Goal: Information Seeking & Learning: Find specific page/section

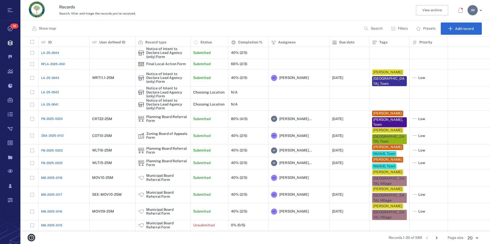
click at [401, 28] on p "Filters" at bounding box center [403, 28] width 10 height 5
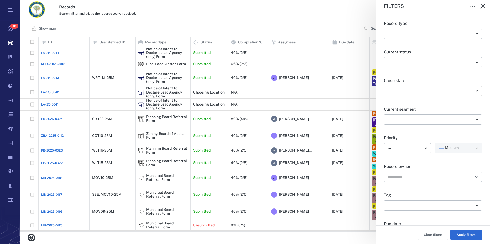
click at [411, 86] on body "Tasks 18 Records Boards Dashboard Reports Record types Guide steps Rules Form b…" at bounding box center [245, 122] width 490 height 244
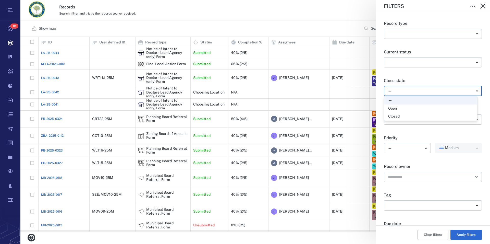
click at [413, 109] on div "Open" at bounding box center [430, 108] width 85 height 5
type input "*****"
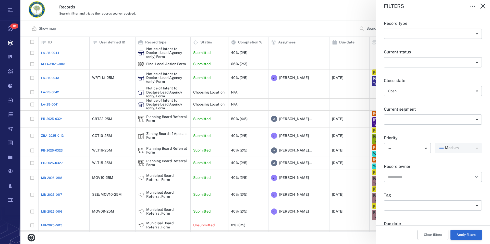
click at [463, 236] on button "Apply filters" at bounding box center [465, 234] width 31 height 10
click at [484, 7] on icon "button" at bounding box center [483, 6] width 6 height 6
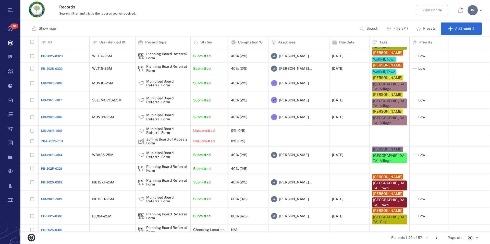
scroll to position [103, 0]
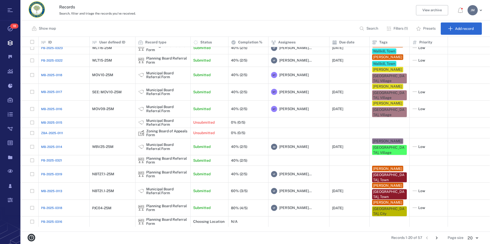
click at [436, 237] on icon "Go to next page" at bounding box center [437, 238] width 6 height 6
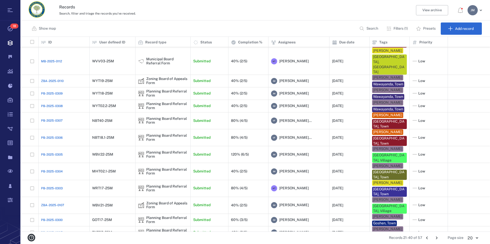
scroll to position [100, 0]
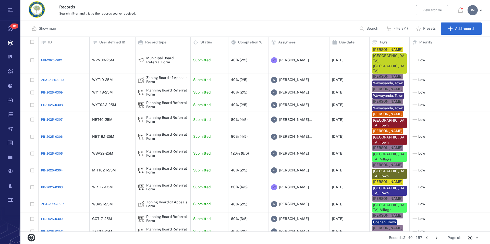
click at [437, 237] on icon "Go to next page" at bounding box center [437, 237] width 2 height 3
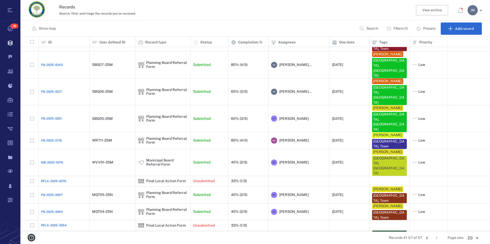
scroll to position [0, 0]
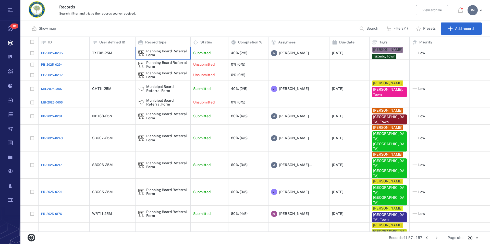
click at [151, 52] on div "Planning Board Referral Form" at bounding box center [167, 53] width 42 height 8
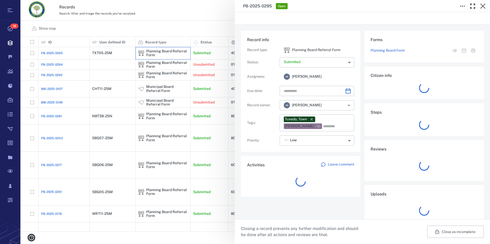
type input "**********"
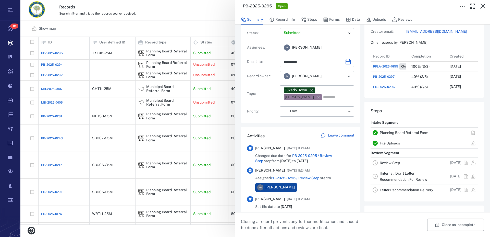
scroll to position [183, 465]
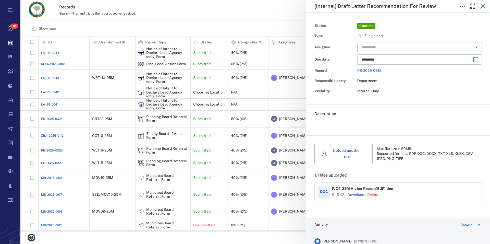
click at [484, 5] on icon "button" at bounding box center [483, 6] width 6 height 6
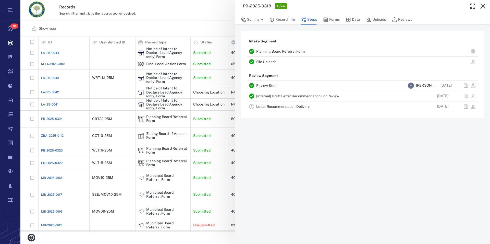
click at [333, 96] on link "[Internal] Draft Letter Recommendation For Review" at bounding box center [297, 96] width 83 height 4
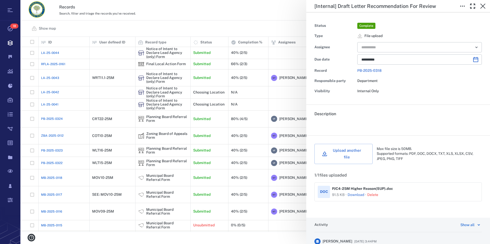
type input "**********"
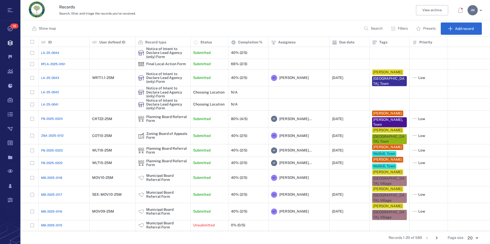
scroll to position [190, 465]
click at [376, 28] on p "Search" at bounding box center [377, 28] width 12 height 5
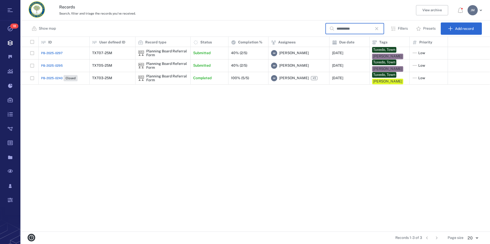
type input "**********"
click at [169, 77] on div "Planning Board Referral Form" at bounding box center [167, 78] width 42 height 8
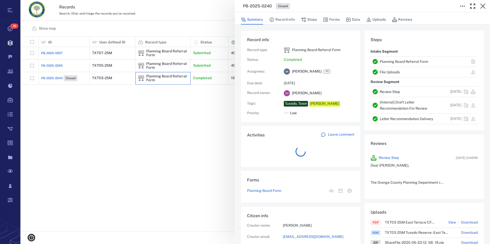
scroll to position [5, 5]
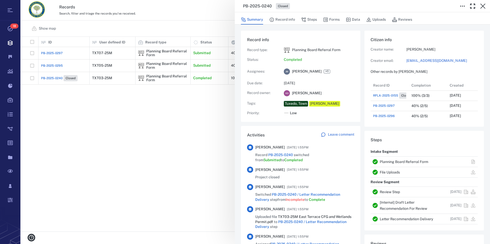
click at [410, 161] on link "Planning Board Referral Form" at bounding box center [404, 161] width 48 height 4
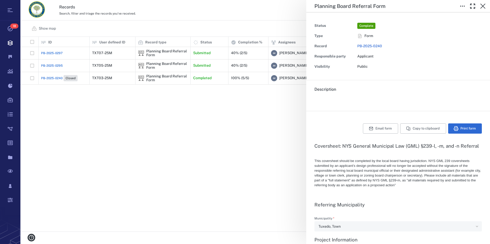
type textarea "*"
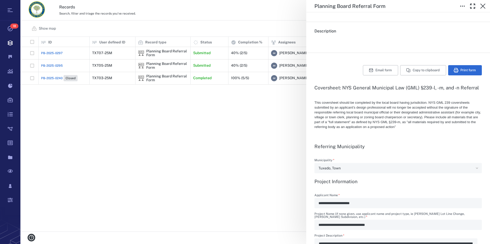
scroll to position [145, 0]
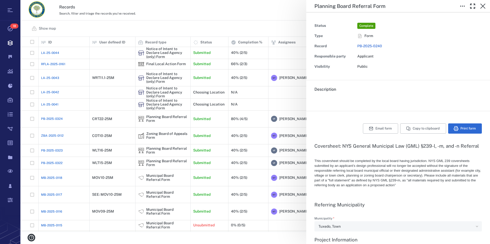
scroll to position [175, 0]
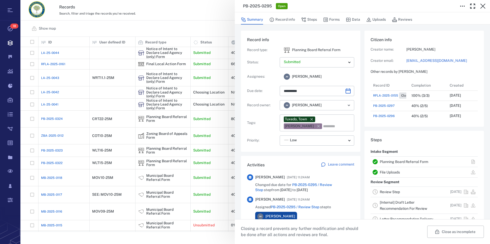
scroll to position [5, 5]
click at [483, 5] on icon "button" at bounding box center [483, 6] width 6 height 6
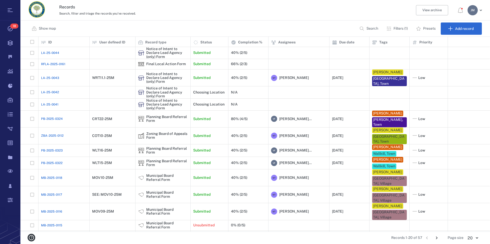
click at [406, 28] on p "Filters (1)" at bounding box center [400, 28] width 14 height 5
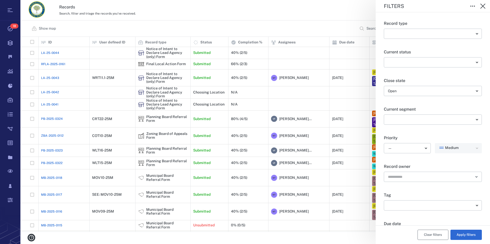
click at [435, 236] on button "Clear filters" at bounding box center [432, 234] width 31 height 10
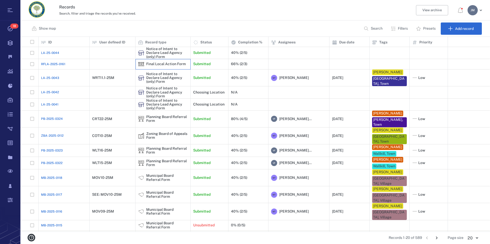
click at [172, 64] on div "Final Local Action Form" at bounding box center [166, 64] width 40 height 4
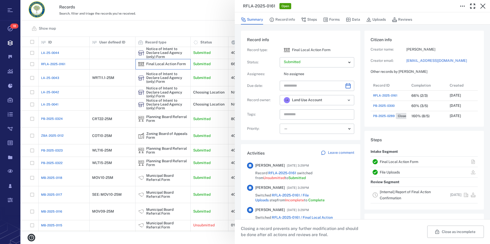
scroll to position [265, 96]
click at [483, 5] on icon "button" at bounding box center [483, 6] width 6 height 6
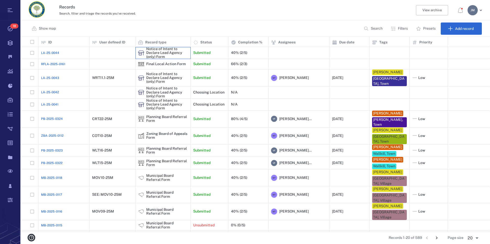
click at [167, 53] on div "Notice of Intent to Declare Lead Agency (only) Form" at bounding box center [167, 53] width 42 height 12
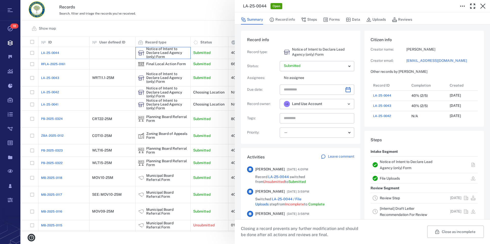
scroll to position [265, 96]
click at [483, 6] on icon "button" at bounding box center [482, 6] width 5 height 5
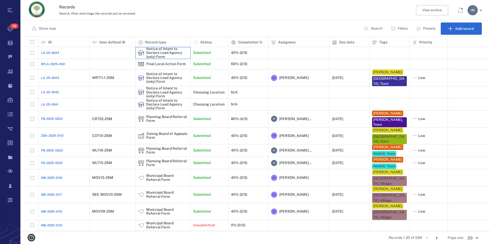
click at [174, 53] on div "Notice of Intent to Declare Lead Agency (only) Form" at bounding box center [167, 53] width 42 height 12
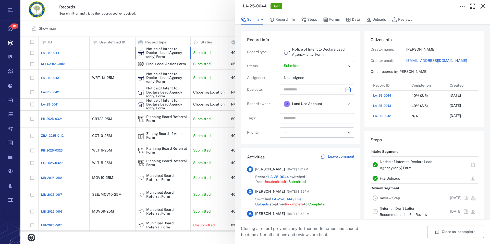
scroll to position [265, 96]
click at [409, 164] on div "Notice of Intent to Declare Lead Agency (only) Form" at bounding box center [411, 164] width 63 height 12
click at [484, 7] on icon "button" at bounding box center [483, 6] width 6 height 6
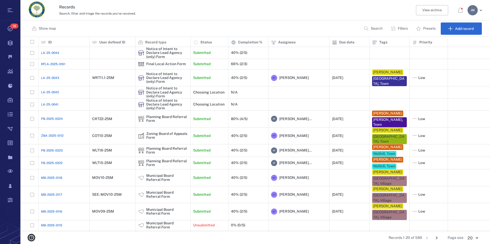
click at [394, 29] on icon "button" at bounding box center [393, 29] width 4 height 4
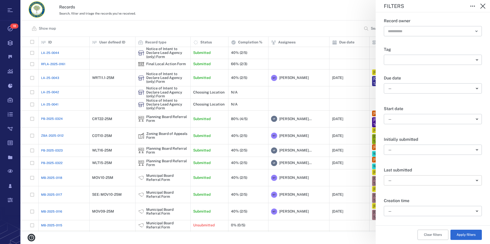
scroll to position [175, 0]
click at [411, 118] on body "Tasks 18 Records Boards Dashboard Reports Record types Guide steps Rules Form b…" at bounding box center [245, 122] width 490 height 244
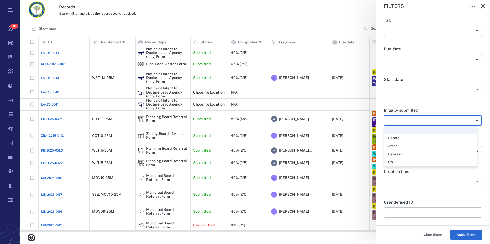
click at [405, 157] on li "Between" at bounding box center [430, 154] width 93 height 8
type input "*"
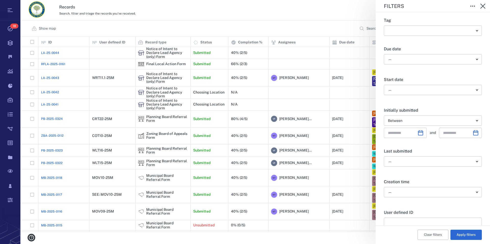
click at [418, 133] on icon "Choose date" at bounding box center [420, 133] width 6 height 6
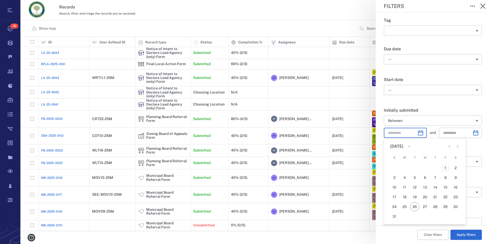
click at [446, 167] on button "1" at bounding box center [445, 167] width 9 height 9
type input "**********"
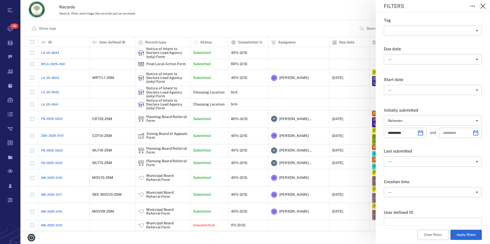
click at [473, 135] on icon "Choose date" at bounding box center [475, 132] width 5 height 5
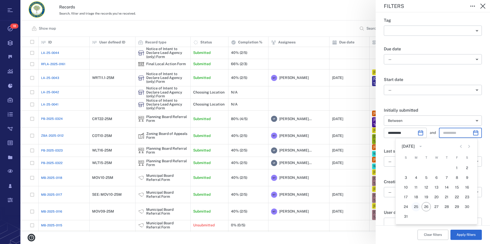
click at [416, 205] on button "25" at bounding box center [415, 206] width 9 height 9
type input "**********"
click at [465, 235] on button "Apply filters" at bounding box center [465, 234] width 31 height 10
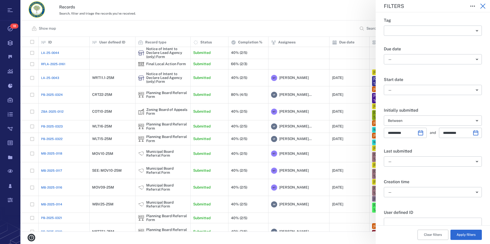
click at [482, 7] on icon "button" at bounding box center [482, 6] width 5 height 5
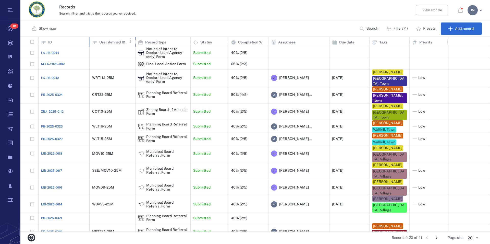
click at [112, 43] on p "User defined ID" at bounding box center [112, 42] width 26 height 5
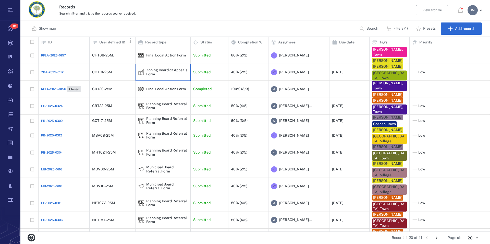
click at [166, 68] on div "Zoning Board of Appeals Form" at bounding box center [167, 72] width 42 height 8
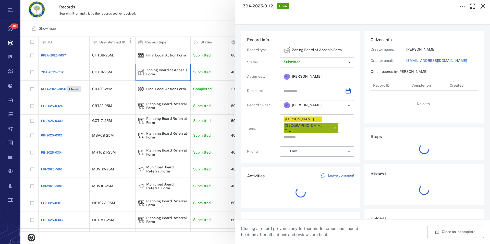
type input "**********"
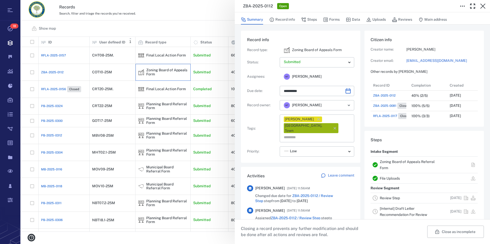
scroll to position [5, 5]
click at [402, 162] on link "Zoning Board of Appeals Referral Form" at bounding box center [407, 164] width 55 height 10
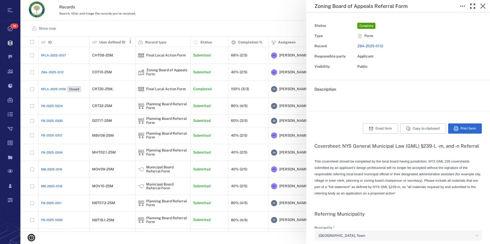
type textarea "*"
type input "**********"
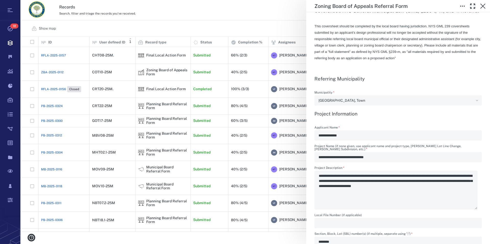
scroll to position [116, 0]
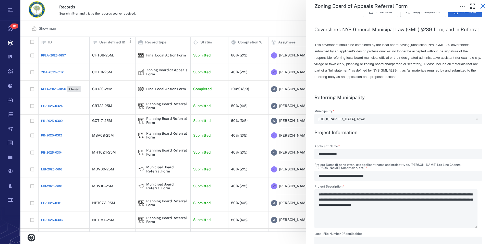
click at [483, 6] on icon "button" at bounding box center [482, 6] width 5 height 5
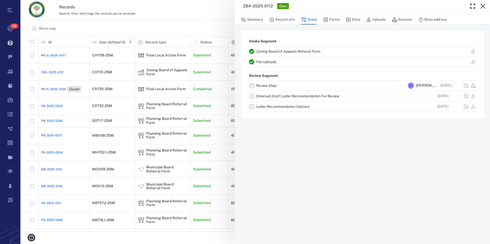
click at [483, 6] on icon "button" at bounding box center [482, 6] width 5 height 5
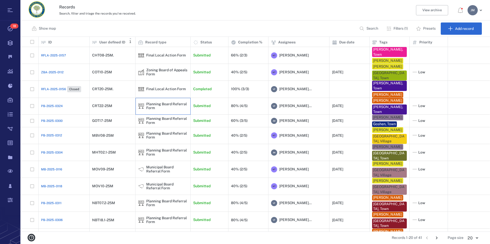
click at [151, 105] on div "Planning Board Referral Form" at bounding box center [167, 106] width 42 height 8
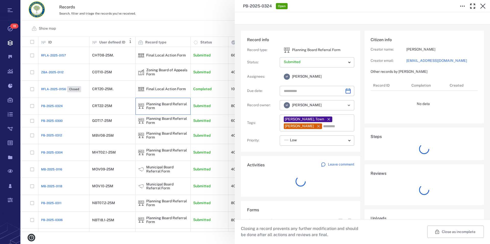
type input "**********"
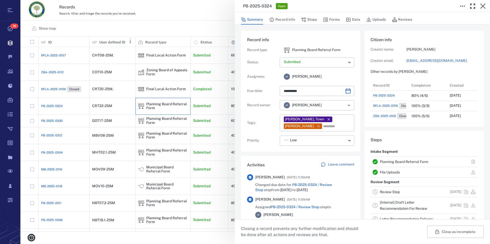
scroll to position [265, 96]
click at [413, 161] on link "Planning Board Referral Form" at bounding box center [404, 161] width 48 height 4
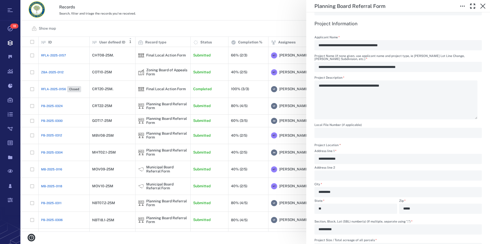
scroll to position [204, 0]
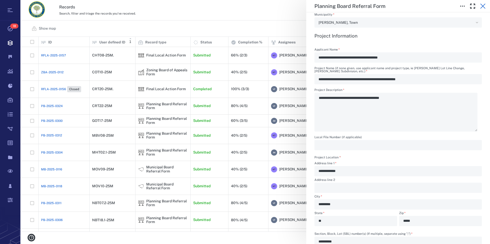
click at [482, 7] on icon "button" at bounding box center [483, 6] width 6 height 6
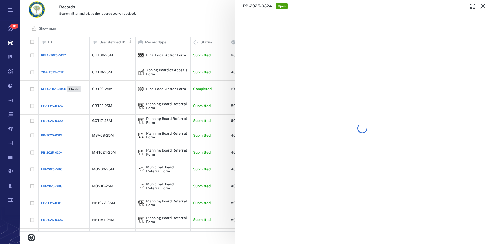
click at [287, 7] on span "Open" at bounding box center [282, 6] width 10 height 4
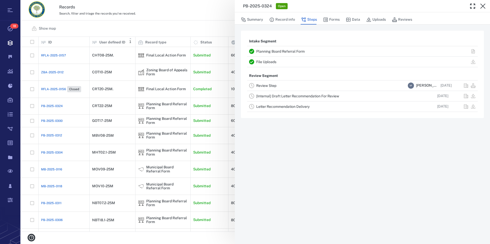
click at [482, 7] on icon "button" at bounding box center [483, 6] width 6 height 6
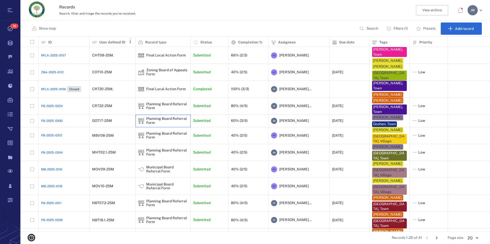
click at [159, 118] on div "Planning Board Referral Form" at bounding box center [167, 121] width 42 height 8
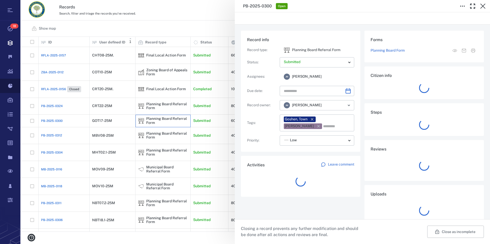
type input "**********"
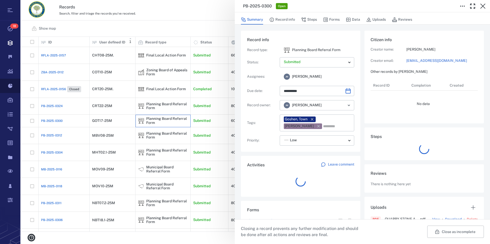
scroll to position [5, 5]
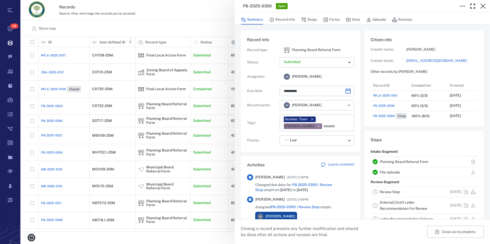
click at [407, 161] on link "Planning Board Referral Form" at bounding box center [404, 161] width 48 height 4
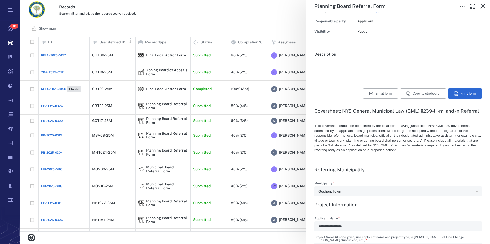
scroll to position [29, 0]
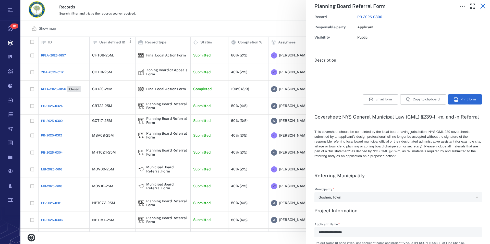
click at [484, 7] on icon "button" at bounding box center [482, 6] width 5 height 5
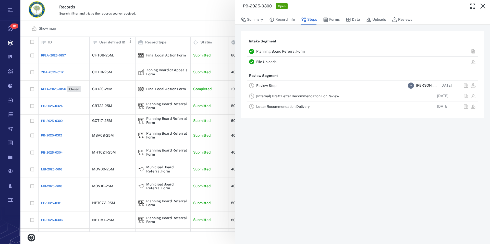
click at [484, 7] on icon "button" at bounding box center [482, 6] width 5 height 5
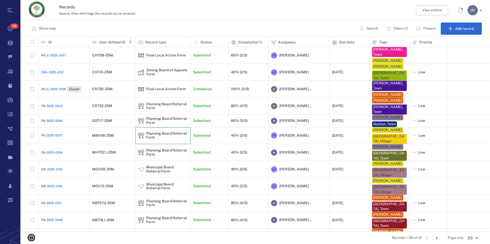
click at [150, 134] on div "Planning Board Referral Form" at bounding box center [167, 135] width 42 height 8
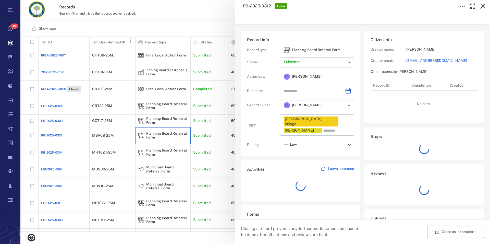
type input "**********"
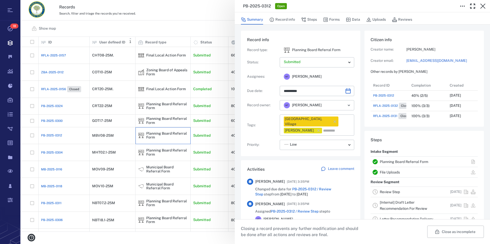
scroll to position [5, 5]
click at [404, 161] on link "Planning Board Referral Form" at bounding box center [404, 161] width 48 height 4
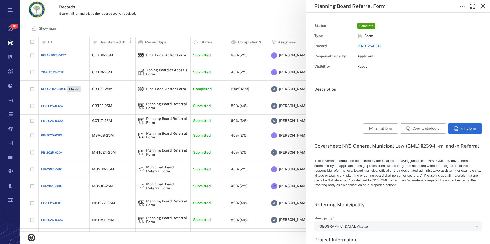
type textarea "*"
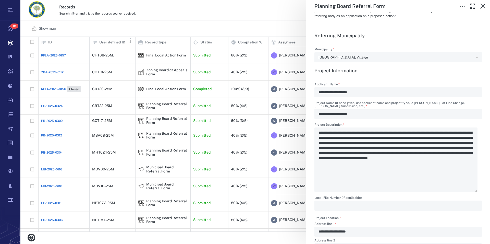
scroll to position [145, 0]
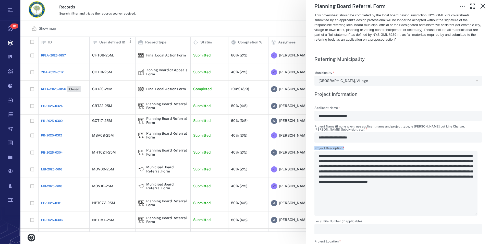
drag, startPoint x: 319, startPoint y: 156, endPoint x: 338, endPoint y: 162, distance: 19.9
click at [338, 162] on div "**********" at bounding box center [397, 180] width 167 height 69
click at [482, 5] on icon "button" at bounding box center [482, 6] width 5 height 5
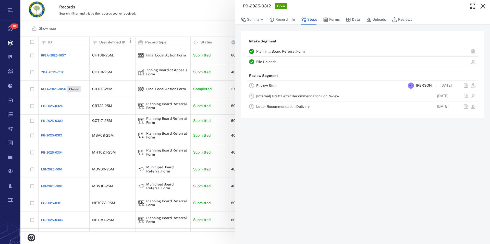
click at [482, 5] on icon "button" at bounding box center [482, 6] width 5 height 5
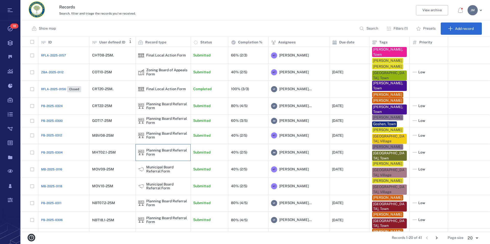
click at [159, 151] on div "Planning Board Referral Form" at bounding box center [167, 152] width 42 height 8
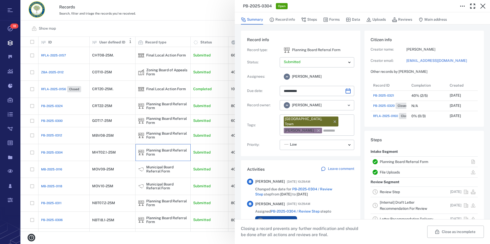
scroll to position [5, 5]
click at [402, 163] on link "Planning Board Referral Form" at bounding box center [404, 161] width 48 height 4
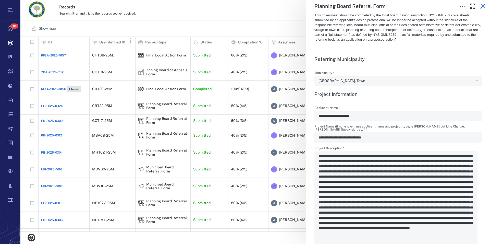
click at [485, 4] on icon "button" at bounding box center [482, 6] width 5 height 5
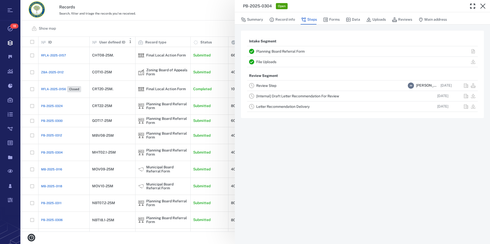
click at [485, 4] on icon "button" at bounding box center [482, 6] width 5 height 5
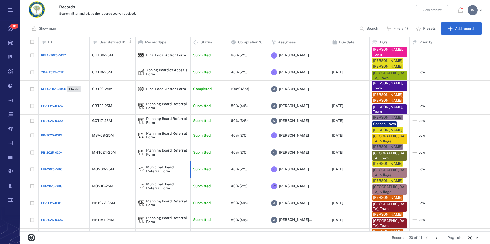
click at [171, 168] on div "Municipal Board Referral Form" at bounding box center [167, 169] width 42 height 8
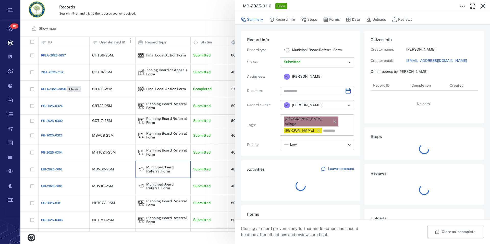
type input "**********"
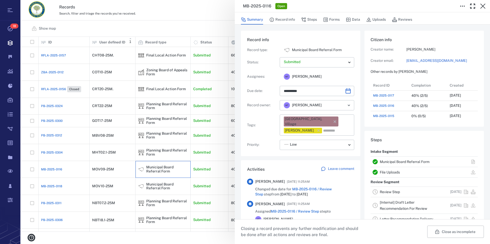
scroll to position [204, 96]
click at [403, 162] on link "Municipal Board Referral Form" at bounding box center [405, 161] width 50 height 4
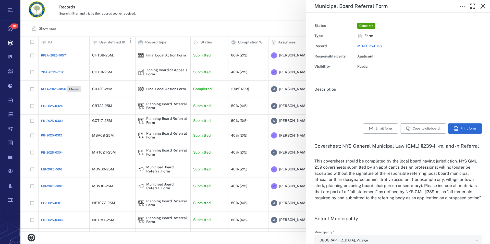
type input "**********"
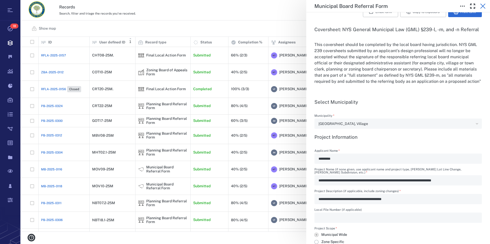
click at [482, 6] on icon "button" at bounding box center [483, 6] width 6 height 6
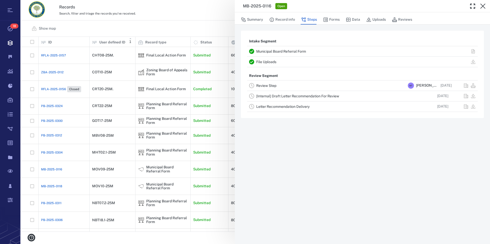
click at [482, 6] on icon "button" at bounding box center [483, 6] width 6 height 6
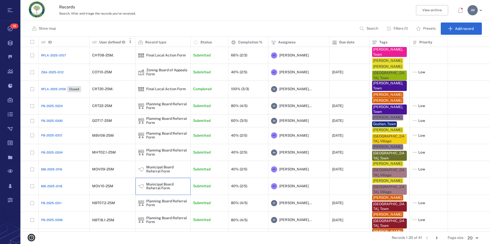
click at [156, 182] on div "Municipal Board Referral Form" at bounding box center [167, 186] width 42 height 8
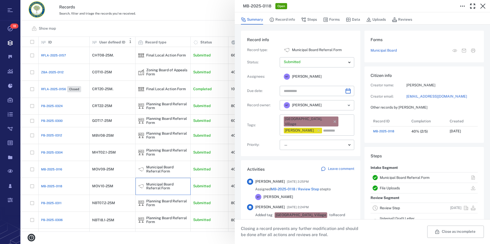
scroll to position [20, 101]
click at [402, 179] on link "Municipal Board Referral Form" at bounding box center [405, 177] width 50 height 4
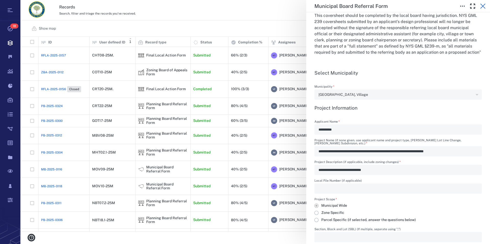
click at [482, 5] on icon "button" at bounding box center [482, 6] width 5 height 5
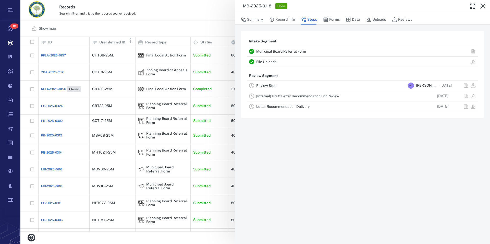
click at [482, 5] on icon "button" at bounding box center [482, 6] width 5 height 5
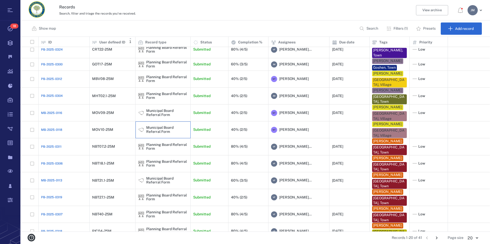
scroll to position [32, 0]
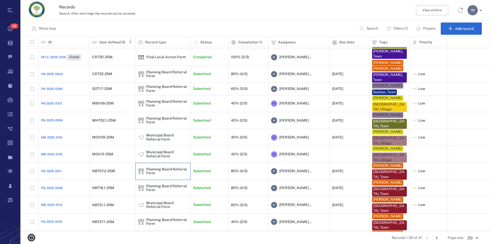
click at [150, 167] on div "Planning Board Referral Form" at bounding box center [167, 171] width 42 height 8
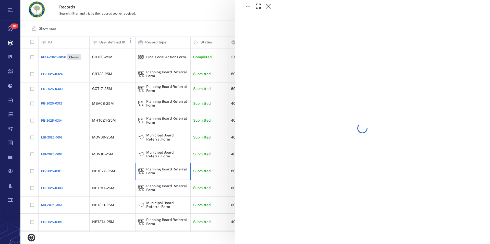
scroll to position [49, 0]
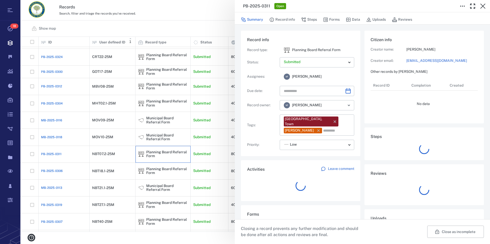
type input "**********"
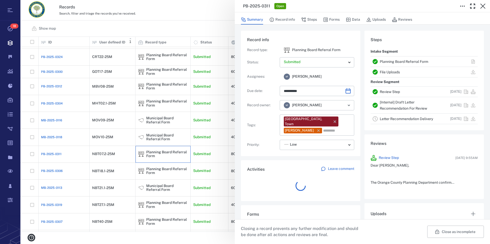
scroll to position [265, 96]
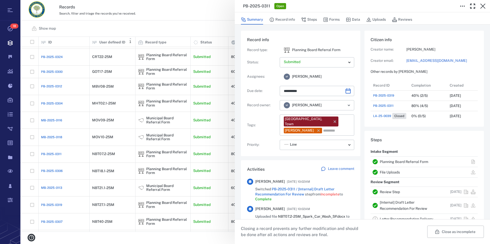
click at [411, 60] on link "kmessler@mhepc.com" at bounding box center [441, 60] width 71 height 5
click at [398, 160] on link "Planning Board Referral Form" at bounding box center [404, 161] width 48 height 4
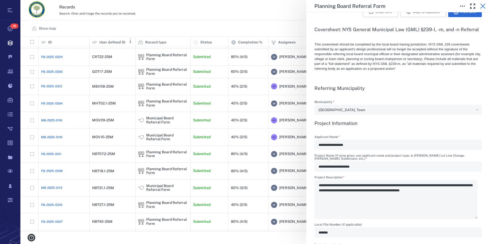
click at [485, 8] on icon "button" at bounding box center [483, 6] width 6 height 6
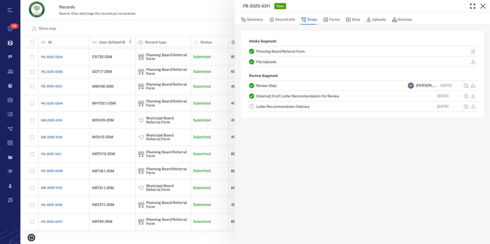
click at [485, 8] on icon "button" at bounding box center [483, 6] width 6 height 6
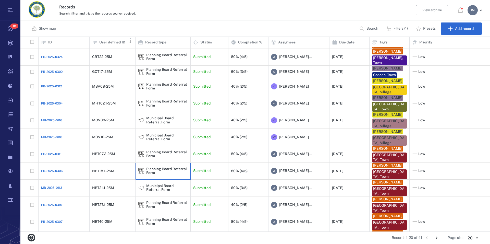
click at [149, 167] on div "Planning Board Referral Form" at bounding box center [167, 171] width 42 height 8
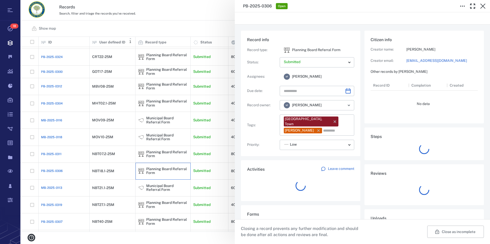
type input "**********"
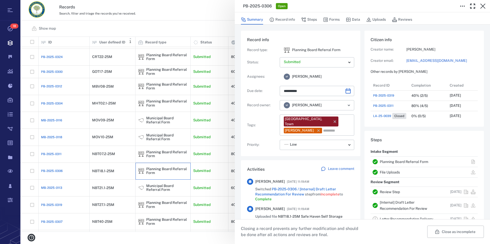
scroll to position [265, 96]
click at [401, 160] on link "Planning Board Referral Form" at bounding box center [404, 161] width 48 height 4
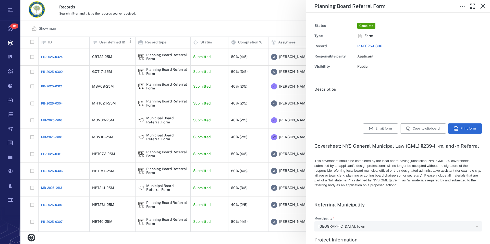
type textarea "*"
type input "**********"
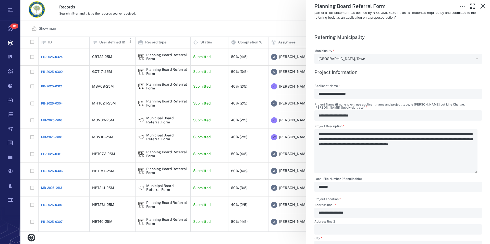
scroll to position [175, 0]
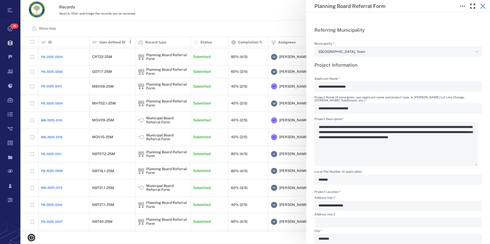
click at [481, 6] on icon "button" at bounding box center [483, 6] width 6 height 6
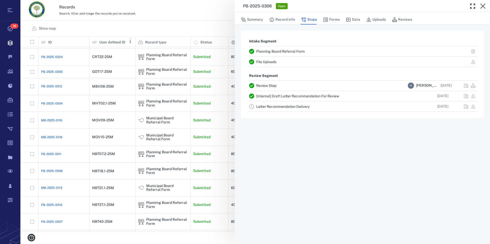
click at [481, 6] on icon "button" at bounding box center [483, 6] width 6 height 6
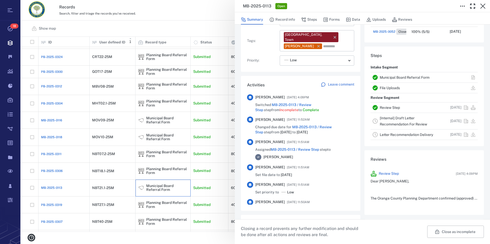
scroll to position [87, 0]
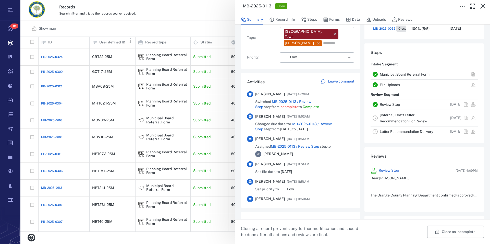
click at [409, 74] on link "Municipal Board Referral Form" at bounding box center [405, 74] width 50 height 4
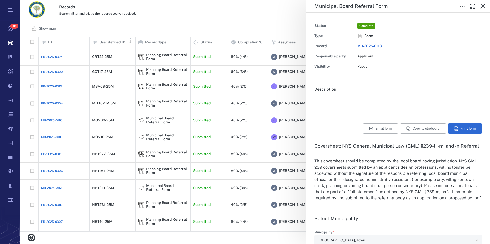
type input "**********"
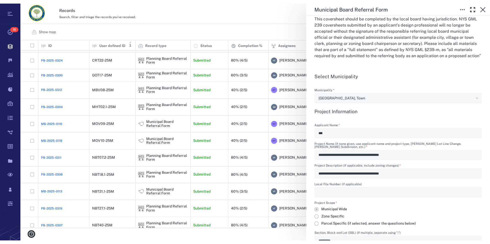
scroll to position [190, 465]
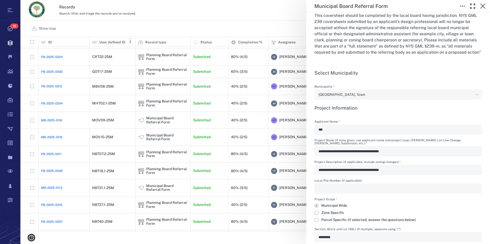
type textarea "*"
click at [483, 8] on icon "button" at bounding box center [483, 6] width 6 height 6
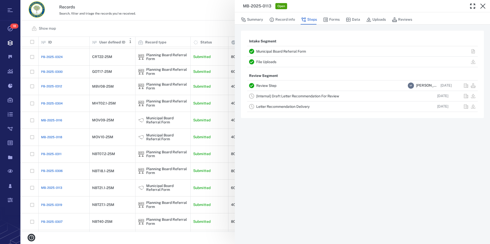
click at [483, 8] on icon "button" at bounding box center [483, 6] width 6 height 6
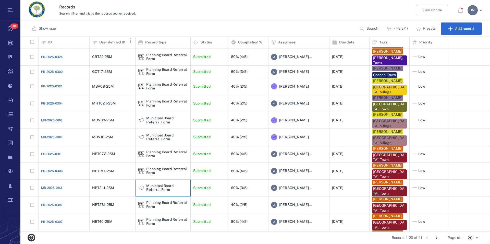
click at [158, 185] on div "Municipal Board Referral Form" at bounding box center [167, 188] width 42 height 8
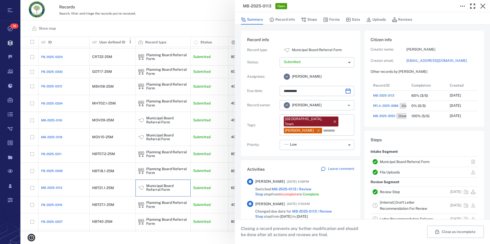
scroll to position [5, 5]
click at [406, 161] on link "Municipal Board Referral Form" at bounding box center [405, 161] width 50 height 4
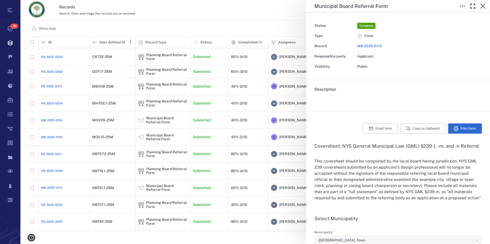
type input "**********"
type textarea "*"
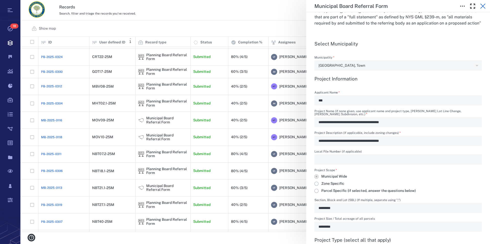
click at [482, 6] on icon "button" at bounding box center [483, 6] width 6 height 6
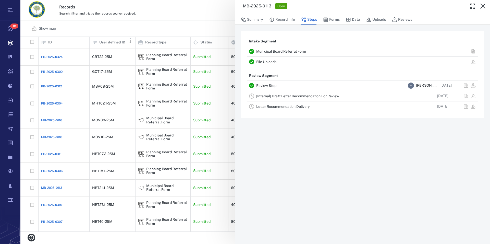
click at [482, 6] on icon "button" at bounding box center [483, 6] width 6 height 6
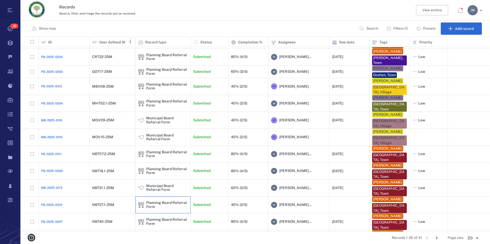
click at [165, 201] on div "Planning Board Referral Form" at bounding box center [167, 205] width 42 height 8
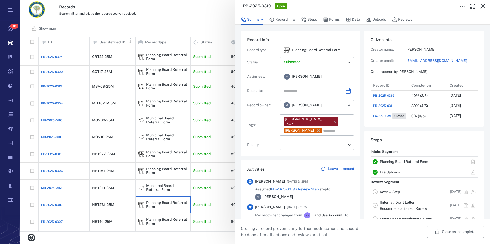
scroll to position [5, 5]
click at [395, 162] on link "Planning Board Referral Form" at bounding box center [404, 161] width 48 height 4
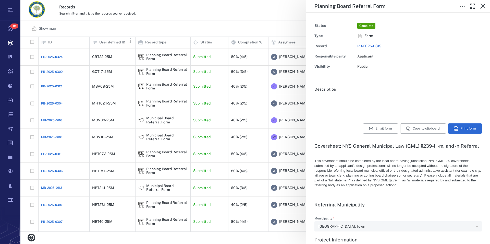
type input "**********"
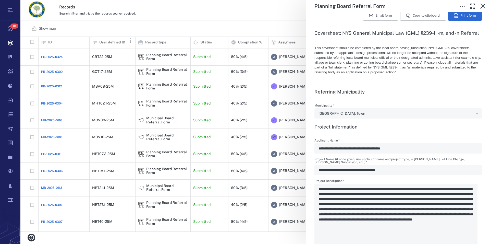
scroll to position [116, 0]
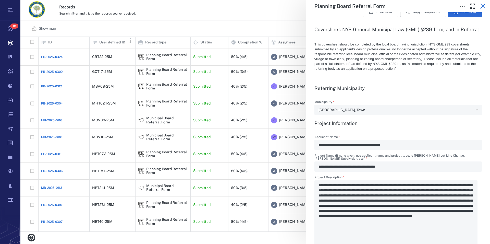
click at [484, 5] on icon "button" at bounding box center [482, 6] width 5 height 5
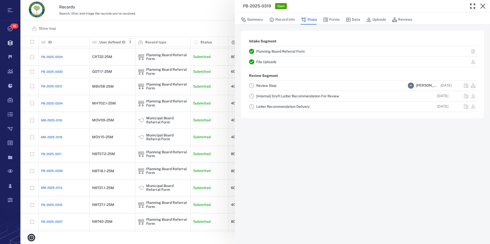
click at [484, 5] on icon "button" at bounding box center [482, 6] width 5 height 5
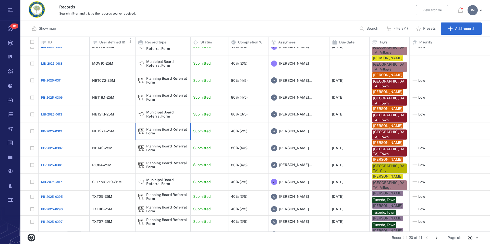
scroll to position [93, 0]
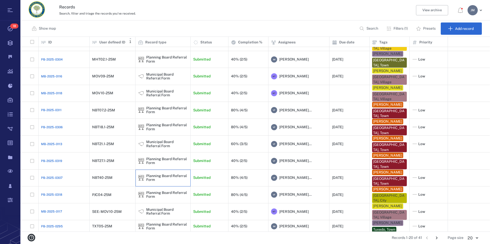
click at [150, 174] on div "Planning Board Referral Form" at bounding box center [167, 178] width 42 height 8
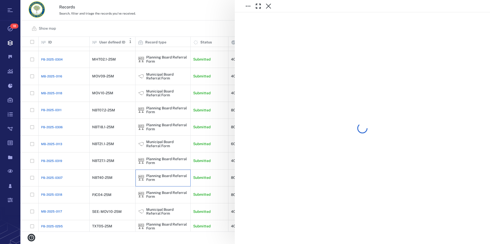
scroll to position [93, 0]
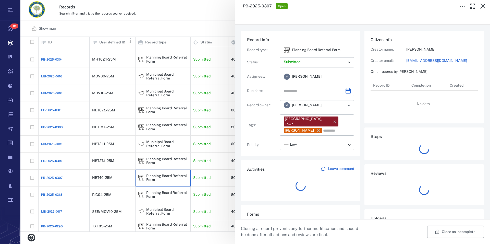
type input "**********"
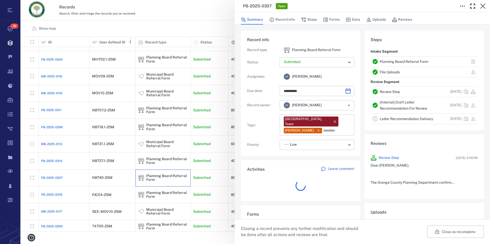
scroll to position [265, 96]
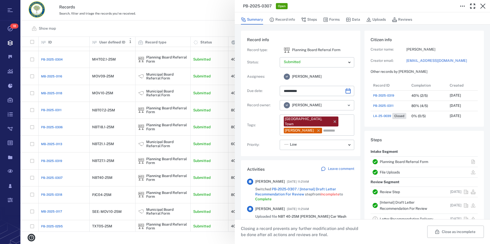
click at [384, 161] on link "Planning Board Referral Form" at bounding box center [404, 161] width 48 height 4
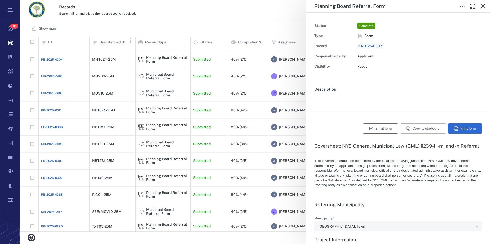
type textarea "*"
type input "**********"
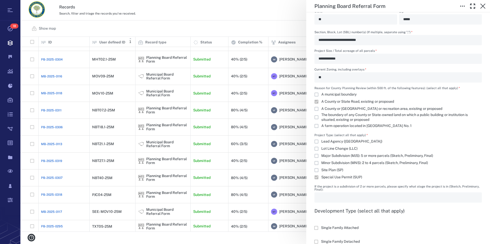
scroll to position [407, 0]
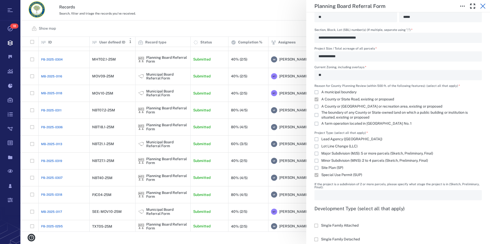
click at [484, 5] on icon "button" at bounding box center [482, 6] width 5 height 5
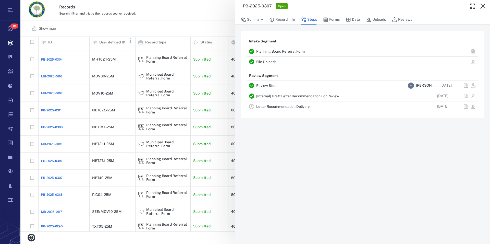
click at [484, 5] on icon "button" at bounding box center [482, 6] width 5 height 5
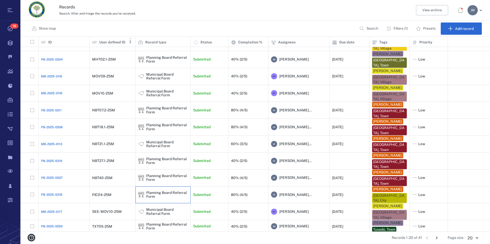
click at [158, 191] on div "Planning Board Referral Form" at bounding box center [167, 195] width 42 height 8
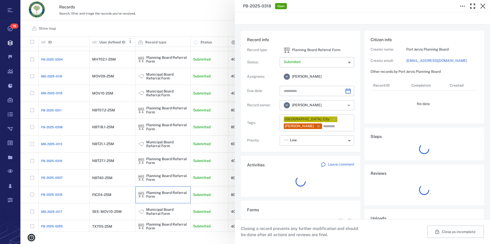
type input "**********"
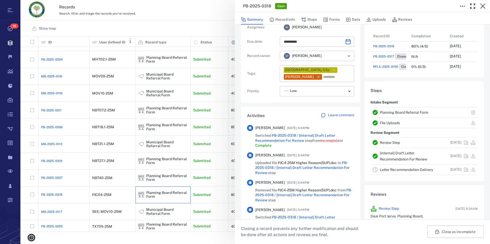
scroll to position [45, 0]
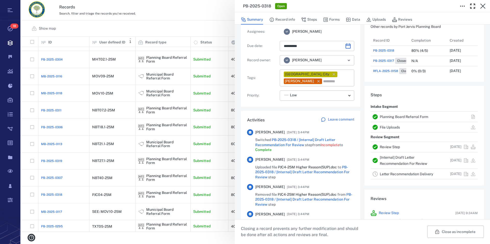
click at [384, 116] on link "Planning Board Referral Form" at bounding box center [404, 117] width 48 height 4
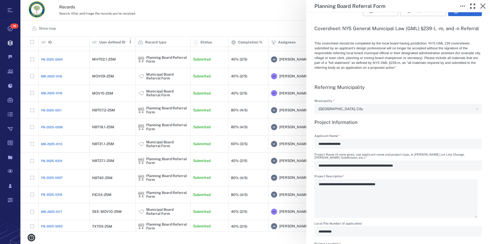
scroll to position [116, 0]
click at [485, 7] on icon "button" at bounding box center [483, 6] width 6 height 6
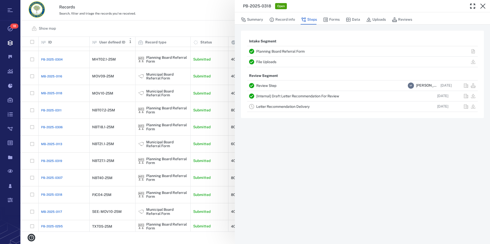
click at [485, 7] on icon "button" at bounding box center [483, 6] width 6 height 6
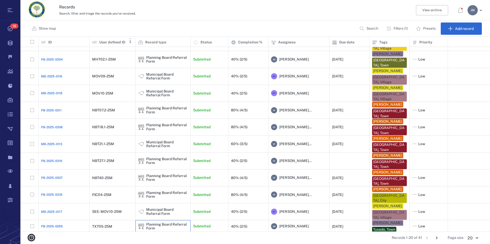
click at [163, 222] on div "Planning Board Referral Form" at bounding box center [167, 226] width 42 height 8
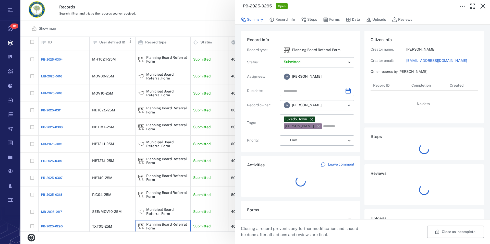
type input "**********"
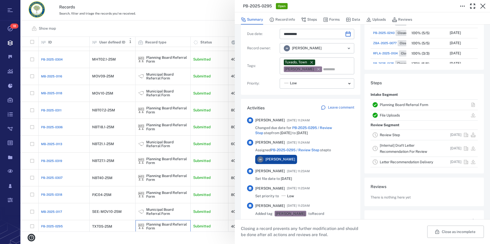
scroll to position [58, 0]
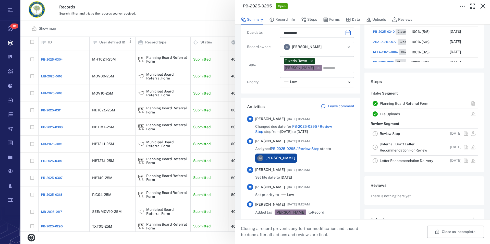
click at [390, 102] on link "Planning Board Referral Form" at bounding box center [404, 103] width 48 height 4
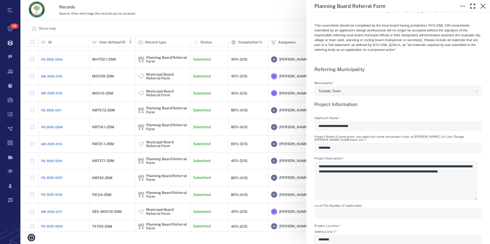
scroll to position [116, 0]
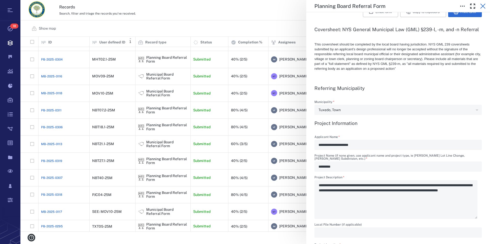
click at [481, 4] on icon "button" at bounding box center [483, 6] width 6 height 6
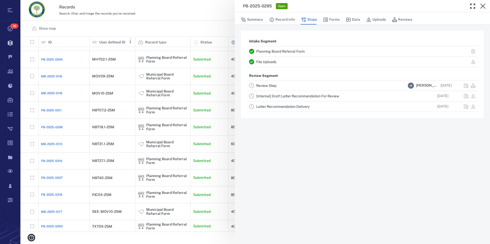
click at [481, 6] on icon "button" at bounding box center [483, 6] width 6 height 6
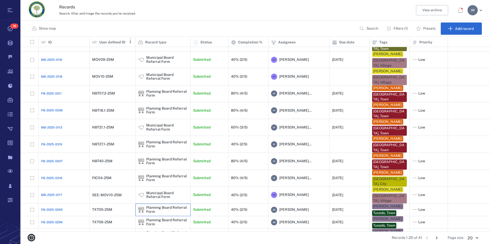
scroll to position [127, 0]
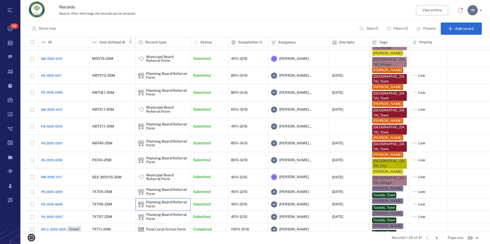
click at [161, 200] on div "Planning Board Referral Form" at bounding box center [167, 204] width 42 height 8
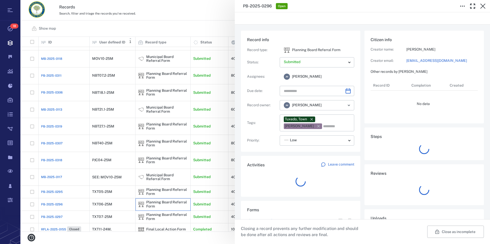
type input "**********"
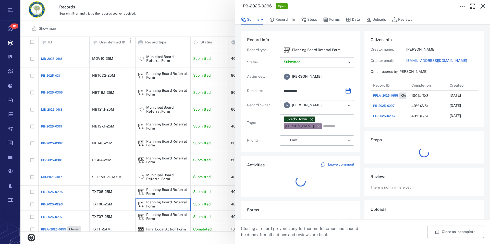
scroll to position [5, 5]
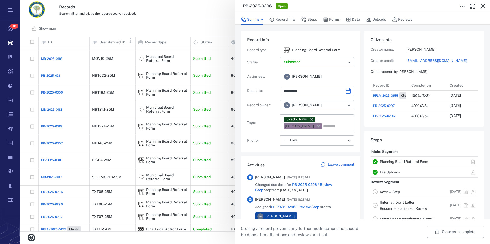
click at [412, 160] on link "Planning Board Referral Form" at bounding box center [404, 161] width 48 height 4
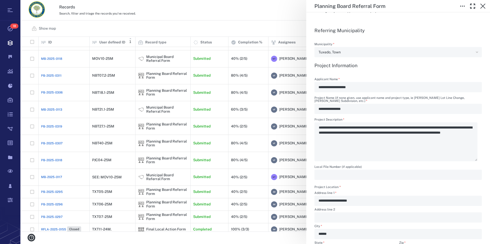
scroll to position [145, 0]
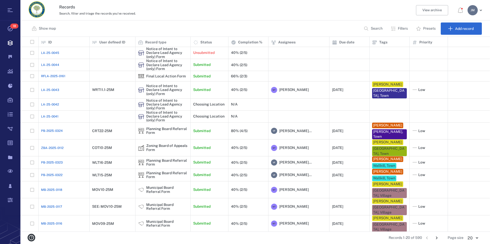
click at [378, 28] on p "Search" at bounding box center [377, 28] width 12 height 5
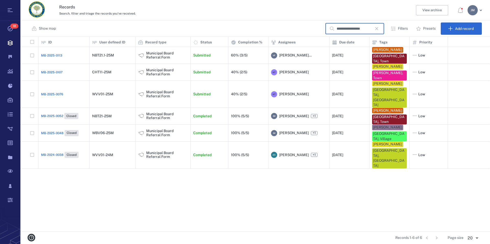
type input "**********"
click at [167, 112] on div "Municipal Board Referral Form" at bounding box center [167, 116] width 42 height 8
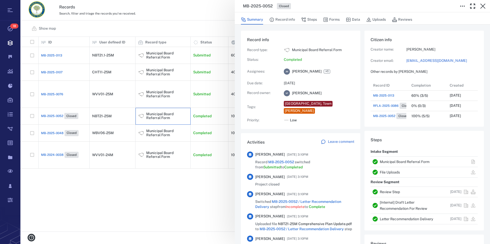
scroll to position [5, 5]
click at [404, 161] on link "Municipal Board Referral Form" at bounding box center [405, 161] width 50 height 4
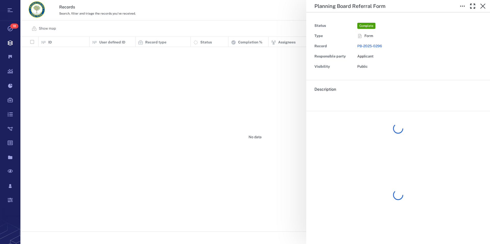
scroll to position [190, 465]
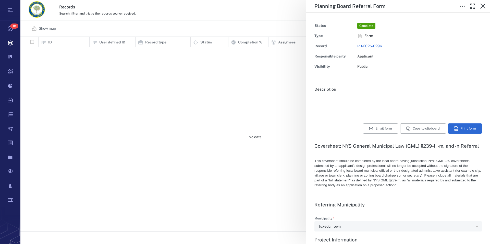
type input "**********"
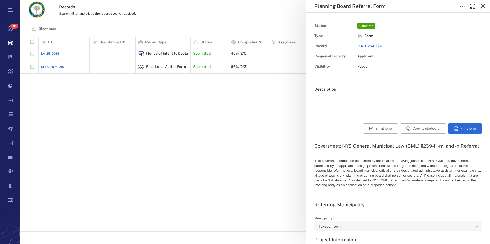
type textarea "*"
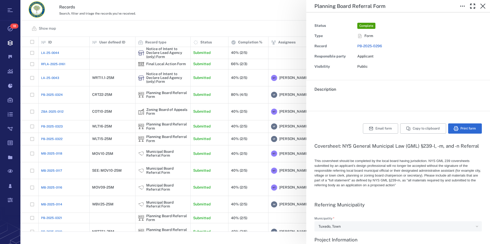
scroll to position [0, 0]
click at [483, 9] on button "button" at bounding box center [483, 6] width 10 height 10
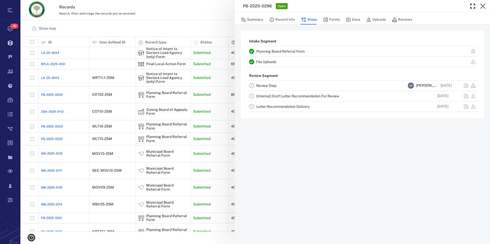
click at [483, 9] on button "button" at bounding box center [483, 6] width 10 height 10
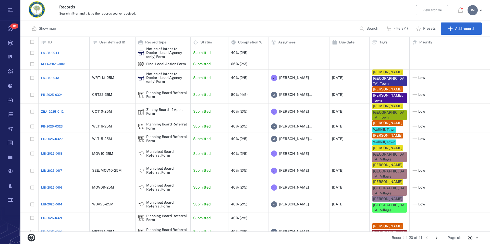
click at [400, 28] on p "Filters (1)" at bounding box center [400, 28] width 14 height 5
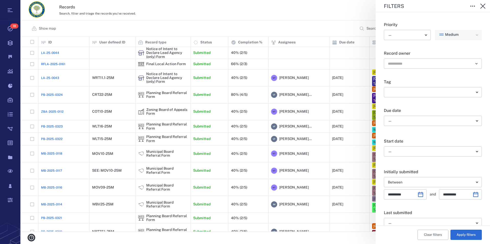
scroll to position [116, 0]
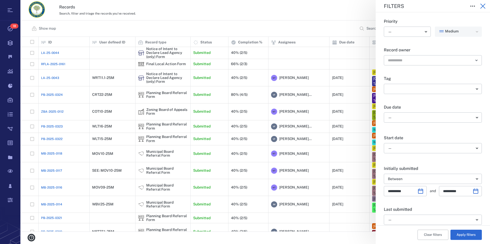
click at [484, 6] on icon "button" at bounding box center [483, 6] width 6 height 6
type input "*"
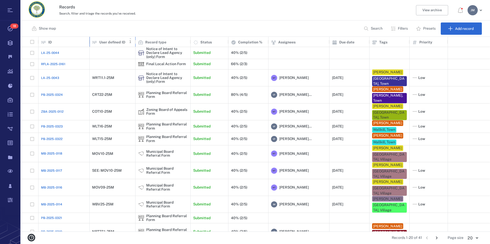
click at [116, 41] on p "User defined ID" at bounding box center [112, 42] width 26 height 5
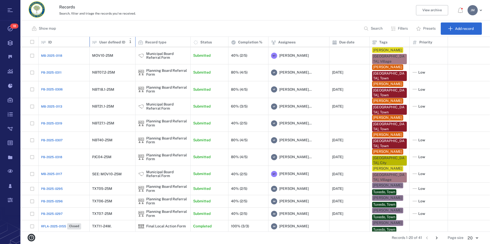
scroll to position [127, 0]
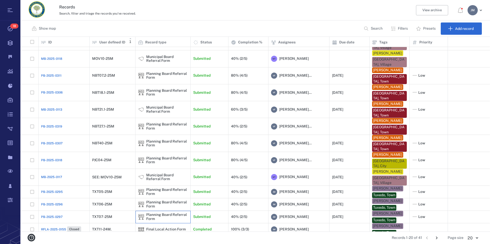
click at [157, 213] on div "Planning Board Referral Form" at bounding box center [167, 217] width 42 height 8
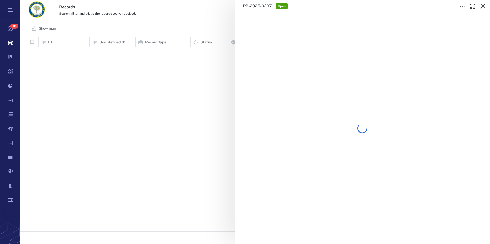
scroll to position [190, 465]
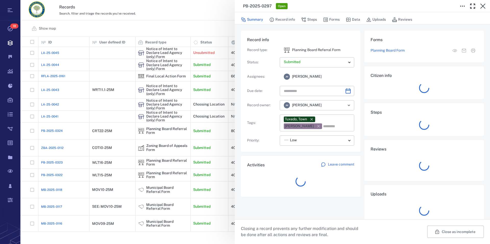
type input "**********"
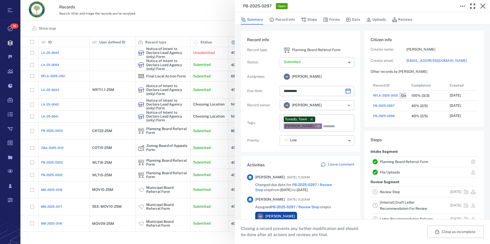
scroll to position [58, 0]
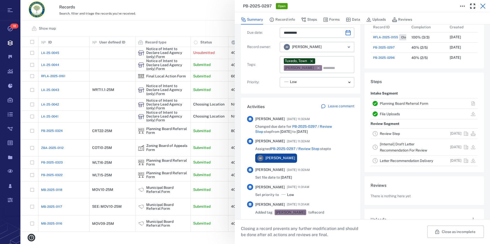
click at [481, 5] on icon "button" at bounding box center [483, 6] width 6 height 6
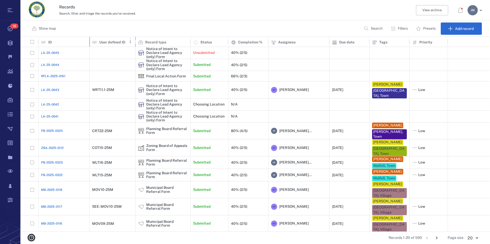
click at [113, 44] on p "User defined ID" at bounding box center [112, 42] width 26 height 5
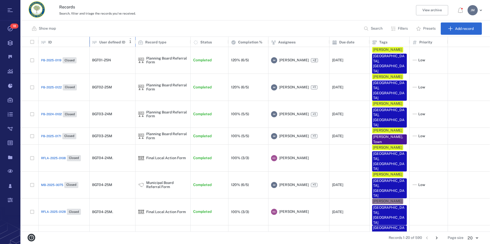
click at [116, 43] on p "User defined ID" at bounding box center [112, 42] width 26 height 5
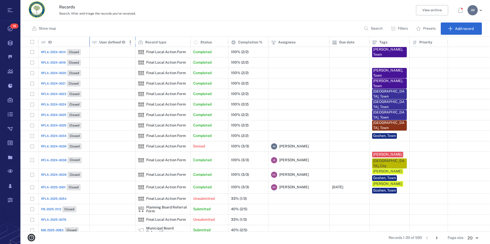
click at [116, 43] on p "User defined ID" at bounding box center [112, 42] width 26 height 5
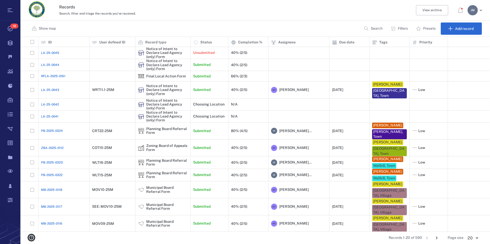
click at [407, 28] on p "Filters" at bounding box center [403, 28] width 10 height 5
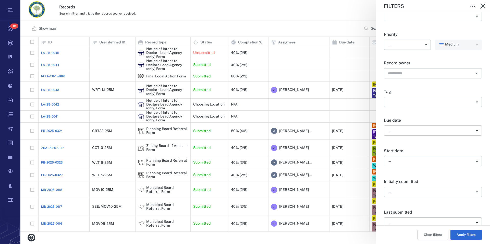
scroll to position [116, 0]
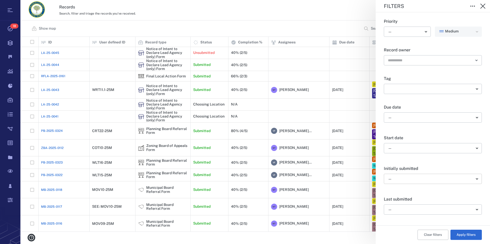
click at [423, 177] on body "Tasks 18 Records Boards Dashboard Reports Record types Guide steps Rules Form b…" at bounding box center [245, 122] width 490 height 244
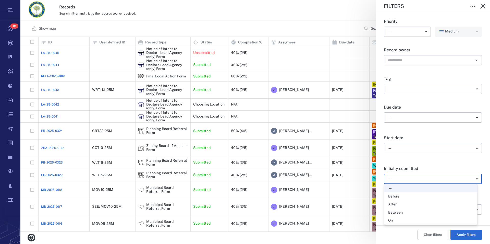
click at [399, 214] on div "Between" at bounding box center [395, 212] width 15 height 5
type input "*"
click at [418, 191] on icon "Choose date" at bounding box center [420, 191] width 6 height 6
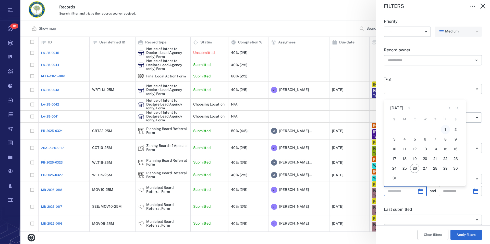
click at [445, 129] on button "1" at bounding box center [445, 129] width 9 height 9
type input "**********"
click at [473, 191] on icon "Choose date" at bounding box center [476, 191] width 6 height 6
click at [415, 169] on button "25" at bounding box center [415, 168] width 9 height 9
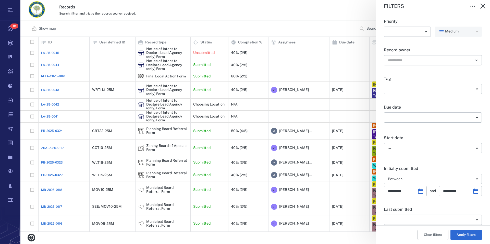
type input "**********"
click at [463, 235] on button "Apply filters" at bounding box center [465, 234] width 31 height 10
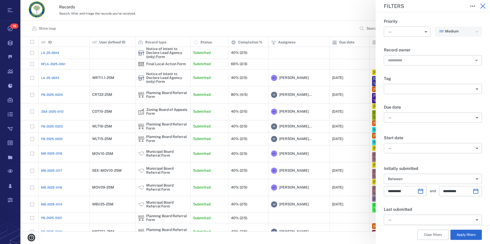
click at [484, 6] on icon "button" at bounding box center [483, 6] width 6 height 6
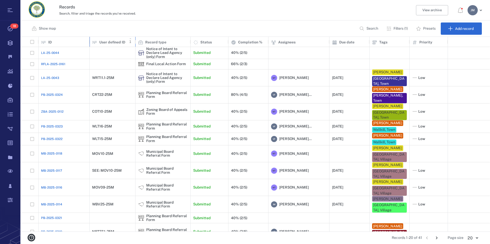
click at [113, 41] on p "User defined ID" at bounding box center [112, 42] width 26 height 5
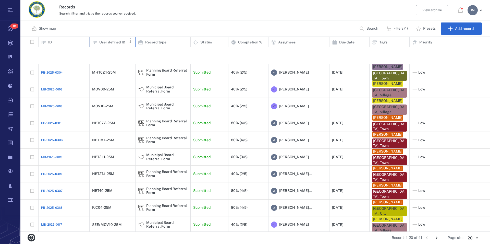
scroll to position [127, 0]
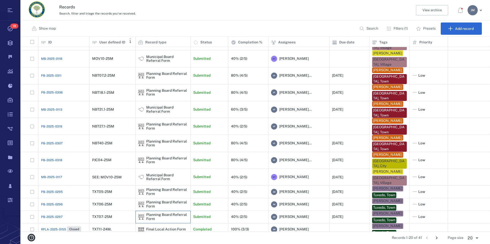
click at [162, 215] on div "Planning Board Referral Form" at bounding box center [167, 217] width 42 height 8
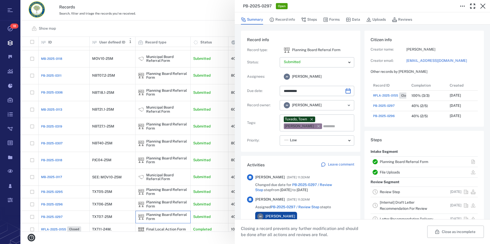
type input "**********"
click at [395, 161] on link "Planning Board Referral Form" at bounding box center [404, 161] width 48 height 4
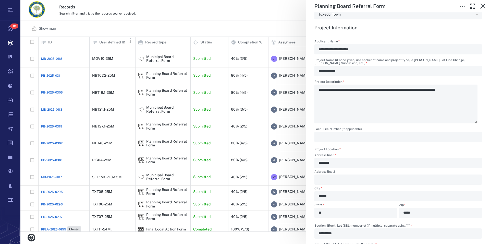
scroll to position [204, 0]
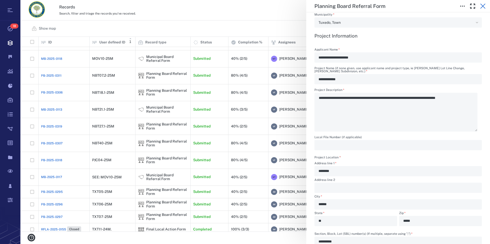
click at [483, 3] on icon "button" at bounding box center [483, 6] width 6 height 6
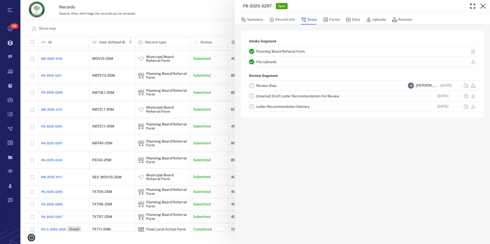
click at [483, 3] on icon "button" at bounding box center [483, 6] width 6 height 6
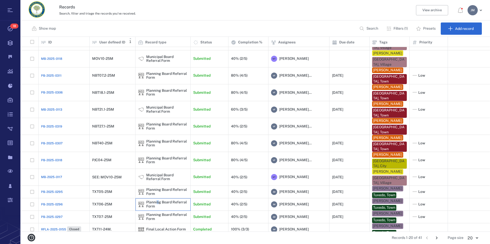
click at [158, 200] on div "Planning Board Referral Form" at bounding box center [167, 204] width 42 height 8
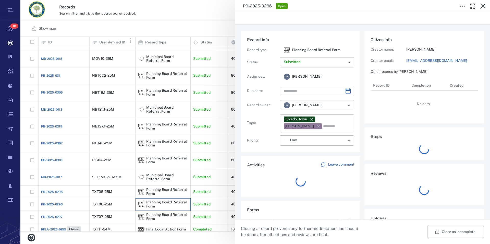
type input "**********"
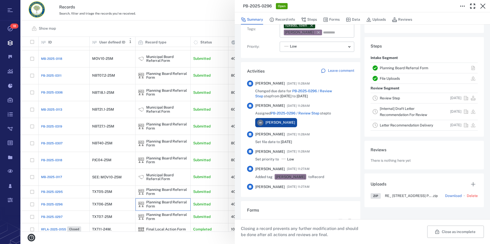
scroll to position [111, 0]
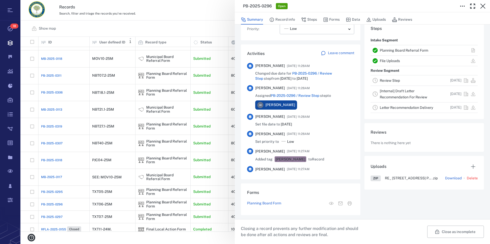
click at [394, 49] on link "Planning Board Referral Form" at bounding box center [404, 50] width 48 height 4
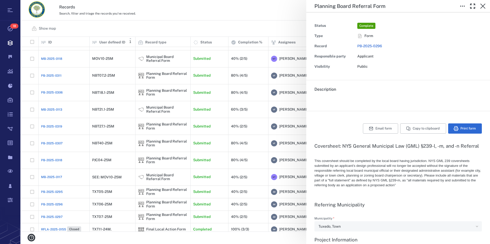
type textarea "*"
type input "**********"
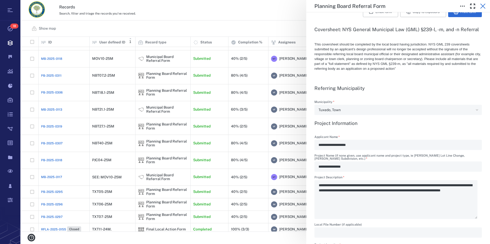
click at [484, 6] on icon "button" at bounding box center [483, 6] width 6 height 6
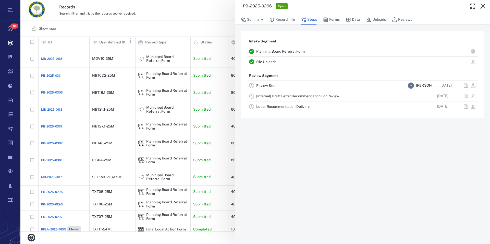
click at [484, 6] on icon "button" at bounding box center [483, 6] width 6 height 6
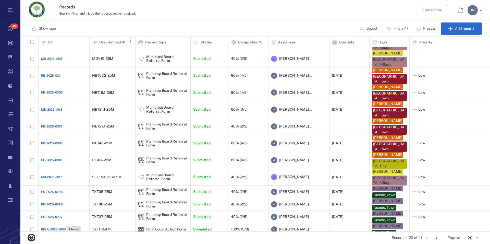
click at [435, 238] on icon "Go to next page" at bounding box center [437, 238] width 6 height 6
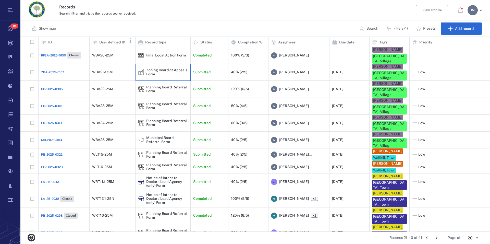
click at [159, 68] on div "Zoning Board of Appeals Form" at bounding box center [167, 72] width 42 height 8
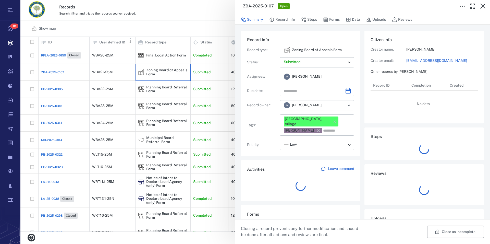
type input "**********"
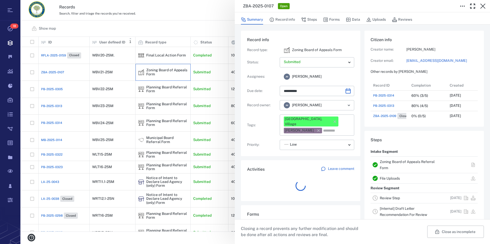
scroll to position [5, 5]
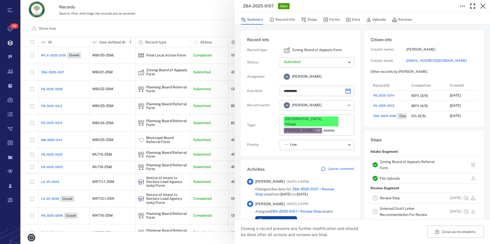
click at [395, 163] on link "Zoning Board of Appeals Referral Form" at bounding box center [407, 164] width 55 height 10
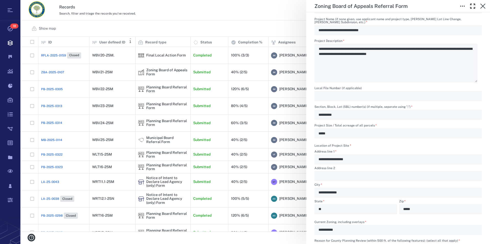
scroll to position [145, 0]
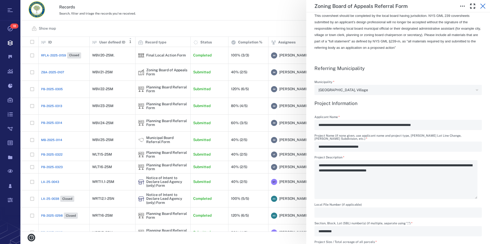
click at [484, 5] on icon "button" at bounding box center [483, 6] width 6 height 6
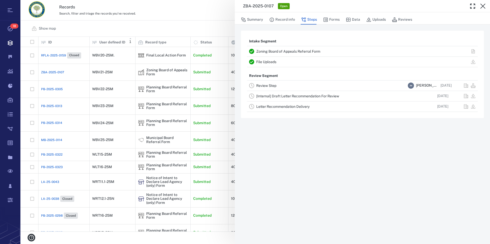
click at [484, 5] on icon "button" at bounding box center [483, 6] width 6 height 6
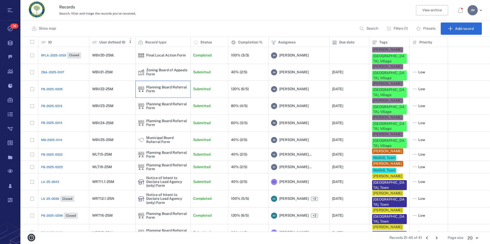
click at [154, 85] on div "Planning Board Referral Form" at bounding box center [167, 89] width 42 height 8
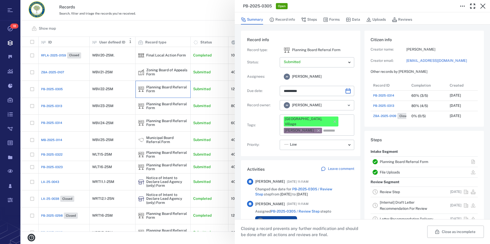
scroll to position [5, 5]
click at [397, 162] on link "Planning Board Referral Form" at bounding box center [404, 161] width 48 height 4
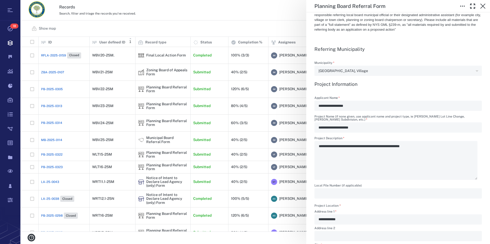
scroll to position [116, 0]
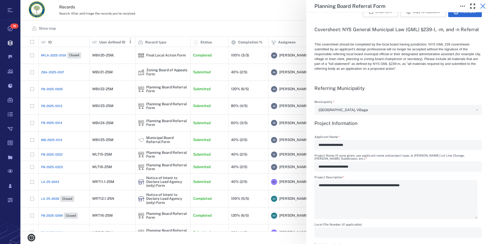
click at [481, 7] on icon "button" at bounding box center [483, 6] width 6 height 6
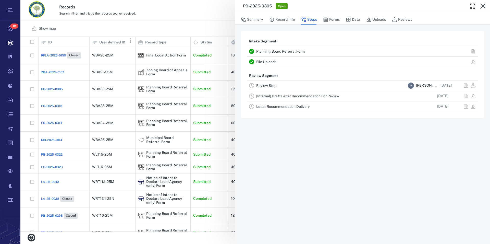
click at [481, 7] on icon "button" at bounding box center [483, 6] width 6 height 6
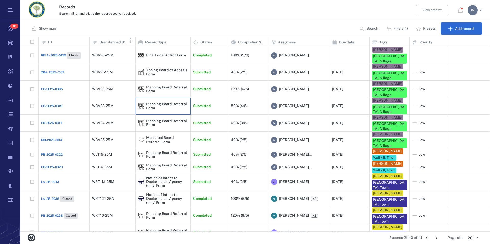
click at [151, 102] on div "Planning Board Referral Form" at bounding box center [167, 106] width 42 height 8
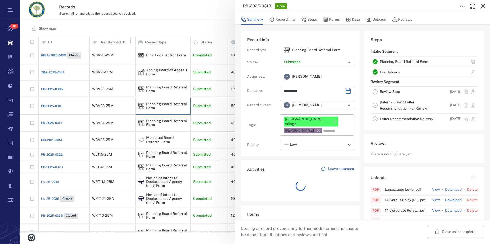
scroll to position [5, 5]
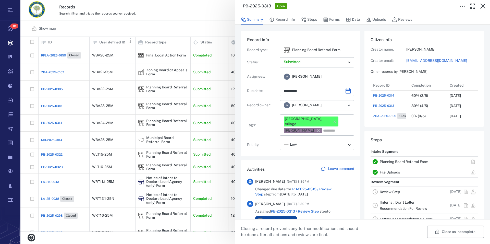
click at [410, 162] on link "Planning Board Referral Form" at bounding box center [404, 161] width 48 height 4
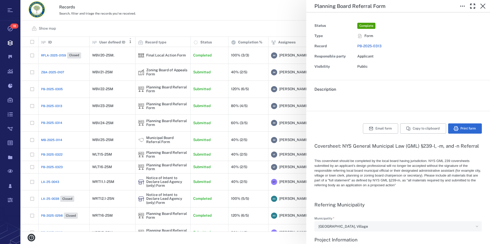
type textarea "*"
type input "**********"
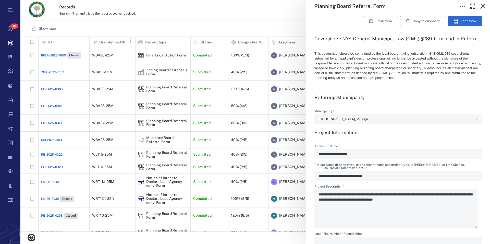
scroll to position [116, 0]
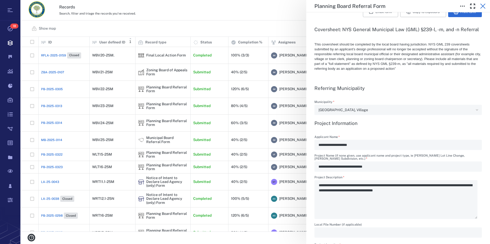
click at [483, 6] on icon "button" at bounding box center [482, 6] width 5 height 5
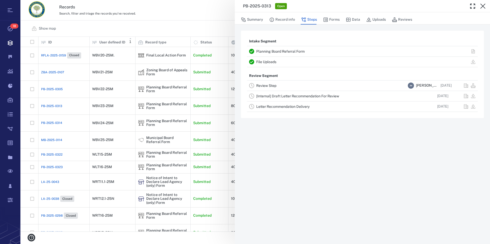
click at [483, 6] on icon "button" at bounding box center [482, 6] width 5 height 5
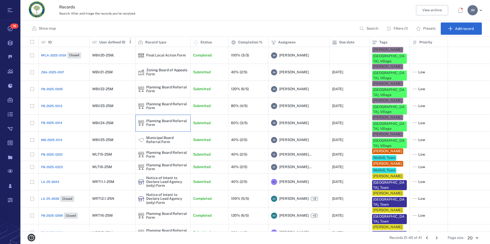
click at [161, 119] on div "Planning Board Referral Form" at bounding box center [167, 123] width 42 height 8
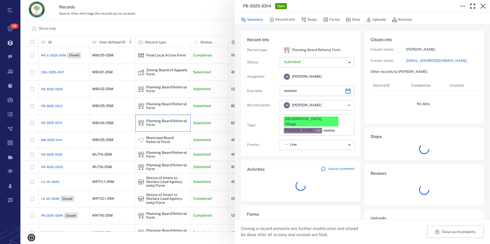
type input "**********"
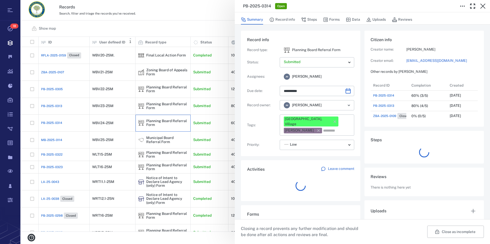
scroll to position [265, 96]
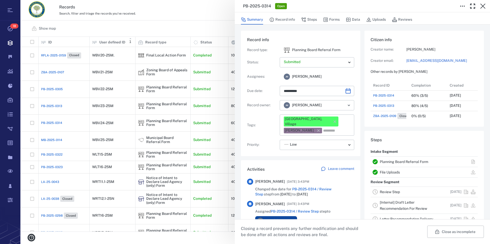
click at [393, 160] on link "Planning Board Referral Form" at bounding box center [404, 161] width 48 height 4
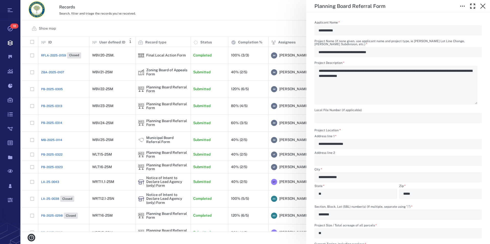
scroll to position [175, 0]
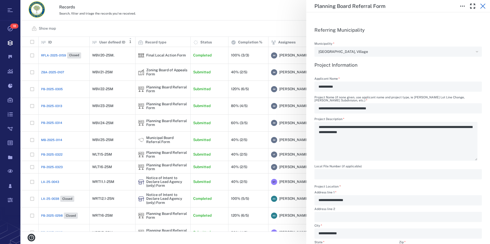
click at [484, 6] on icon "button" at bounding box center [482, 6] width 5 height 5
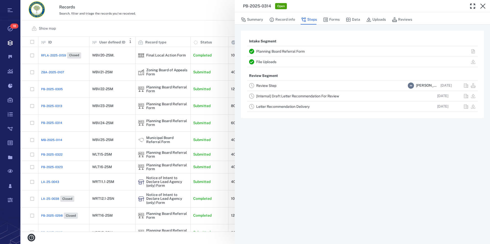
click at [484, 6] on icon "button" at bounding box center [482, 6] width 5 height 5
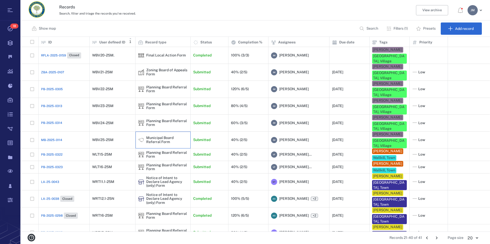
click at [150, 136] on div "Municipal Board Referral Form" at bounding box center [167, 140] width 42 height 8
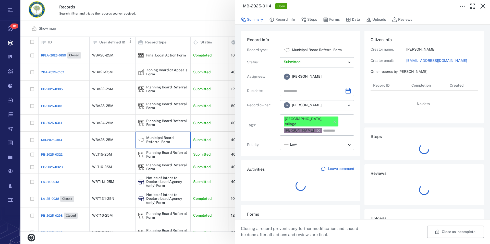
type input "**********"
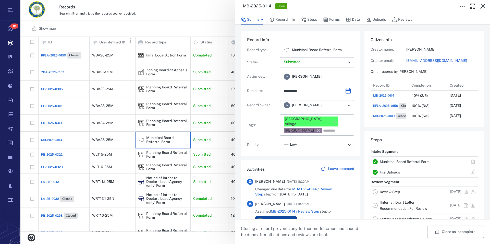
scroll to position [225, 96]
click at [391, 160] on link "Municipal Board Referral Form" at bounding box center [405, 161] width 50 height 4
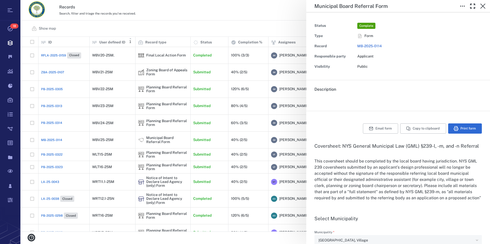
type input "**********"
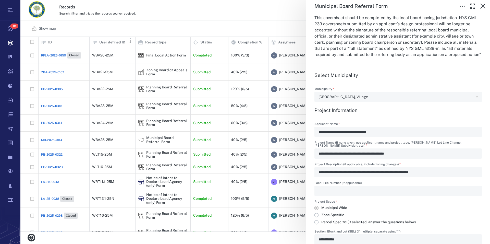
scroll to position [145, 0]
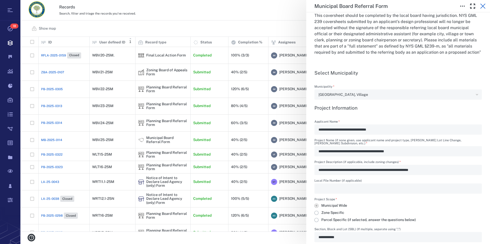
click at [482, 6] on icon "button" at bounding box center [483, 6] width 6 height 6
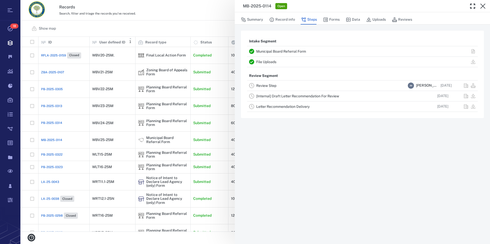
click at [482, 6] on icon "button" at bounding box center [483, 6] width 6 height 6
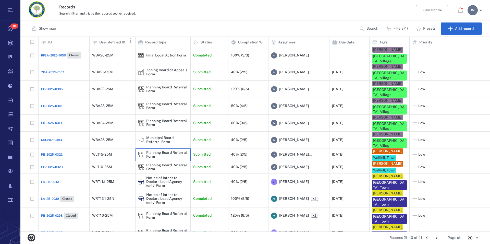
click at [160, 151] on div "Planning Board Referral Form" at bounding box center [167, 155] width 42 height 8
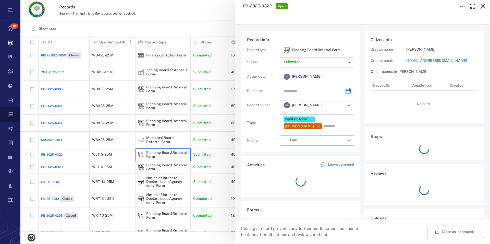
type input "**********"
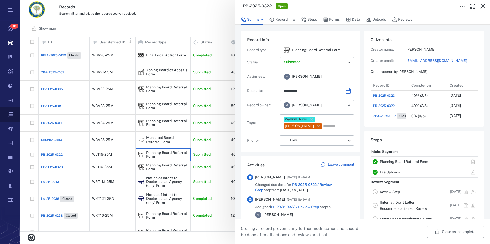
scroll to position [5, 5]
click at [411, 160] on link "Planning Board Referral Form" at bounding box center [404, 161] width 48 height 4
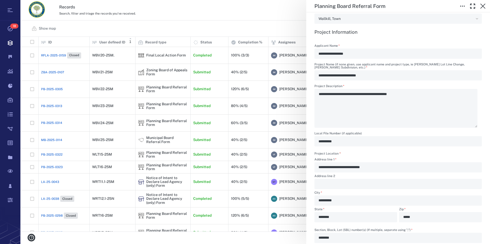
scroll to position [204, 0]
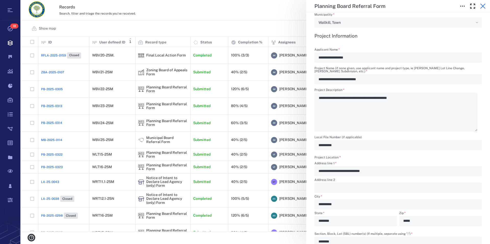
click at [483, 5] on icon "button" at bounding box center [483, 6] width 6 height 6
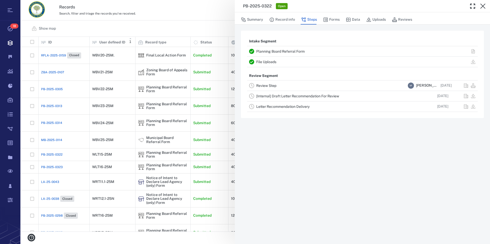
click at [483, 5] on icon "button" at bounding box center [483, 6] width 6 height 6
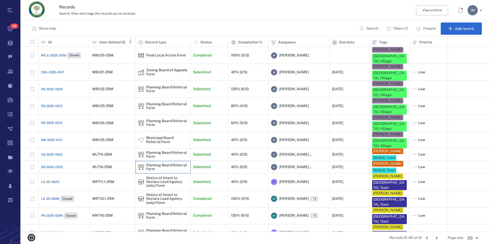
click at [155, 163] on div "Planning Board Referral Form" at bounding box center [167, 167] width 42 height 8
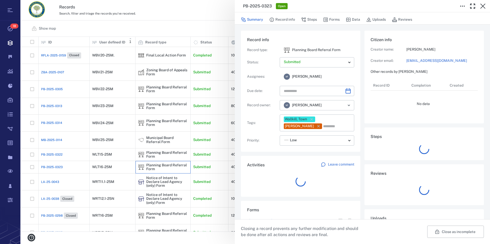
type input "**********"
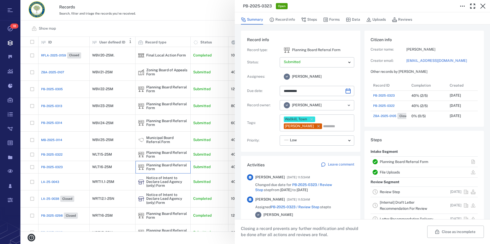
scroll to position [265, 96]
click at [411, 161] on link "Planning Board Referral Form" at bounding box center [404, 161] width 48 height 4
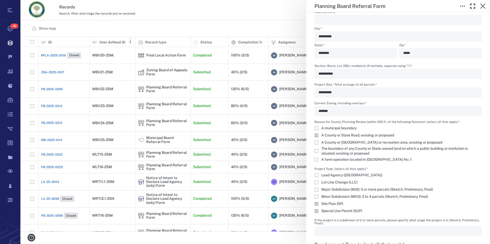
scroll to position [378, 0]
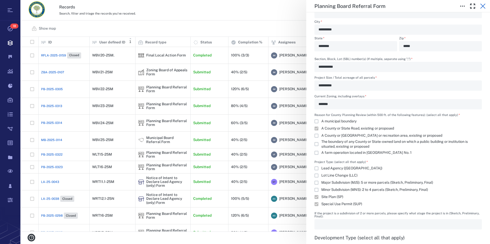
click at [482, 6] on icon "button" at bounding box center [482, 6] width 5 height 5
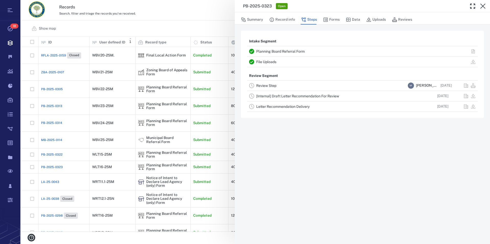
click at [482, 6] on icon "button" at bounding box center [482, 6] width 5 height 5
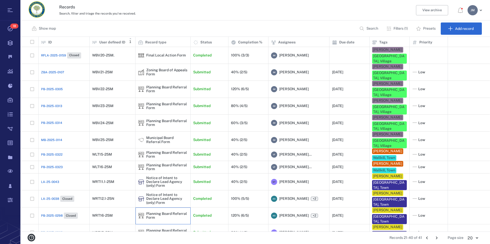
click at [158, 212] on div "Planning Board Referral Form" at bounding box center [167, 216] width 42 height 8
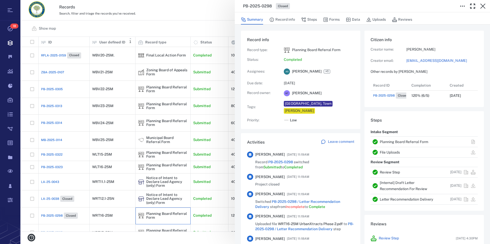
scroll to position [20, 101]
click at [394, 144] on link "Planning Board Referral Form" at bounding box center [404, 142] width 48 height 4
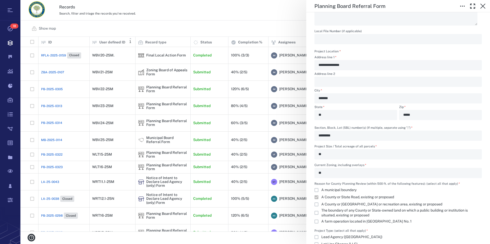
scroll to position [175, 0]
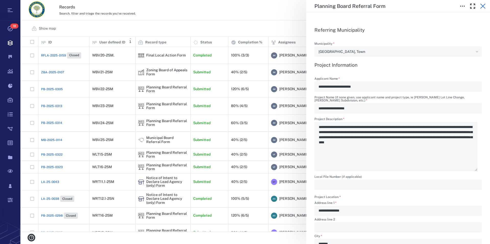
click at [481, 4] on icon "button" at bounding box center [482, 6] width 5 height 5
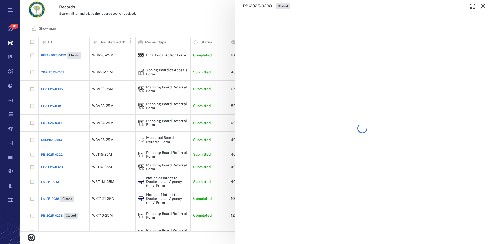
click at [289, 4] on span "Closed" at bounding box center [283, 6] width 12 height 4
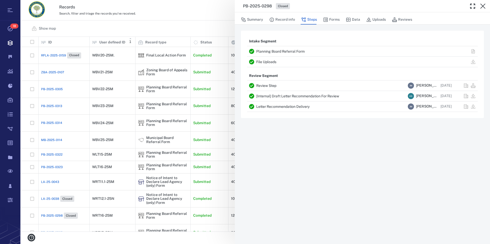
click at [481, 4] on icon "button" at bounding box center [482, 6] width 5 height 5
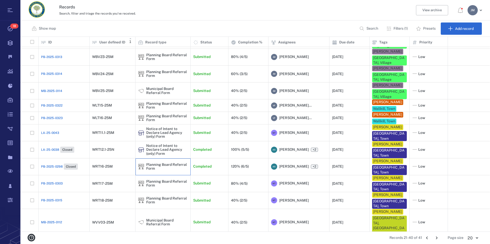
scroll to position [73, 0]
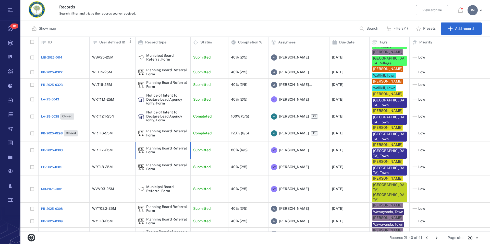
click at [156, 146] on div "Planning Board Referral Form" at bounding box center [167, 150] width 42 height 8
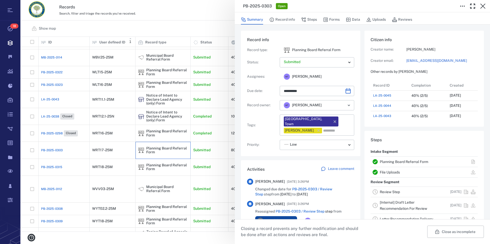
scroll to position [5, 5]
click at [396, 161] on link "Planning Board Referral Form" at bounding box center [404, 161] width 48 height 4
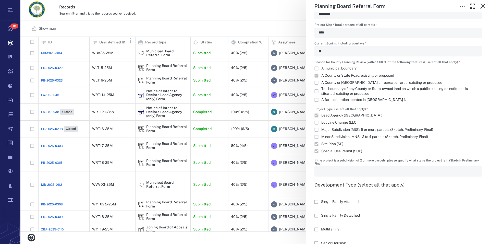
scroll to position [495, 0]
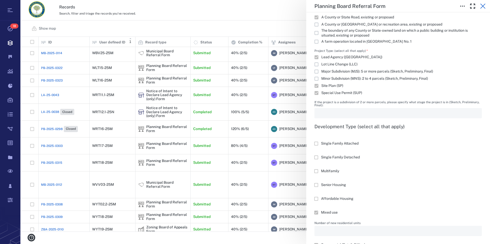
click at [483, 7] on icon "button" at bounding box center [483, 6] width 6 height 6
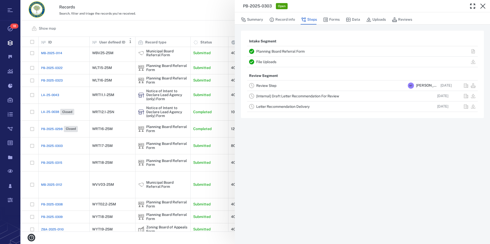
click at [483, 7] on icon "button" at bounding box center [483, 6] width 6 height 6
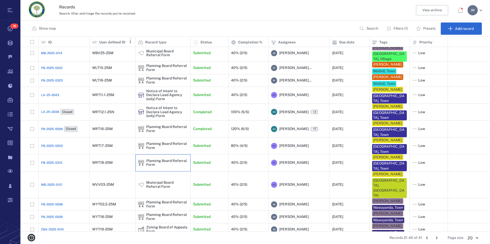
click at [149, 159] on div "Planning Board Referral Form" at bounding box center [167, 163] width 42 height 8
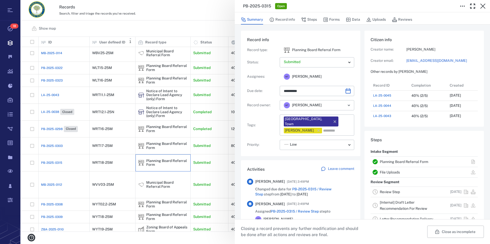
scroll to position [5, 5]
click at [397, 162] on link "Planning Board Referral Form" at bounding box center [404, 161] width 48 height 4
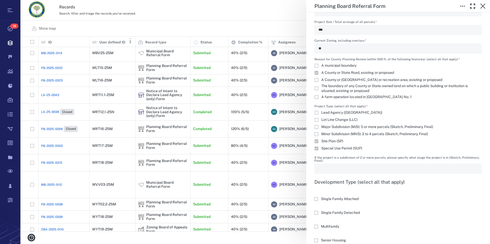
scroll to position [465, 0]
click at [482, 8] on icon "button" at bounding box center [483, 6] width 6 height 6
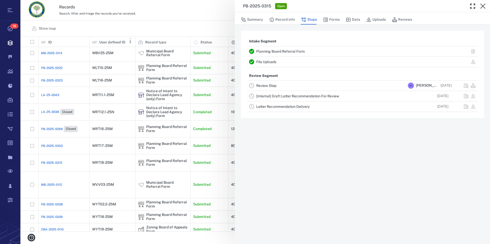
click at [482, 8] on icon "button" at bounding box center [483, 6] width 6 height 6
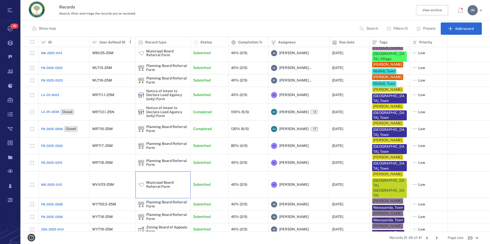
click at [158, 180] on div "Municipal Board Referral Form" at bounding box center [167, 184] width 42 height 8
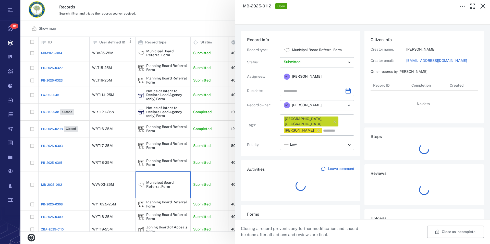
type input "**********"
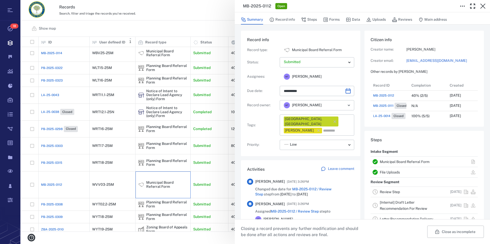
scroll to position [265, 96]
click at [402, 160] on link "Municipal Board Referral Form" at bounding box center [405, 161] width 50 height 4
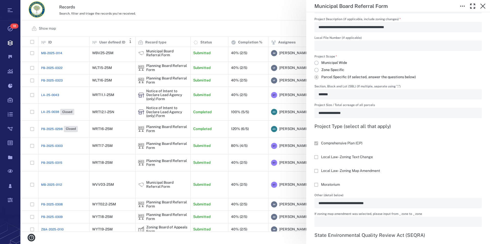
scroll to position [291, 0]
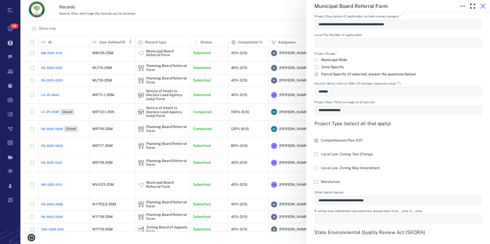
click at [481, 6] on icon "button" at bounding box center [483, 6] width 6 height 6
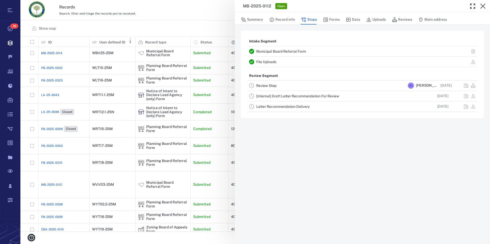
click at [481, 6] on icon "button" at bounding box center [483, 6] width 6 height 6
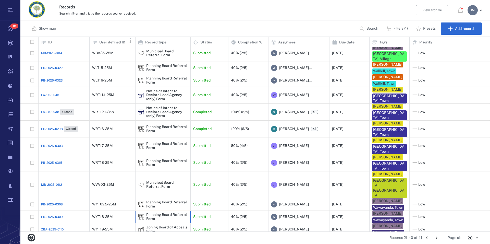
click at [157, 213] on div "Planning Board Referral Form" at bounding box center [167, 217] width 42 height 8
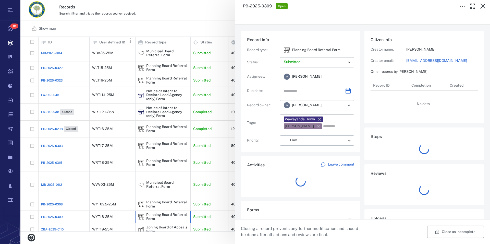
type input "**********"
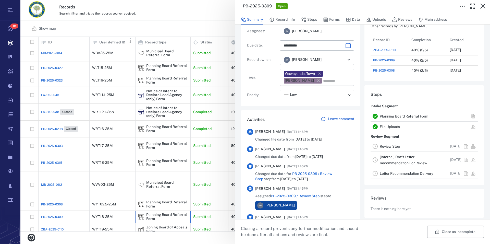
scroll to position [58, 0]
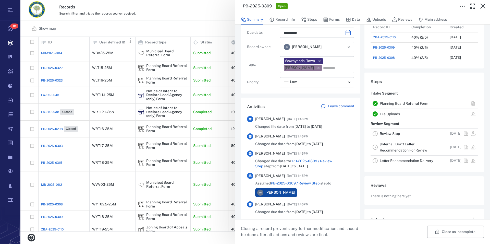
click at [402, 102] on link "Planning Board Referral Form" at bounding box center [404, 103] width 48 height 4
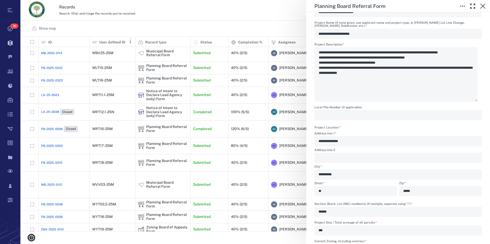
scroll to position [233, 0]
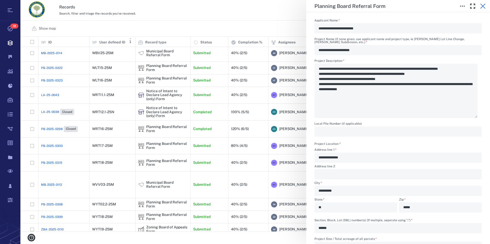
click at [483, 7] on icon "button" at bounding box center [483, 6] width 6 height 6
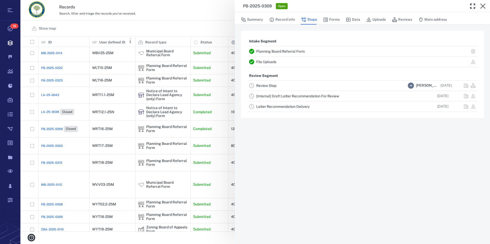
click at [483, 7] on icon "button" at bounding box center [483, 6] width 6 height 6
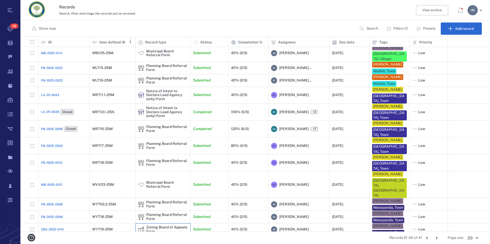
click at [160, 224] on div "Zoning Board of Appeals Form" at bounding box center [163, 229] width 50 height 10
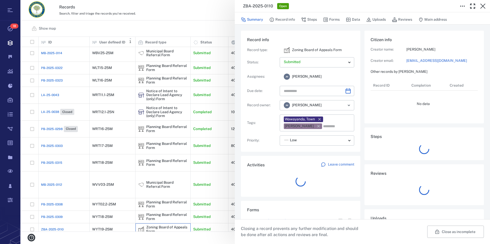
type input "**********"
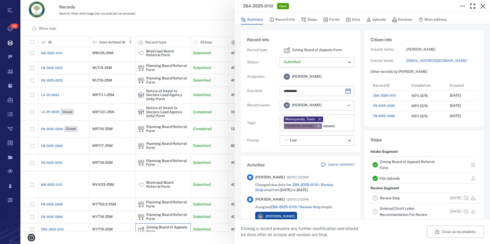
scroll to position [5, 5]
click at [405, 160] on link "Zoning Board of Appeals Referral Form" at bounding box center [407, 164] width 55 height 10
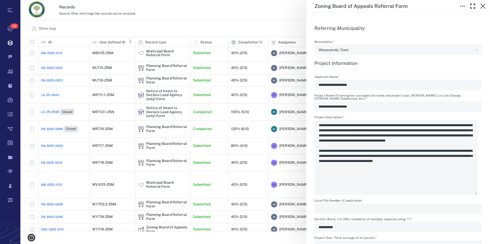
scroll to position [175, 0]
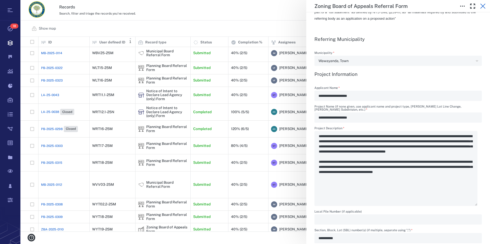
click at [484, 4] on icon "button" at bounding box center [483, 6] width 6 height 6
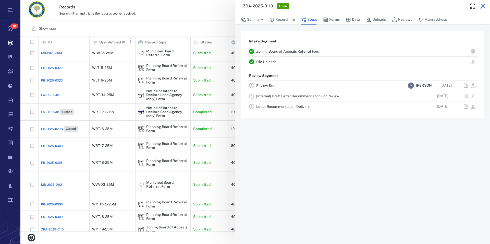
click at [484, 4] on icon "button" at bounding box center [483, 6] width 6 height 6
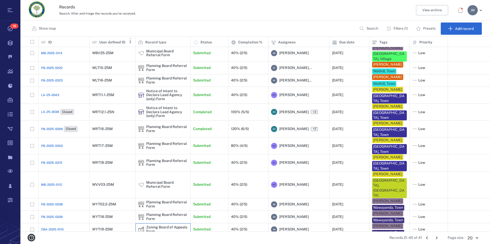
scroll to position [101, 0]
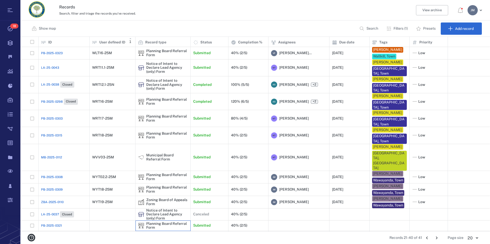
click at [174, 221] on div "Planning Board Referral Form" at bounding box center [167, 225] width 42 height 8
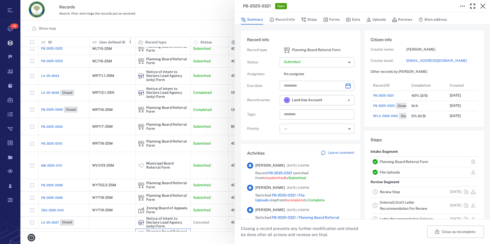
scroll to position [46, 0]
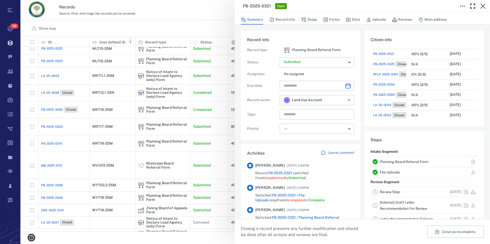
click at [397, 162] on link "Planning Board Referral Form" at bounding box center [404, 161] width 48 height 4
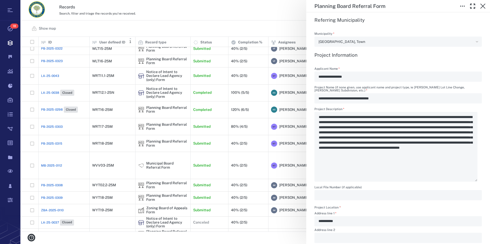
scroll to position [145, 0]
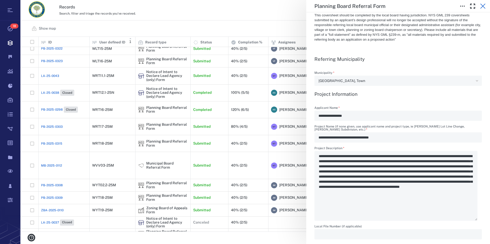
click at [483, 7] on icon "button" at bounding box center [483, 6] width 6 height 6
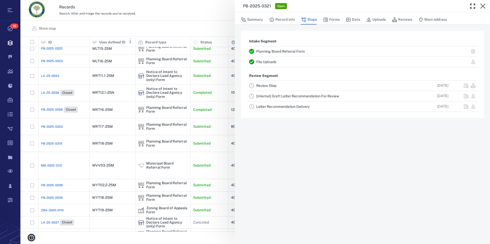
click at [275, 63] on link "File Uploads" at bounding box center [266, 62] width 20 height 4
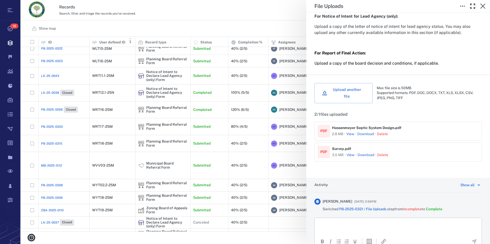
scroll to position [145, 0]
click at [367, 154] on link "Download" at bounding box center [365, 153] width 17 height 5
click at [363, 156] on link "Download" at bounding box center [365, 153] width 17 height 5
click at [363, 133] on link "Download" at bounding box center [365, 132] width 17 height 5
click at [482, 5] on icon "button" at bounding box center [483, 6] width 6 height 6
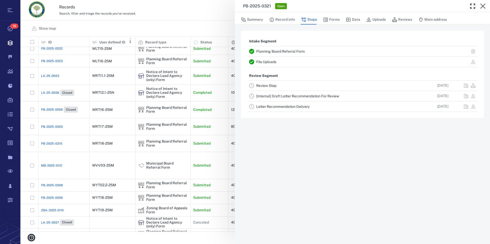
click at [270, 51] on link "Planning Board Referral Form" at bounding box center [280, 51] width 48 height 4
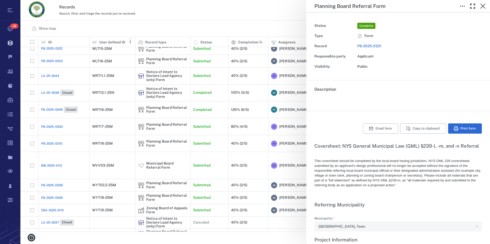
type textarea "*"
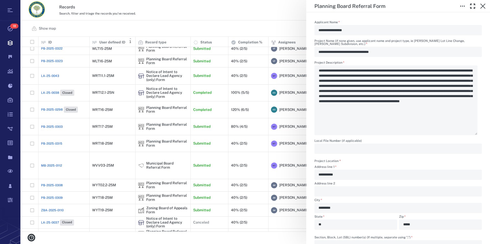
scroll to position [320, 0]
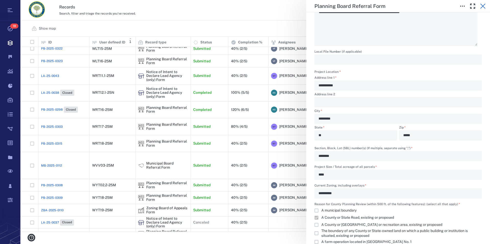
click at [482, 6] on icon "button" at bounding box center [483, 6] width 6 height 6
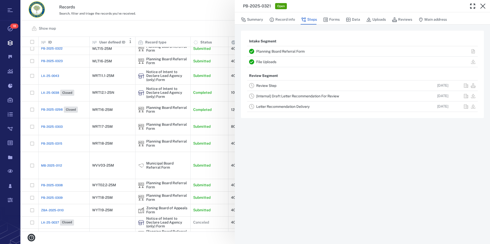
click at [482, 6] on icon "button" at bounding box center [483, 6] width 6 height 6
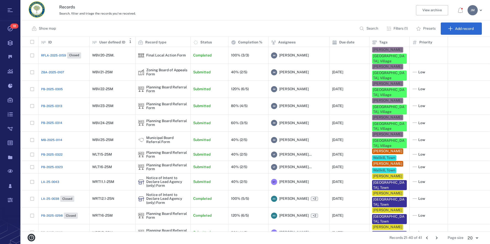
click at [426, 235] on icon "Go to previous page" at bounding box center [427, 238] width 6 height 6
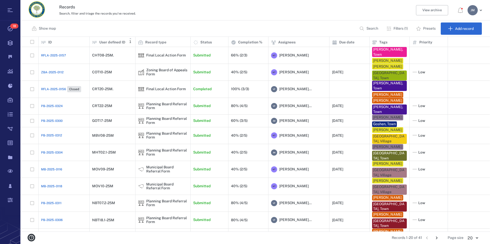
click at [438, 234] on button "Go to next page" at bounding box center [437, 237] width 8 height 8
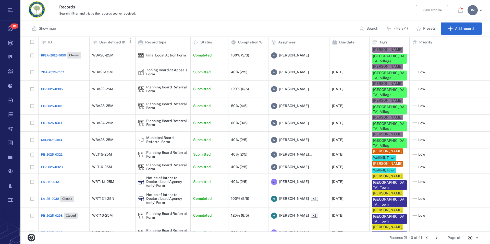
click at [438, 236] on icon "Go to next page" at bounding box center [437, 238] width 6 height 6
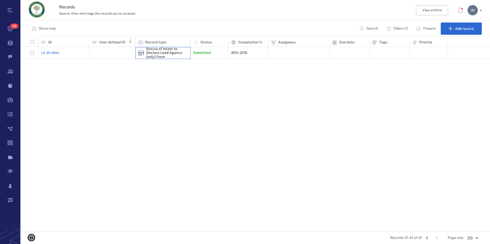
click at [161, 52] on div "Notice of Intent to Declare Lead Agency (only) Form" at bounding box center [167, 53] width 42 height 12
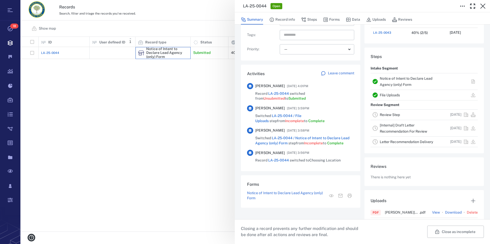
scroll to position [87, 0]
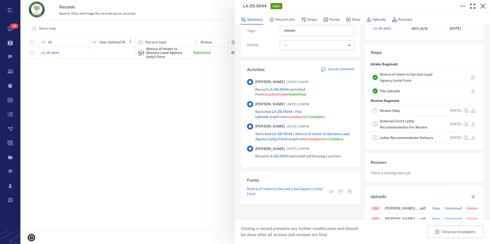
click at [390, 75] on link "Notice of Intent to Declare Lead Agency (only) Form" at bounding box center [406, 77] width 53 height 10
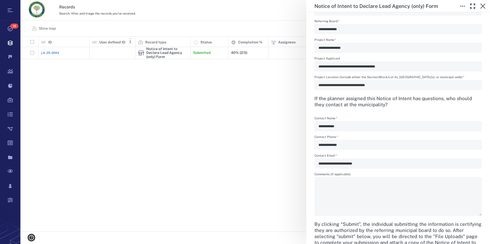
scroll to position [204, 0]
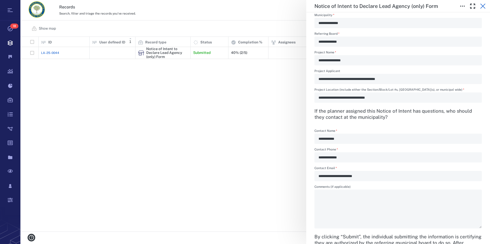
click at [483, 5] on icon "button" at bounding box center [482, 6] width 5 height 5
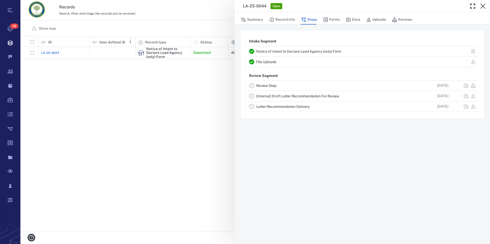
click at [269, 60] on link "File Uploads" at bounding box center [266, 62] width 20 height 4
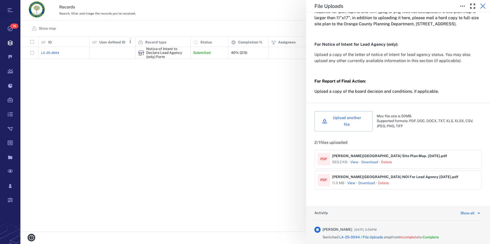
click at [482, 8] on icon "button" at bounding box center [483, 6] width 6 height 6
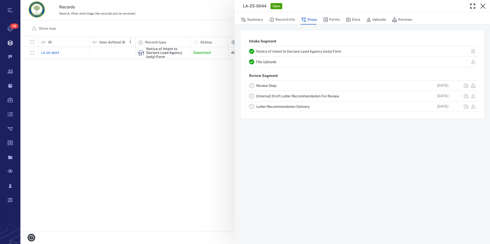
click at [482, 8] on icon "button" at bounding box center [483, 6] width 6 height 6
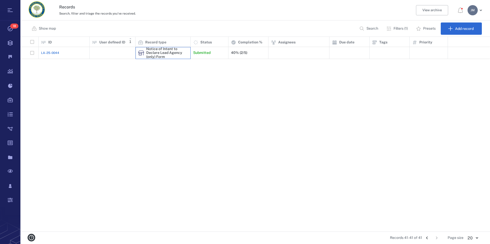
click at [161, 53] on div "Notice of Intent to Declare Lead Agency (only) Form" at bounding box center [167, 53] width 42 height 12
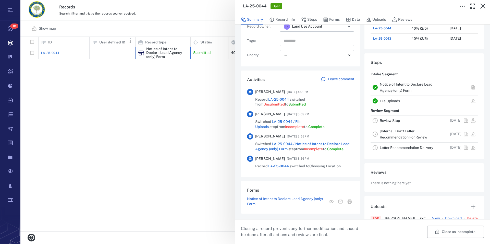
scroll to position [87, 0]
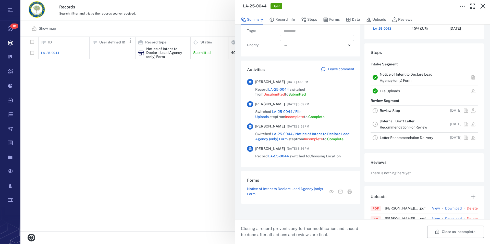
click at [391, 111] on link "Review Step" at bounding box center [390, 110] width 20 height 4
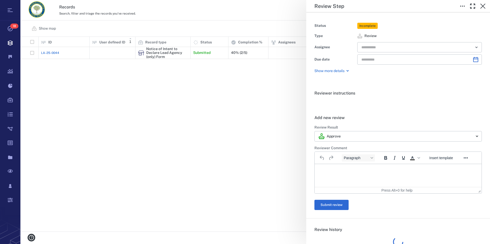
type input "**********"
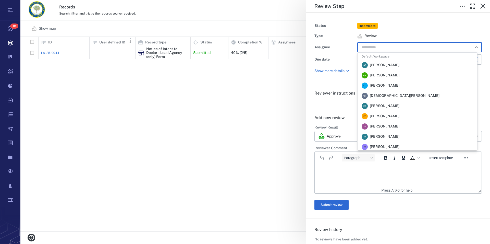
click at [375, 48] on input "text" at bounding box center [414, 47] width 106 height 7
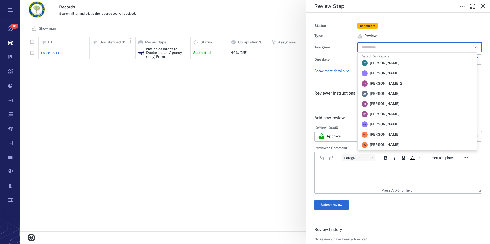
scroll to position [98, 0]
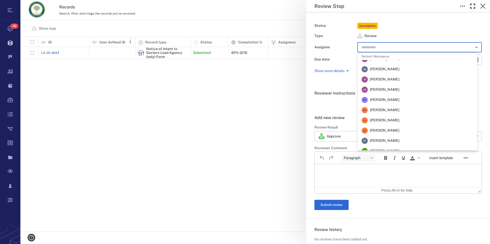
click at [393, 99] on span "[PERSON_NAME]" at bounding box center [385, 99] width 30 height 5
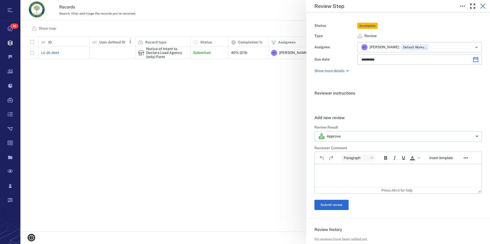
click at [481, 6] on icon "button" at bounding box center [483, 6] width 6 height 6
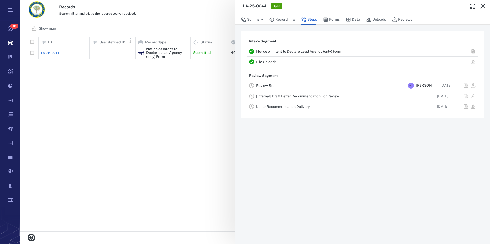
click at [270, 60] on link "File Uploads" at bounding box center [266, 62] width 20 height 4
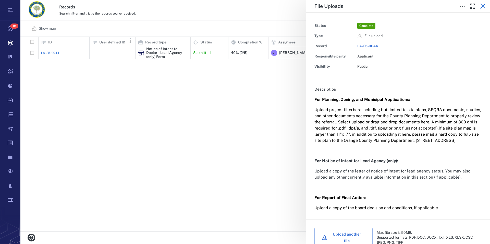
click at [485, 4] on icon "button" at bounding box center [482, 6] width 5 height 5
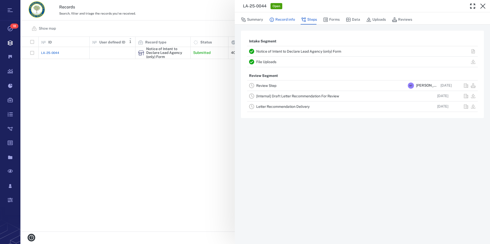
click at [279, 19] on button "Record info" at bounding box center [282, 20] width 26 height 10
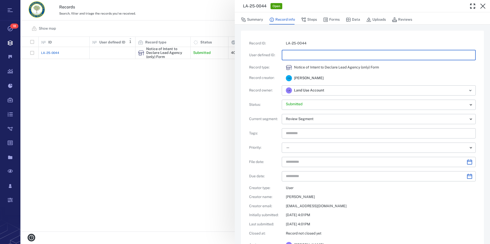
click at [297, 57] on input "text" at bounding box center [379, 55] width 186 height 10
type input "**********"
click at [363, 88] on input "text" at bounding box center [394, 90] width 132 height 7
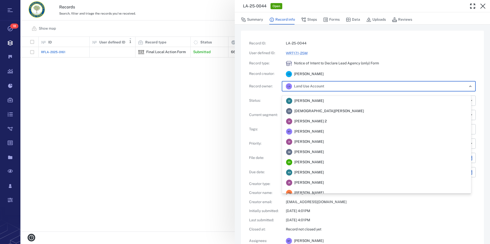
click at [317, 129] on span "[PERSON_NAME]" at bounding box center [309, 131] width 30 height 5
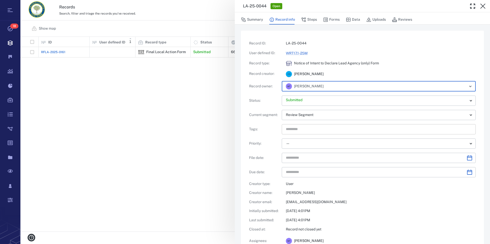
click at [303, 130] on input "text" at bounding box center [372, 129] width 175 height 7
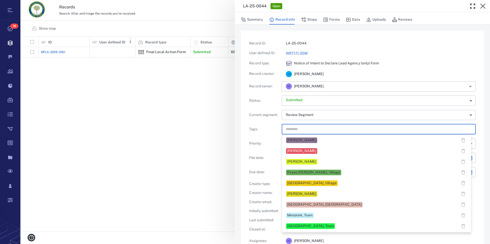
scroll to position [196, 0]
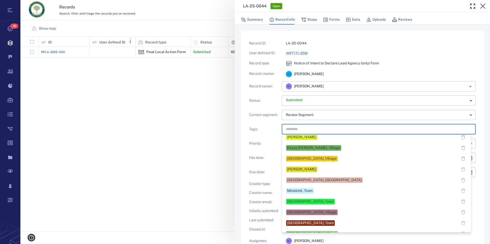
click at [314, 168] on div "[PERSON_NAME]" at bounding box center [301, 169] width 29 height 5
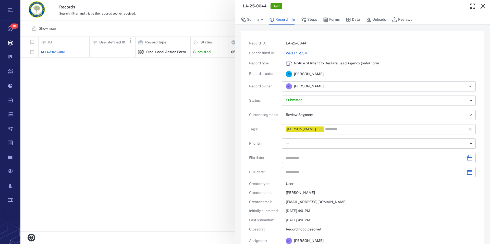
click at [350, 128] on input "text" at bounding box center [393, 129] width 136 height 7
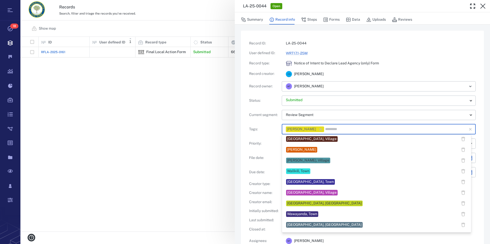
scroll to position [441, 0]
click at [306, 183] on div "[GEOGRAPHIC_DATA], Town" at bounding box center [310, 181] width 47 height 5
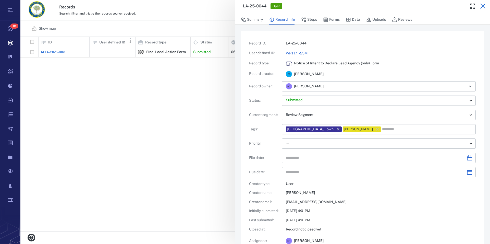
click at [482, 5] on icon "button" at bounding box center [482, 6] width 5 height 5
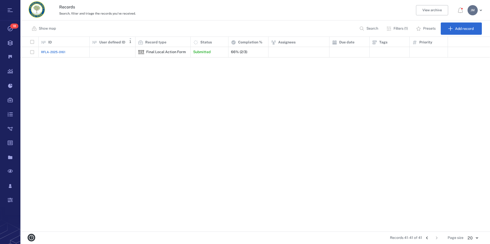
click at [428, 237] on icon "Go to previous page" at bounding box center [427, 238] width 6 height 6
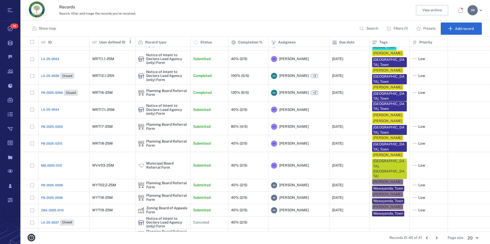
scroll to position [107, 0]
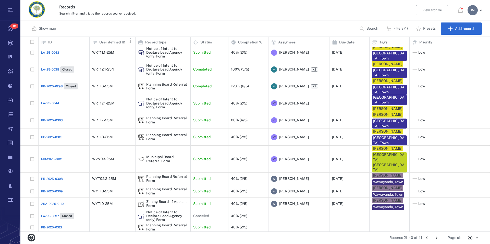
click at [437, 238] on icon "Go to next page" at bounding box center [437, 237] width 2 height 3
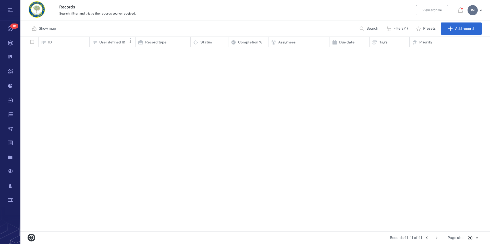
scroll to position [0, 0]
click at [428, 237] on icon "Go to previous page" at bounding box center [427, 238] width 6 height 6
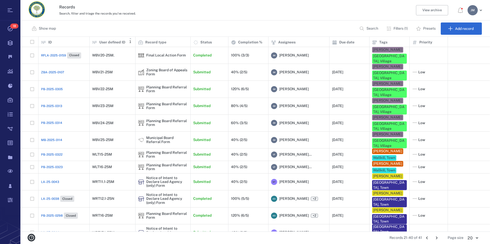
click at [428, 239] on icon "Go to previous page" at bounding box center [427, 237] width 2 height 3
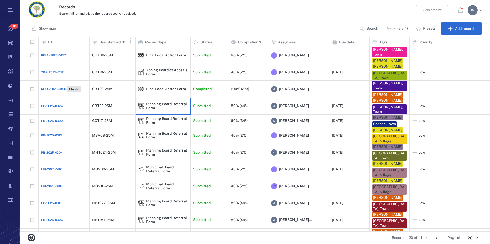
click at [156, 104] on div "Planning Board Referral Form" at bounding box center [167, 106] width 42 height 8
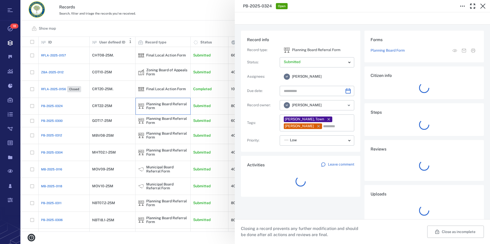
type input "**********"
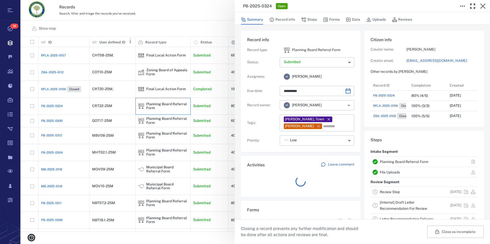
scroll to position [5, 5]
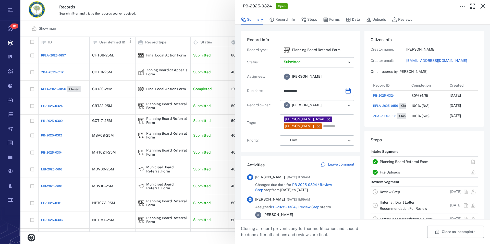
click at [407, 162] on link "Planning Board Referral Form" at bounding box center [404, 161] width 48 height 4
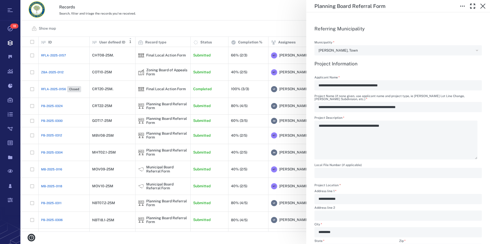
scroll to position [177, 0]
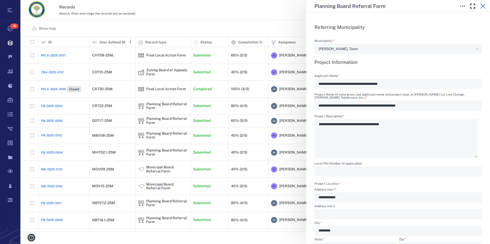
click at [481, 8] on icon "button" at bounding box center [483, 6] width 6 height 6
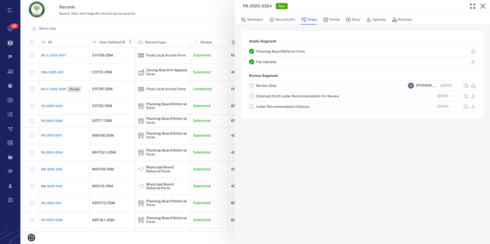
click at [481, 8] on icon "button" at bounding box center [483, 6] width 6 height 6
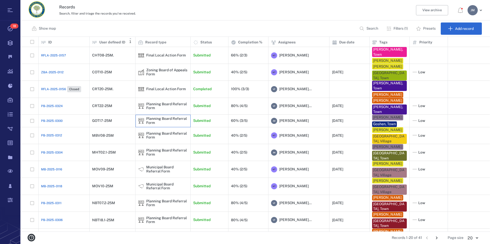
click at [156, 120] on div "Planning Board Referral Form" at bounding box center [167, 121] width 42 height 8
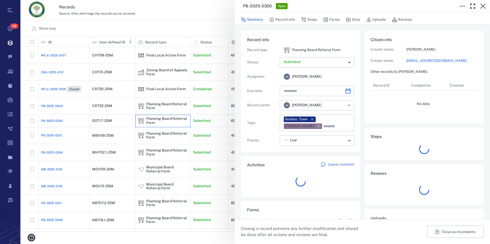
type input "**********"
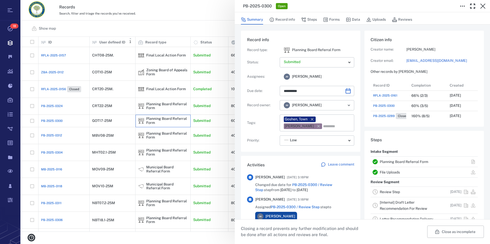
scroll to position [5, 5]
click at [412, 161] on link "Planning Board Referral Form" at bounding box center [404, 161] width 48 height 4
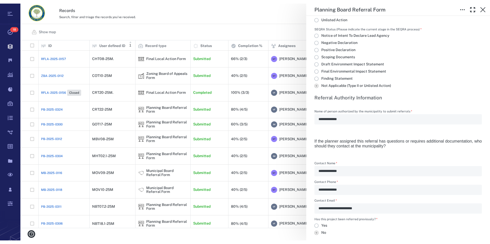
scroll to position [183, 465]
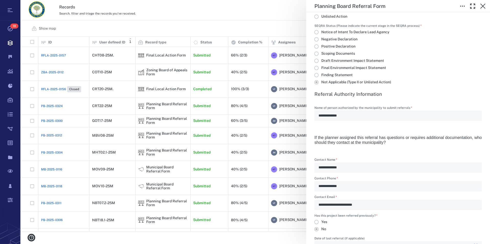
type textarea "*"
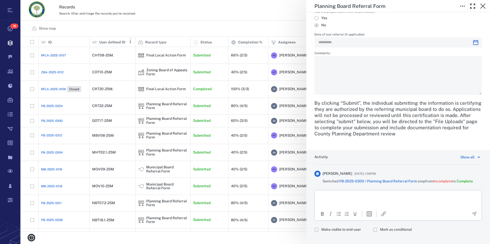
scroll to position [902, 0]
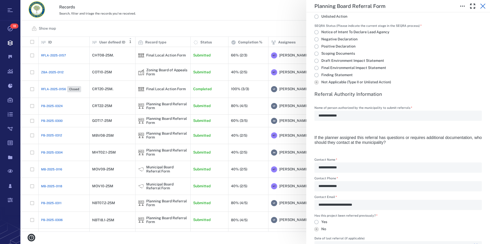
click at [484, 6] on icon "button" at bounding box center [483, 6] width 6 height 6
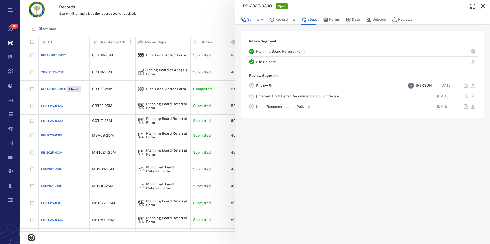
click at [252, 19] on button "Summary" at bounding box center [252, 20] width 22 height 10
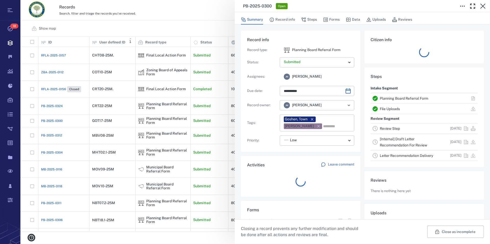
type input "**********"
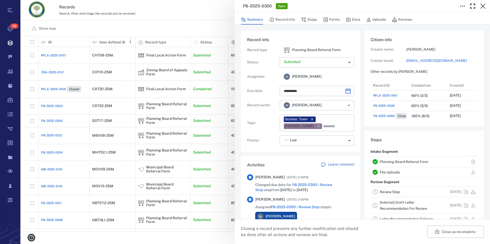
click at [331, 165] on p "Leave comment" at bounding box center [341, 164] width 26 height 5
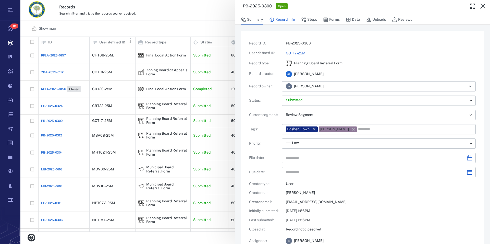
scroll to position [368, 0]
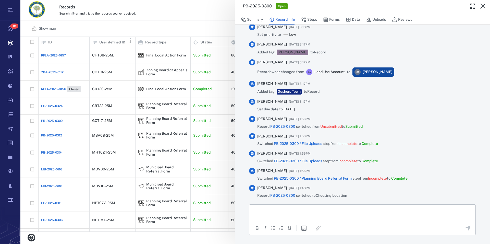
type input "**********"
click at [277, 207] on html at bounding box center [362, 210] width 226 height 13
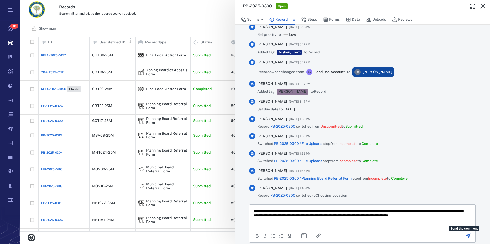
click at [466, 234] on icon "Send the comment" at bounding box center [468, 235] width 5 height 5
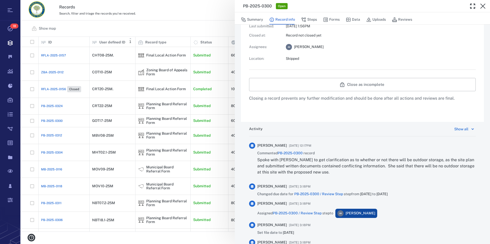
scroll to position [223, 0]
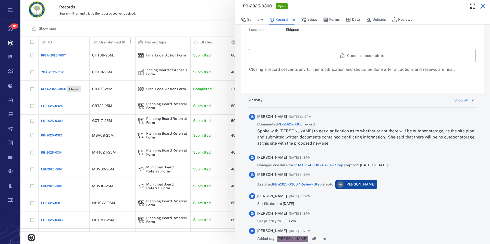
click at [482, 5] on icon "button" at bounding box center [483, 6] width 6 height 6
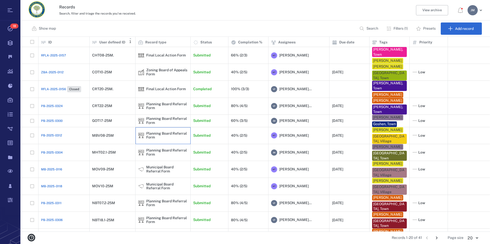
click at [162, 131] on div "Planning Board Referral Form" at bounding box center [163, 135] width 50 height 10
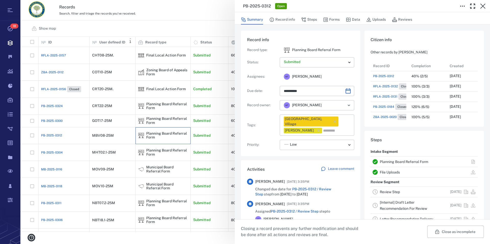
scroll to position [56, 0]
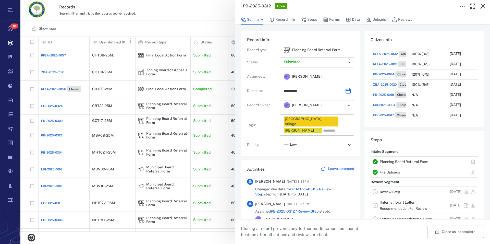
click at [400, 161] on link "Planning Board Referral Form" at bounding box center [404, 161] width 48 height 4
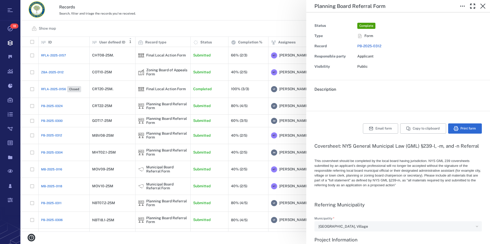
type textarea "*"
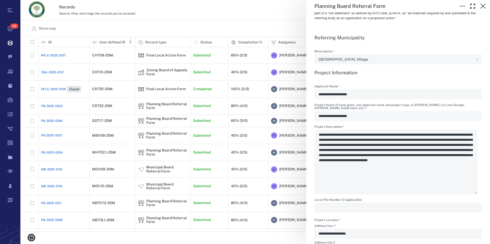
scroll to position [175, 0]
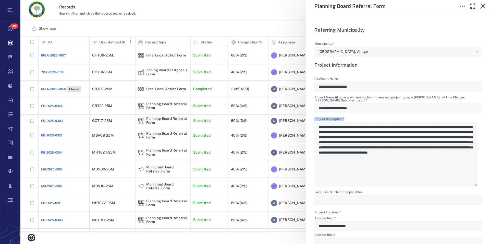
drag, startPoint x: 319, startPoint y: 127, endPoint x: 340, endPoint y: 128, distance: 21.2
click at [340, 128] on div "**********" at bounding box center [397, 151] width 167 height 69
click at [484, 5] on icon "button" at bounding box center [482, 6] width 5 height 5
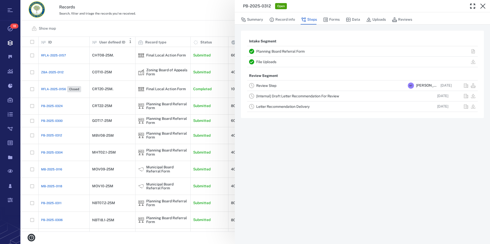
click at [484, 5] on icon "button" at bounding box center [482, 6] width 5 height 5
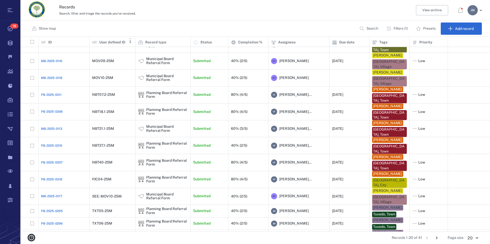
scroll to position [103, 0]
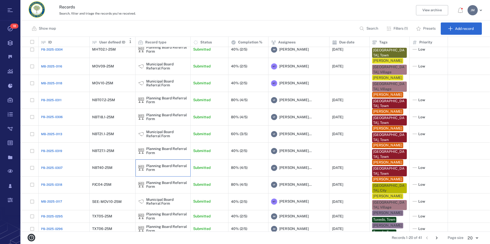
click at [154, 164] on div "Planning Board Referral Form" at bounding box center [167, 168] width 42 height 8
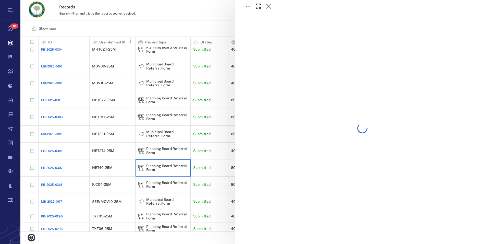
scroll to position [98, 0]
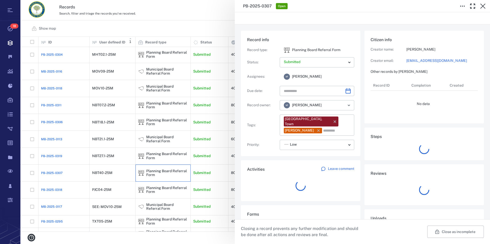
type input "**********"
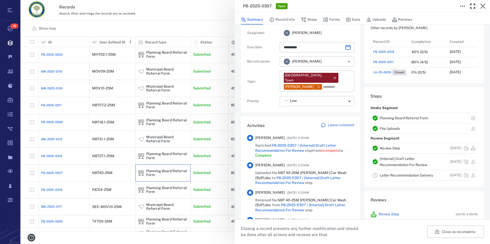
scroll to position [58, 0]
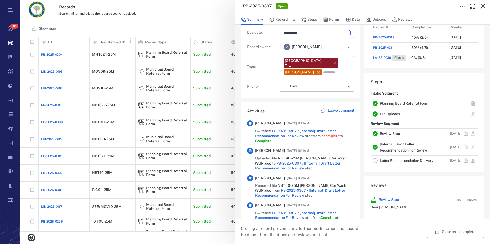
click at [384, 102] on link "Planning Board Referral Form" at bounding box center [404, 103] width 48 height 4
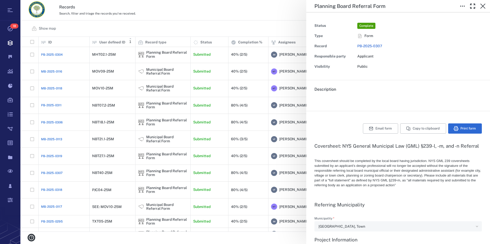
type textarea "*"
type input "**********"
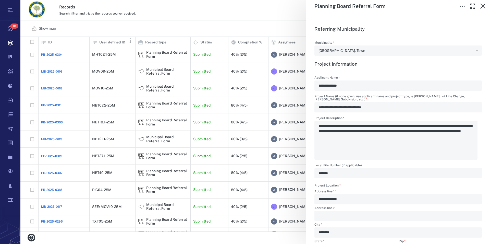
scroll to position [175, 0]
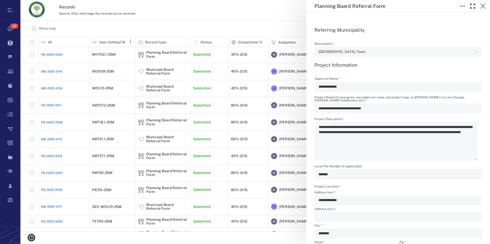
click at [484, 8] on icon "button" at bounding box center [483, 6] width 6 height 6
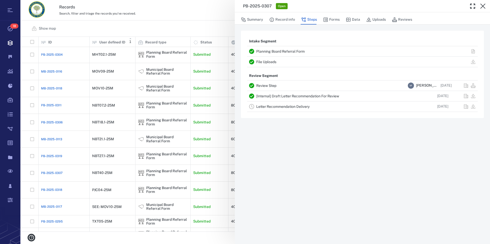
click at [484, 8] on icon "button" at bounding box center [483, 6] width 6 height 6
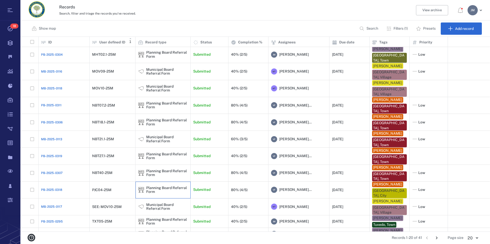
click at [156, 186] on div "Planning Board Referral Form" at bounding box center [167, 190] width 42 height 8
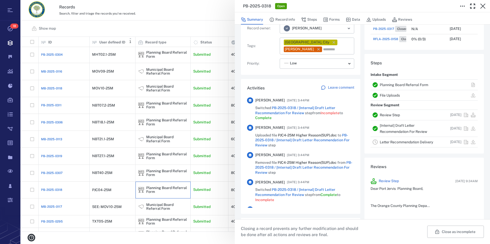
scroll to position [87, 0]
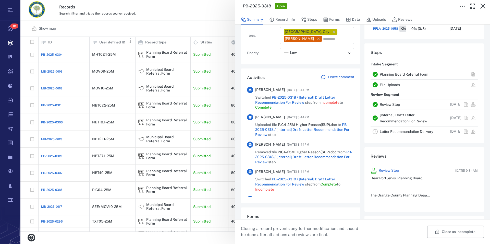
click at [385, 75] on link "Planning Board Referral Form" at bounding box center [404, 74] width 48 height 4
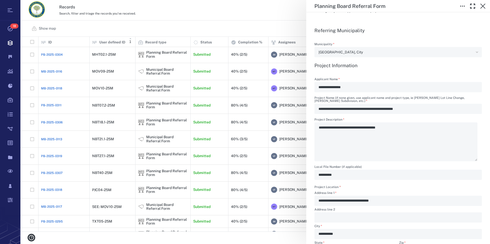
scroll to position [175, 0]
click at [480, 6] on icon "button" at bounding box center [483, 6] width 6 height 6
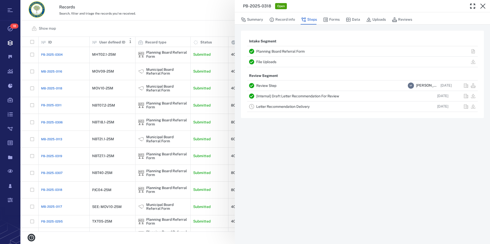
click at [271, 63] on link "File Uploads" at bounding box center [266, 62] width 20 height 4
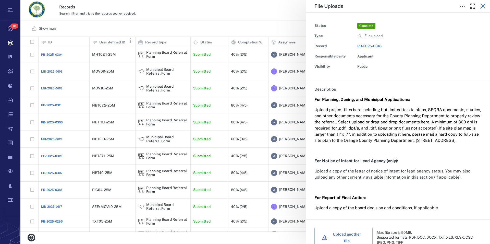
click at [485, 8] on icon "button" at bounding box center [483, 6] width 6 height 6
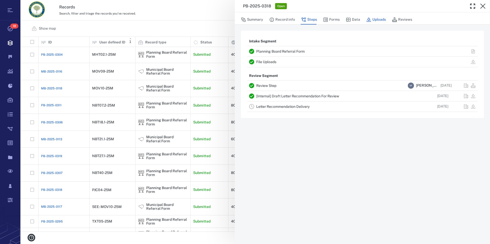
click at [375, 19] on button "Uploads" at bounding box center [376, 20] width 20 height 10
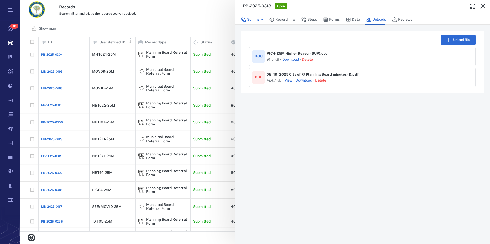
click at [258, 20] on button "Summary" at bounding box center [252, 20] width 22 height 10
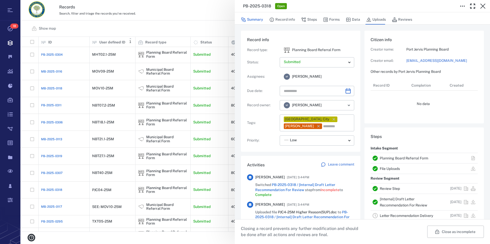
scroll to position [223, 96]
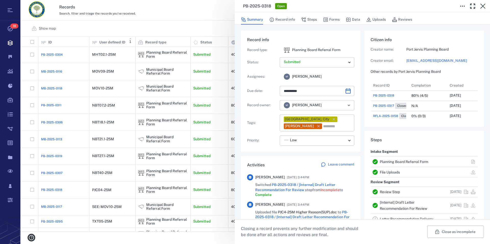
type input "**********"
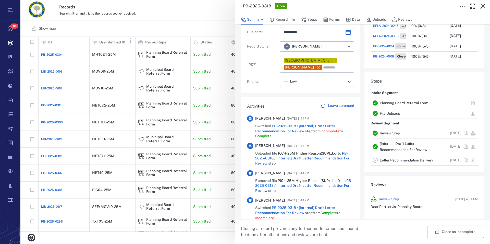
scroll to position [29, 0]
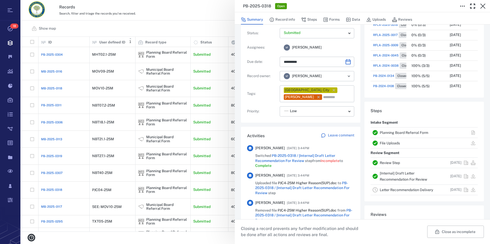
click at [406, 132] on link "Planning Board Referral Form" at bounding box center [404, 132] width 48 height 4
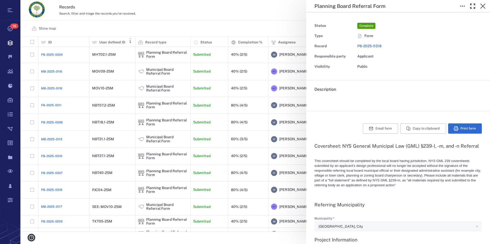
type textarea "*"
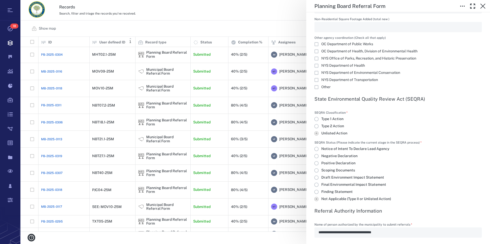
scroll to position [785, 0]
click at [483, 6] on icon "button" at bounding box center [482, 6] width 5 height 5
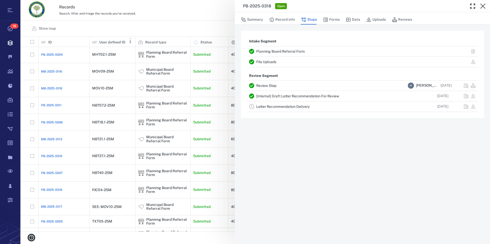
click at [483, 6] on icon "button" at bounding box center [482, 6] width 5 height 5
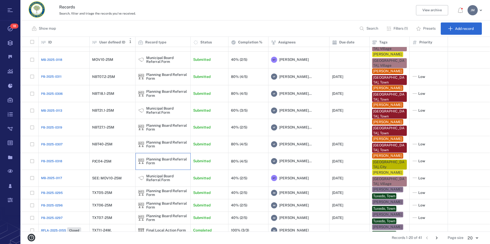
scroll to position [127, 0]
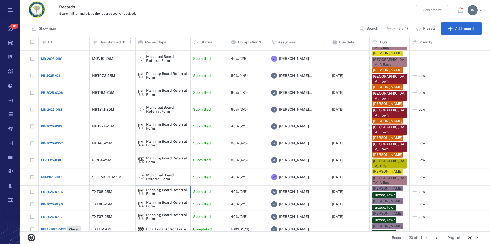
click at [153, 188] on div "Planning Board Referral Form" at bounding box center [167, 192] width 42 height 8
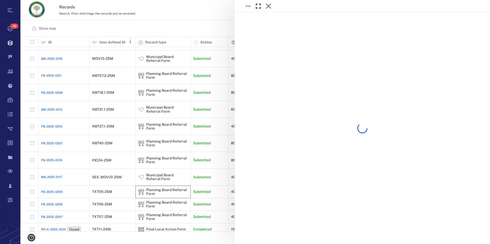
scroll to position [127, 0]
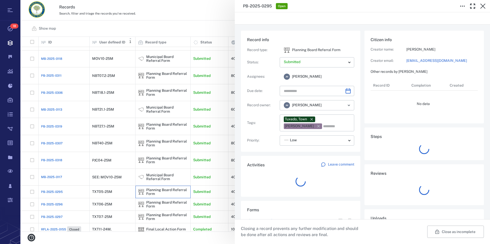
type input "**********"
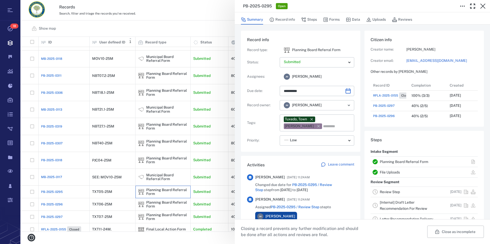
scroll to position [5, 5]
click at [402, 161] on link "Planning Board Referral Form" at bounding box center [404, 161] width 48 height 4
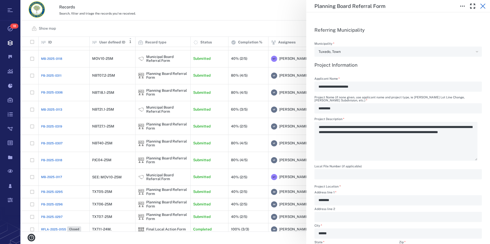
click at [482, 5] on icon "button" at bounding box center [482, 6] width 5 height 5
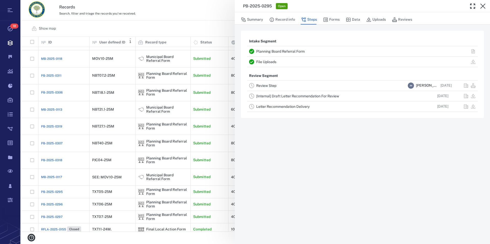
click at [482, 5] on icon "button" at bounding box center [482, 6] width 5 height 5
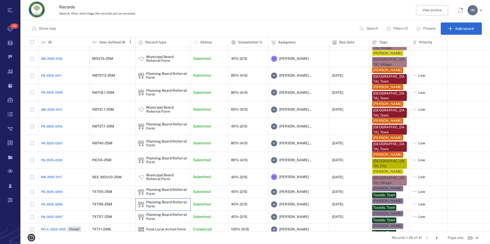
click at [151, 200] on div "Planning Board Referral Form" at bounding box center [167, 204] width 42 height 8
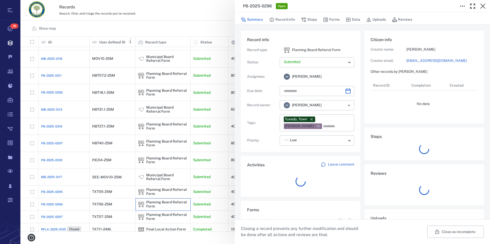
type input "**********"
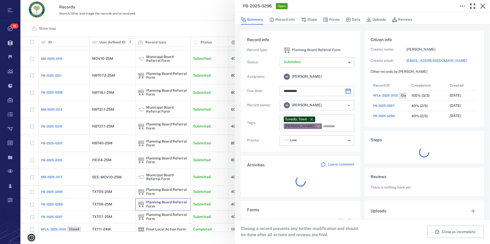
scroll to position [194, 96]
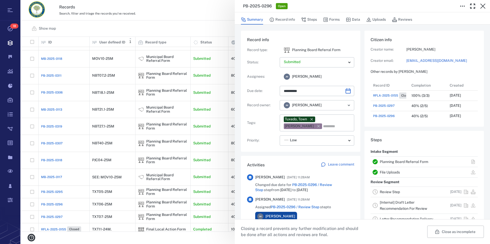
click at [407, 161] on link "Planning Board Referral Form" at bounding box center [404, 161] width 48 height 4
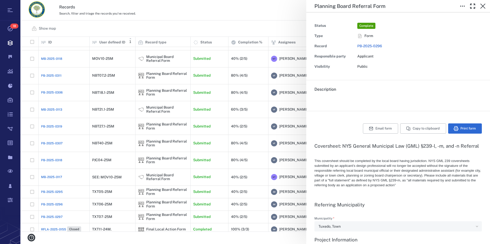
type input "**********"
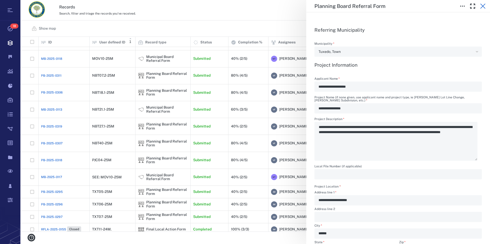
click at [483, 6] on icon "button" at bounding box center [482, 6] width 5 height 5
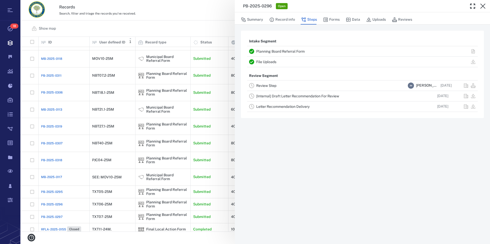
click at [482, 6] on icon "button" at bounding box center [482, 6] width 5 height 5
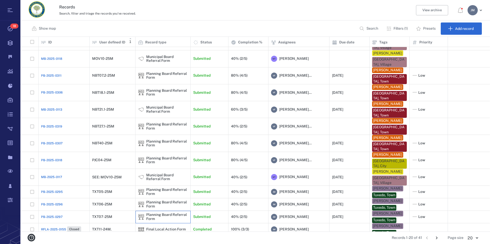
click at [158, 213] on div "Planning Board Referral Form" at bounding box center [167, 217] width 42 height 8
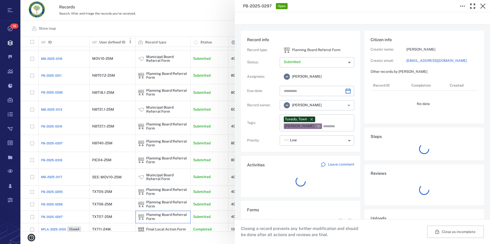
type input "**********"
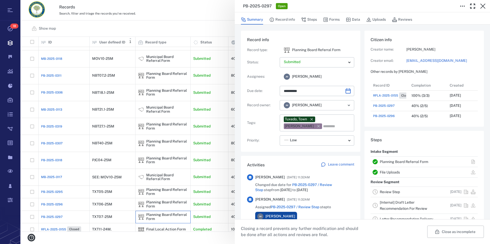
scroll to position [5, 5]
click at [408, 160] on link "Planning Board Referral Form" at bounding box center [404, 161] width 48 height 4
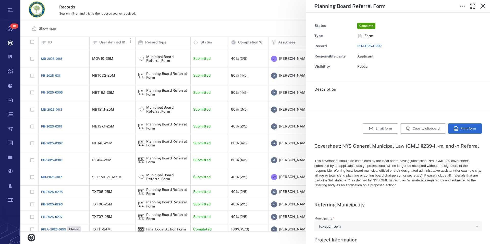
type textarea "*"
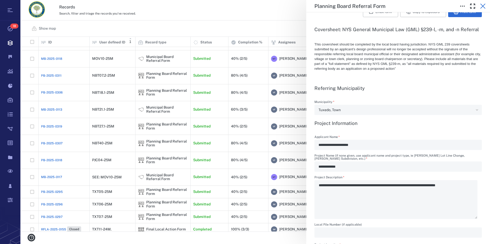
click at [485, 4] on icon "button" at bounding box center [482, 6] width 5 height 5
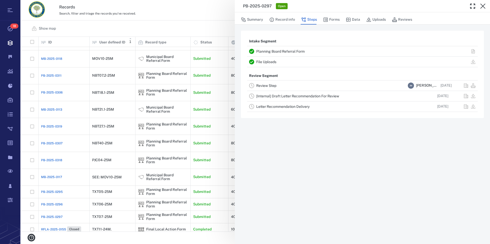
click at [485, 4] on icon "button" at bounding box center [482, 6] width 5 height 5
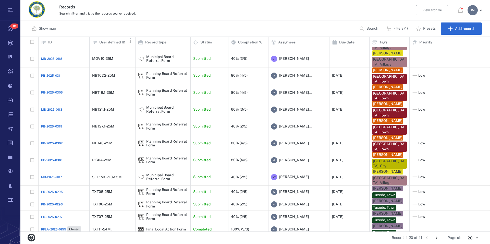
click at [436, 237] on icon "Go to next page" at bounding box center [437, 238] width 6 height 6
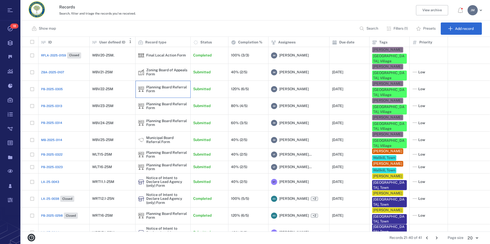
click at [154, 85] on div "Planning Board Referral Form" at bounding box center [167, 89] width 42 height 8
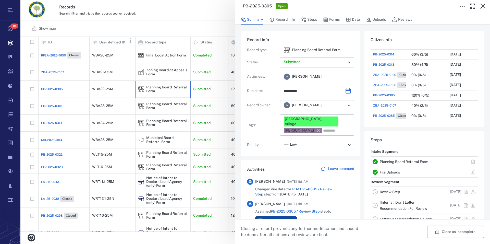
scroll to position [58, 0]
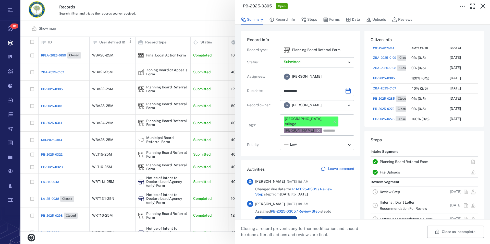
click at [412, 161] on link "Planning Board Referral Form" at bounding box center [404, 161] width 48 height 4
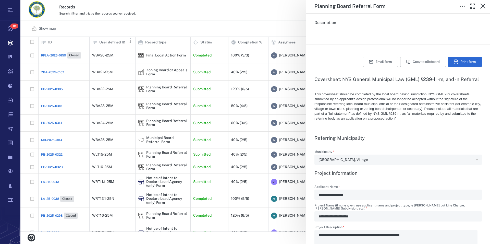
scroll to position [116, 0]
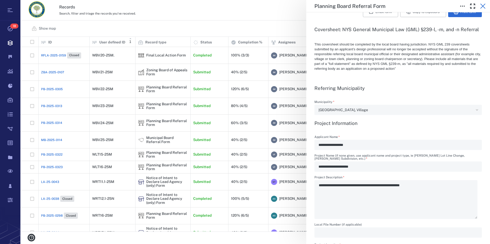
click at [481, 4] on icon "button" at bounding box center [483, 6] width 6 height 6
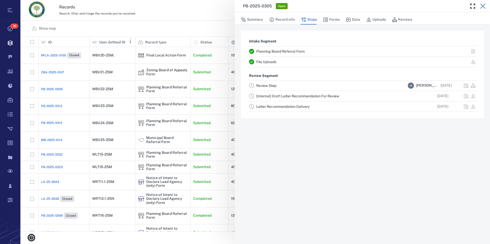
click at [482, 4] on icon "button" at bounding box center [483, 6] width 6 height 6
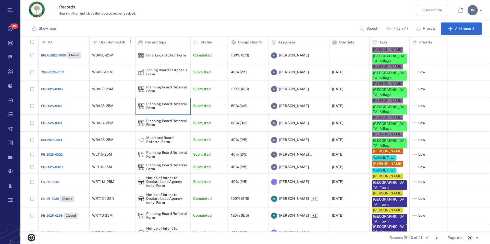
click at [152, 102] on div "Planning Board Referral Form" at bounding box center [167, 106] width 42 height 8
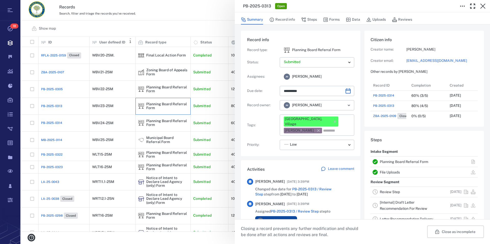
scroll to position [265, 96]
click at [402, 161] on link "Planning Board Referral Form" at bounding box center [404, 161] width 48 height 4
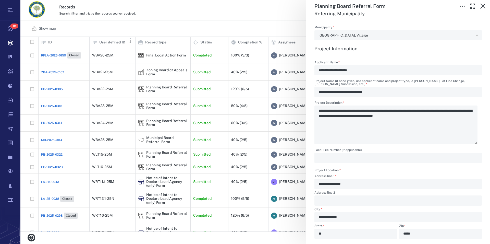
scroll to position [145, 0]
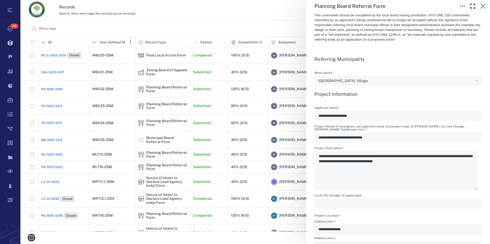
click at [483, 4] on icon "button" at bounding box center [483, 6] width 6 height 6
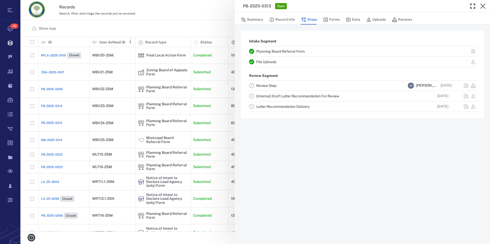
click at [483, 6] on icon "button" at bounding box center [483, 6] width 6 height 6
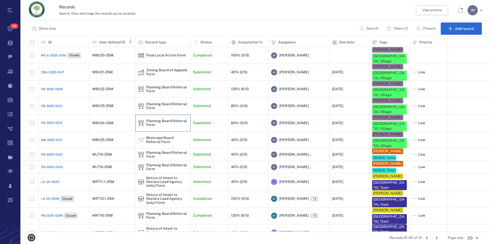
click at [151, 119] on div "Planning Board Referral Form" at bounding box center [167, 123] width 42 height 8
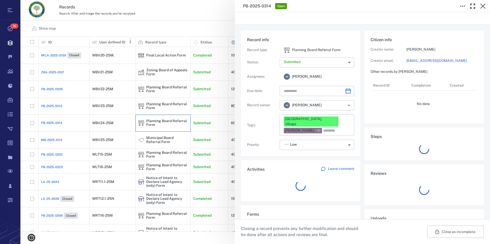
type input "**********"
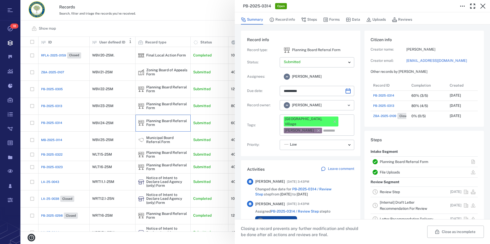
scroll to position [265, 96]
click at [415, 161] on link "Planning Board Referral Form" at bounding box center [404, 161] width 48 height 4
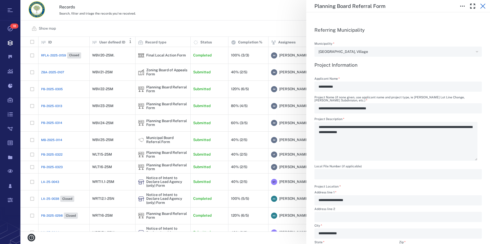
click at [483, 3] on icon "button" at bounding box center [483, 6] width 6 height 6
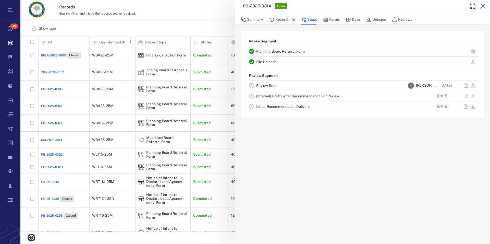
click at [483, 6] on icon "button" at bounding box center [482, 6] width 5 height 5
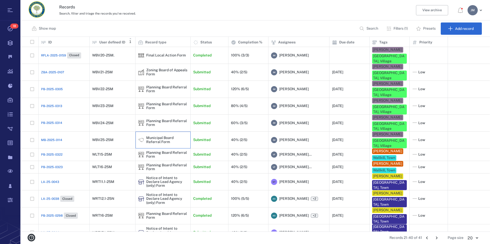
click at [155, 136] on div "Municipal Board Referral Form" at bounding box center [167, 140] width 42 height 8
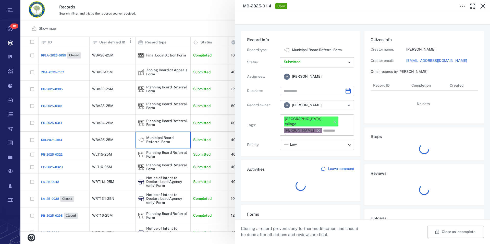
type input "**********"
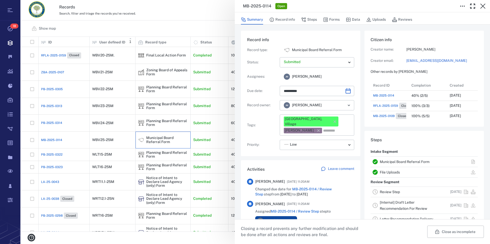
scroll to position [225, 96]
click at [410, 161] on link "Municipal Board Referral Form" at bounding box center [405, 161] width 50 height 4
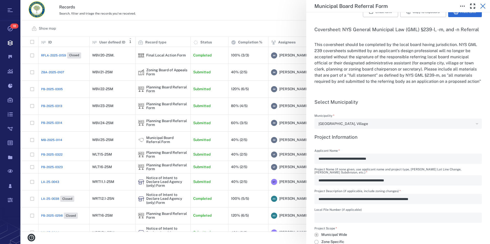
click at [484, 5] on icon "button" at bounding box center [482, 6] width 5 height 5
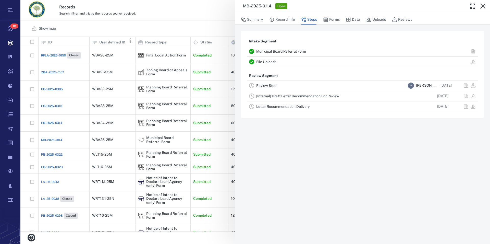
click at [484, 5] on icon "button" at bounding box center [482, 6] width 5 height 5
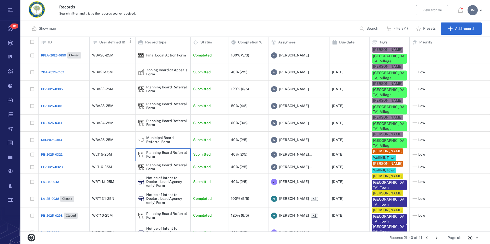
click at [157, 151] on div "Planning Board Referral Form" at bounding box center [167, 155] width 42 height 8
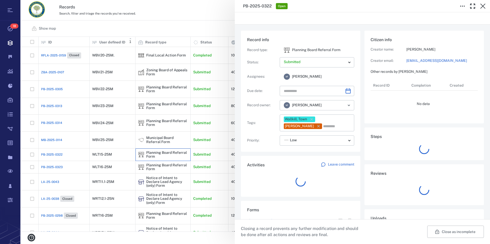
type input "**********"
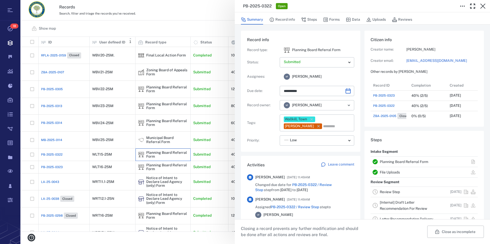
scroll to position [265, 96]
click at [412, 160] on link "Planning Board Referral Form" at bounding box center [404, 161] width 48 height 4
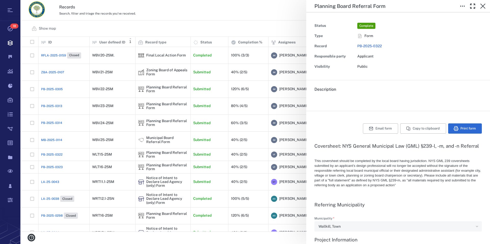
type textarea "*"
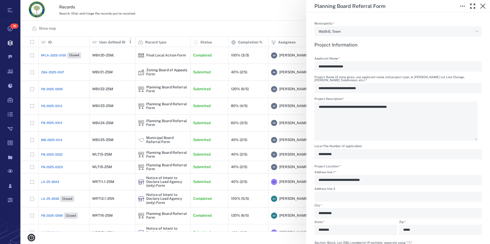
scroll to position [175, 0]
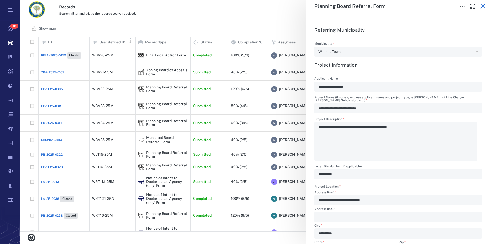
click at [483, 5] on icon "button" at bounding box center [483, 6] width 6 height 6
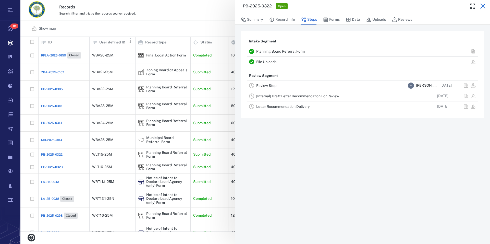
click at [483, 6] on icon "button" at bounding box center [482, 6] width 5 height 5
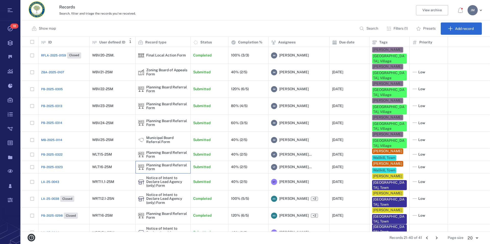
click at [163, 163] on div "Planning Board Referral Form" at bounding box center [167, 167] width 42 height 8
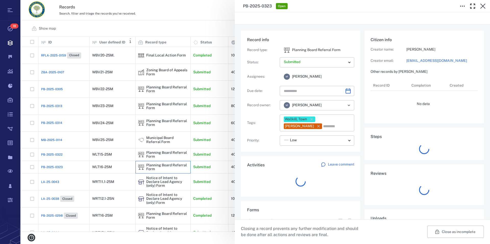
type input "**********"
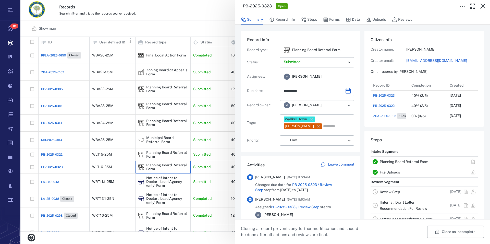
scroll to position [5, 5]
click at [403, 160] on link "Planning Board Referral Form" at bounding box center [404, 161] width 48 height 4
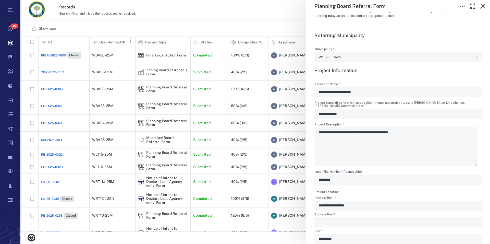
scroll to position [175, 0]
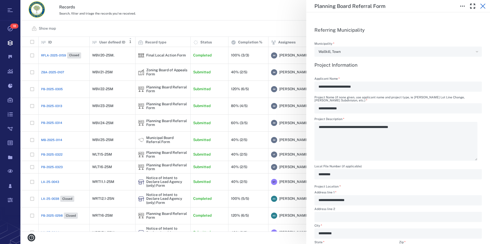
click at [483, 6] on icon "button" at bounding box center [482, 6] width 5 height 5
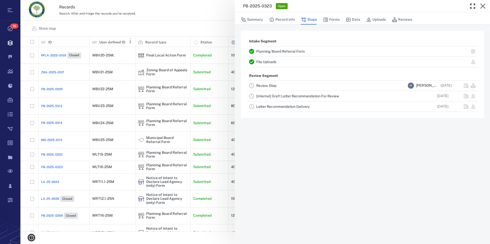
click at [483, 6] on icon "button" at bounding box center [482, 6] width 5 height 5
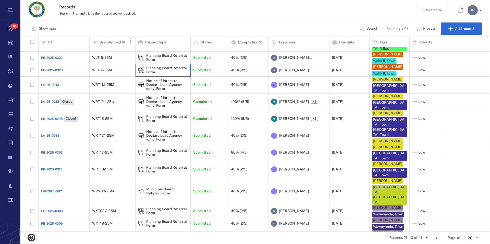
scroll to position [98, 0]
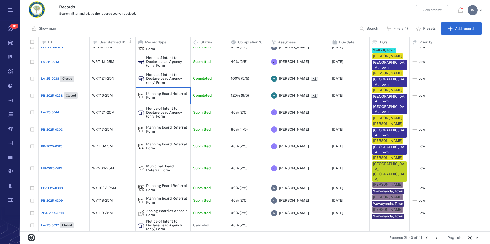
click at [153, 98] on div "Planning Board Referral Form" at bounding box center [167, 96] width 42 height 8
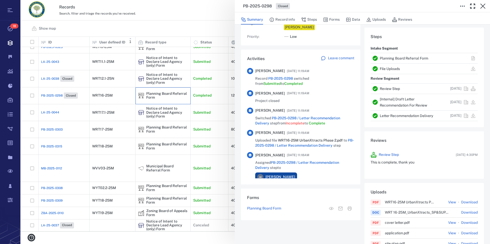
scroll to position [87, 0]
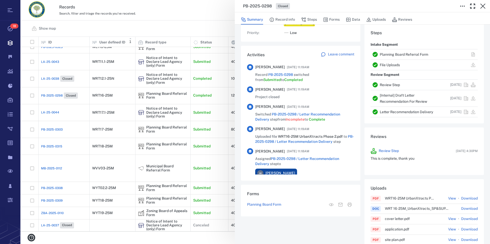
click at [394, 56] on link "Planning Board Referral Form" at bounding box center [404, 54] width 48 height 4
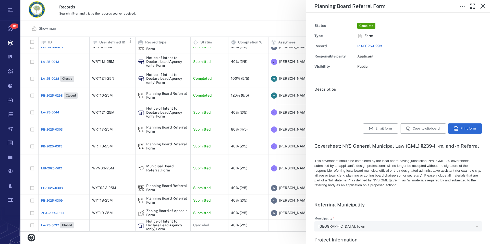
type textarea "*"
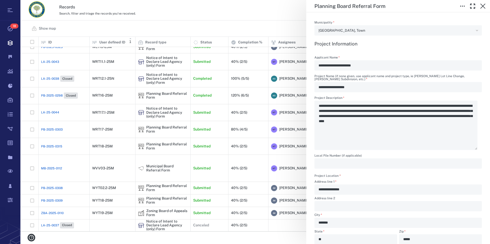
scroll to position [204, 0]
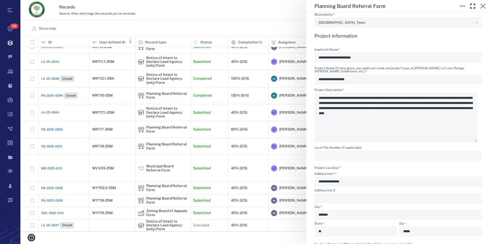
click at [484, 5] on icon "button" at bounding box center [483, 6] width 6 height 6
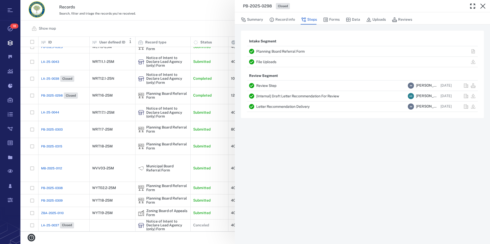
click at [484, 5] on icon "button" at bounding box center [483, 6] width 6 height 6
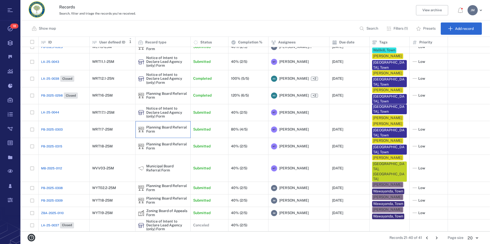
click at [161, 132] on div "Planning Board Referral Form" at bounding box center [167, 129] width 42 height 8
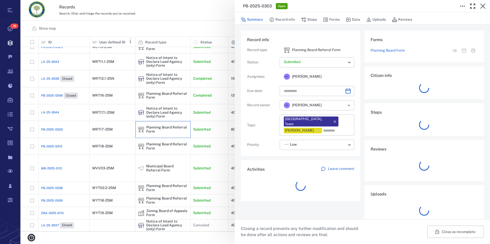
type input "**********"
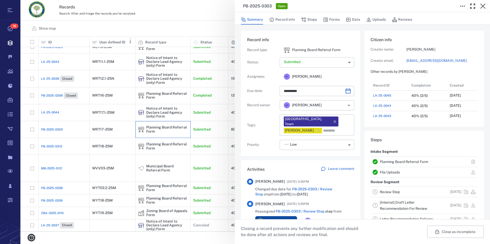
scroll to position [5, 5]
click at [389, 163] on link "Planning Board Referral Form" at bounding box center [404, 161] width 48 height 4
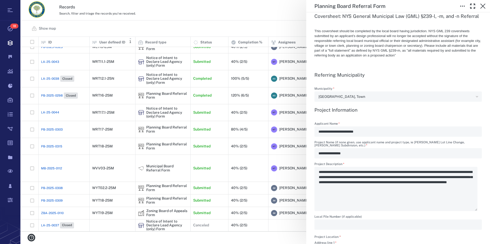
scroll to position [159, 0]
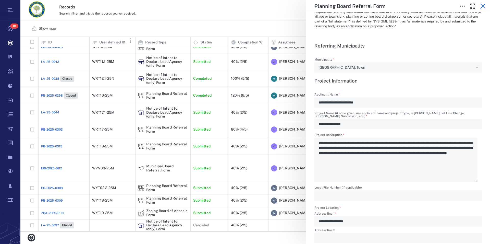
click at [484, 7] on icon "button" at bounding box center [482, 6] width 5 height 5
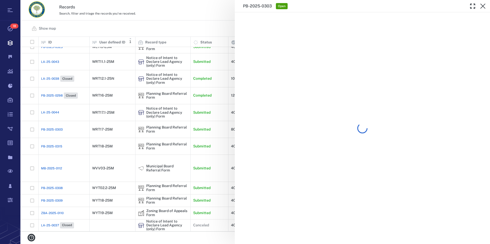
click at [484, 7] on icon "button" at bounding box center [482, 6] width 5 height 5
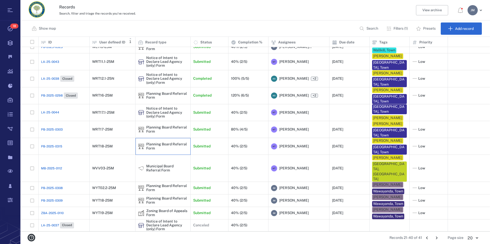
click at [166, 150] on div "Planning Board Referral Form" at bounding box center [167, 146] width 42 height 8
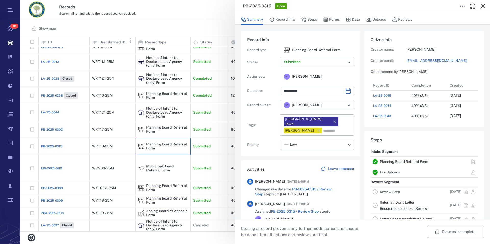
scroll to position [5, 5]
click at [399, 162] on link "Planning Board Referral Form" at bounding box center [404, 161] width 48 height 4
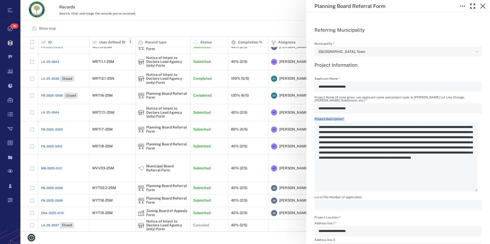
drag, startPoint x: 354, startPoint y: 137, endPoint x: 408, endPoint y: 135, distance: 54.4
click at [408, 135] on div "**********" at bounding box center [397, 154] width 167 height 74
drag, startPoint x: 328, startPoint y: 132, endPoint x: 382, endPoint y: 137, distance: 54.1
click at [382, 137] on div "**********" at bounding box center [397, 154] width 167 height 74
click at [483, 6] on icon "button" at bounding box center [482, 6] width 5 height 5
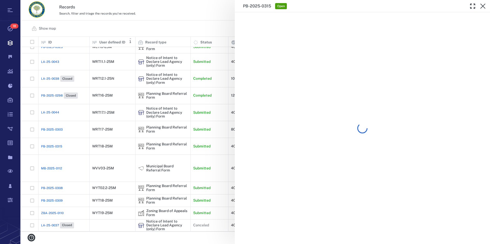
click at [483, 6] on div "PB-2025-0315 Open" at bounding box center [255, 122] width 470 height 244
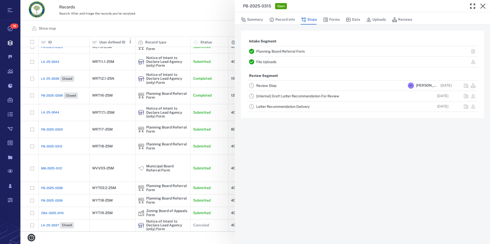
click at [483, 6] on icon "button" at bounding box center [482, 6] width 5 height 5
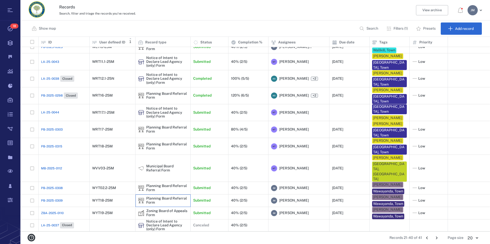
click at [150, 200] on div "Planning Board Referral Form" at bounding box center [167, 200] width 42 height 8
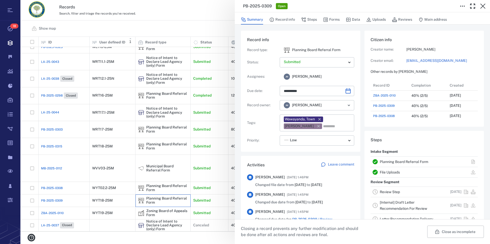
scroll to position [5, 5]
click at [396, 163] on link "Planning Board Referral Form" at bounding box center [404, 161] width 48 height 4
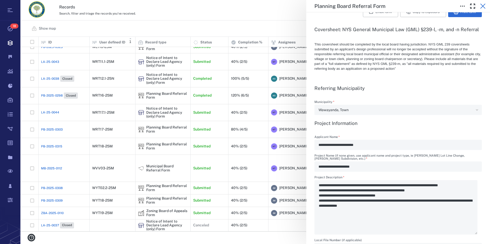
click at [482, 6] on icon "button" at bounding box center [482, 6] width 5 height 5
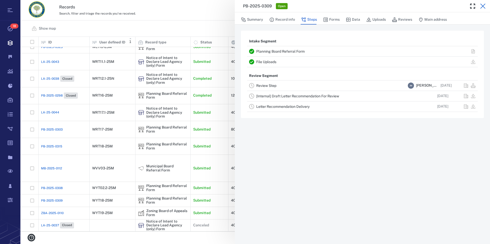
click at [482, 6] on icon "button" at bounding box center [482, 6] width 5 height 5
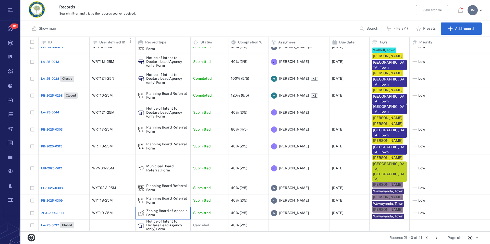
click at [159, 209] on div "Zoning Board of Appeals Form" at bounding box center [167, 213] width 42 height 8
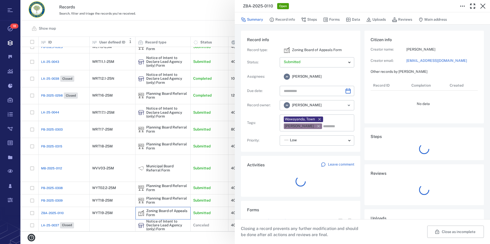
type input "**********"
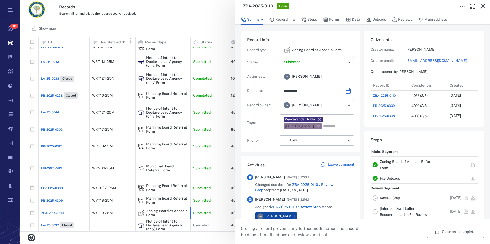
scroll to position [265, 96]
click at [480, 7] on icon "button" at bounding box center [483, 6] width 6 height 6
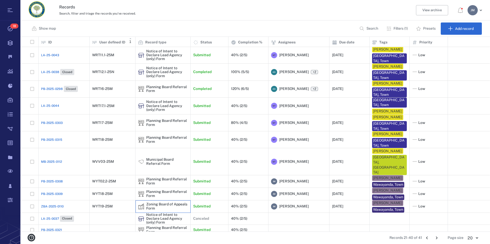
scroll to position [107, 0]
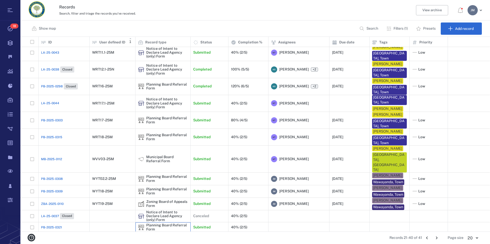
click at [156, 225] on div "Planning Board Referral Form" at bounding box center [167, 227] width 42 height 8
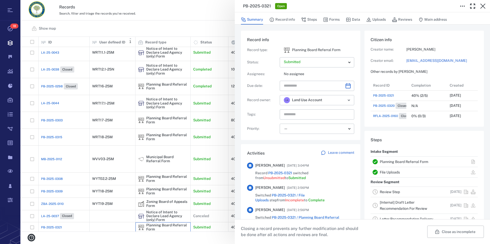
scroll to position [82, 96]
click at [405, 160] on link "Planning Board Referral Form" at bounding box center [404, 161] width 48 height 4
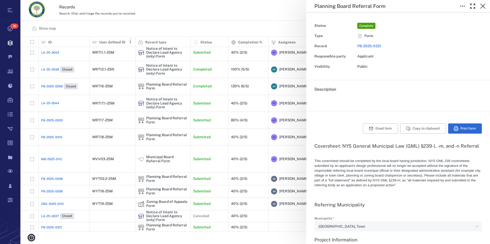
type textarea "*"
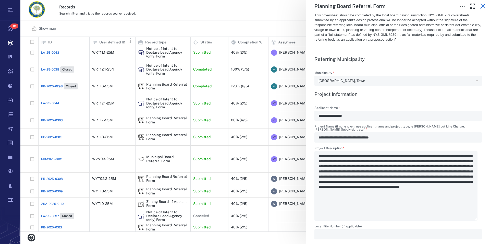
click at [481, 6] on icon "button" at bounding box center [483, 6] width 6 height 6
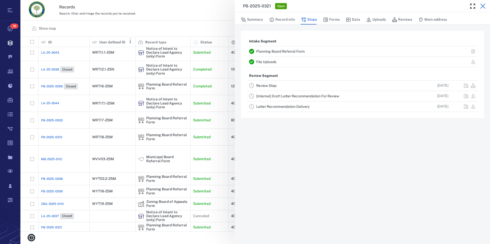
click at [483, 5] on icon "button" at bounding box center [482, 6] width 5 height 5
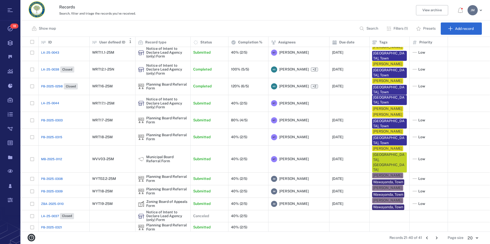
click at [437, 237] on icon "Go to next page" at bounding box center [437, 238] width 6 height 6
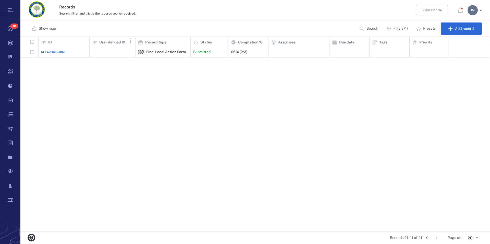
click at [426, 238] on icon "Go to previous page" at bounding box center [427, 238] width 6 height 6
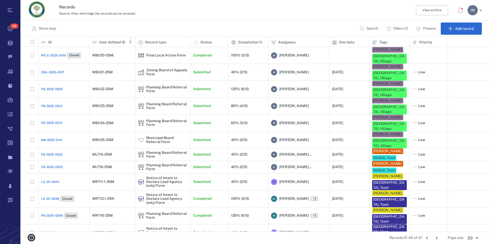
click at [426, 238] on icon "Go to previous page" at bounding box center [427, 238] width 6 height 6
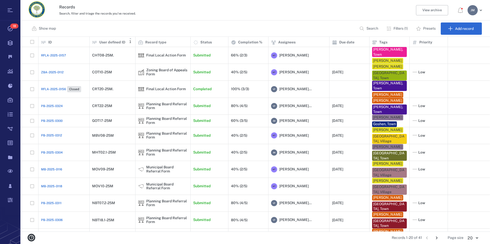
scroll to position [127, 0]
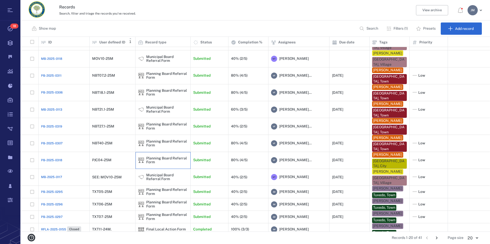
click at [156, 157] on div "Planning Board Referral Form" at bounding box center [167, 160] width 42 height 8
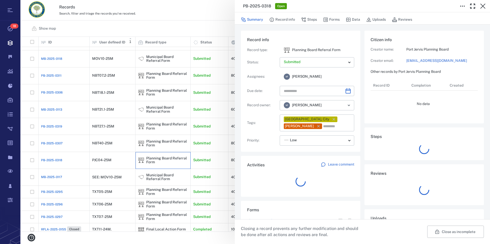
type input "**********"
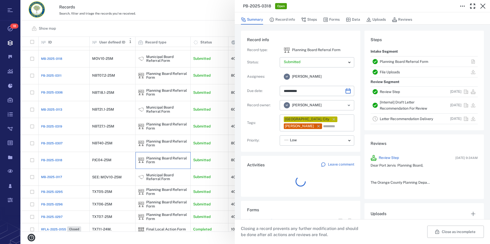
scroll to position [174, 96]
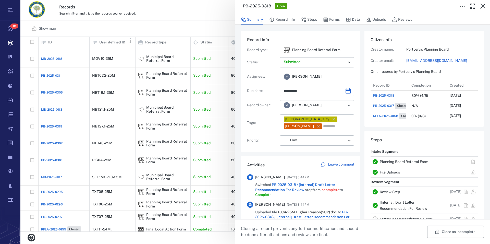
click at [396, 160] on link "Planning Board Referral Form" at bounding box center [404, 161] width 48 height 4
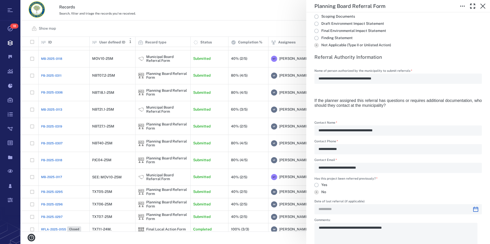
scroll to position [764, 0]
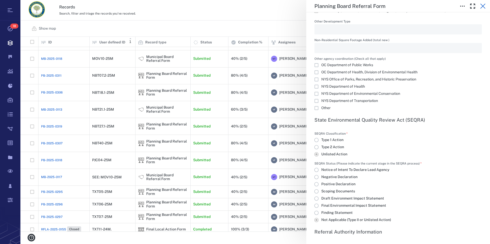
click at [481, 5] on icon "button" at bounding box center [483, 6] width 6 height 6
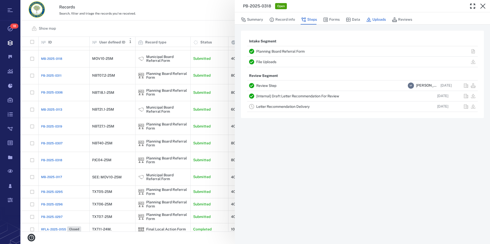
click at [375, 20] on button "Uploads" at bounding box center [376, 20] width 20 height 10
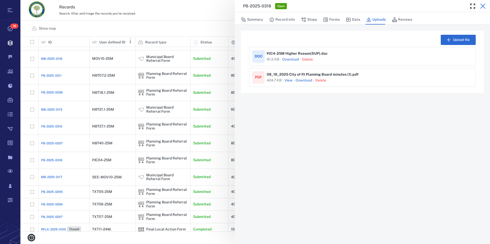
click at [483, 7] on icon "button" at bounding box center [483, 6] width 6 height 6
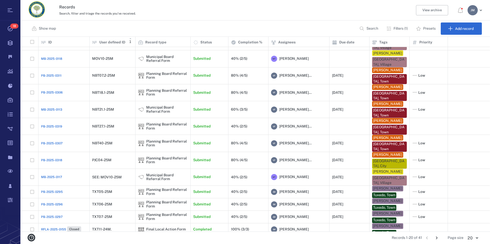
click at [438, 236] on icon "Go to next page" at bounding box center [437, 238] width 6 height 6
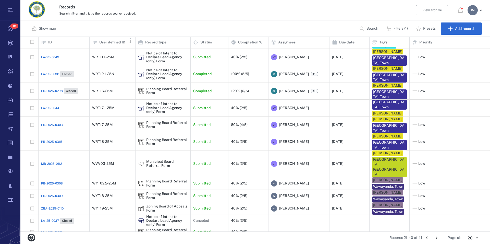
scroll to position [33, 0]
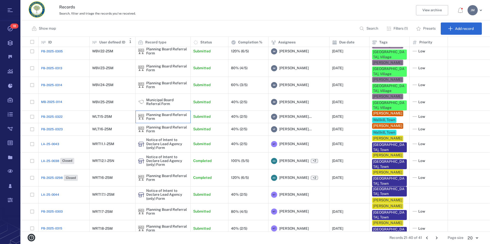
click at [163, 113] on div "Planning Board Referral Form" at bounding box center [167, 117] width 42 height 8
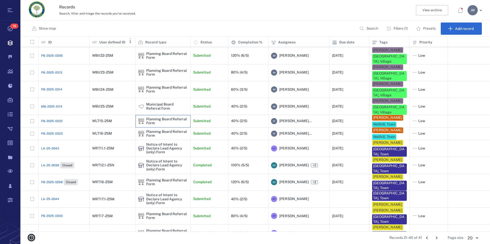
scroll to position [33, 0]
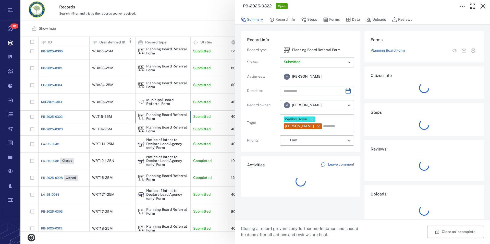
type input "**********"
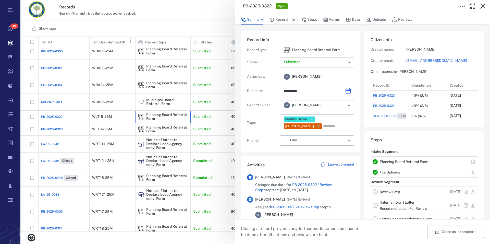
scroll to position [5, 5]
click at [484, 4] on icon "button" at bounding box center [483, 6] width 6 height 6
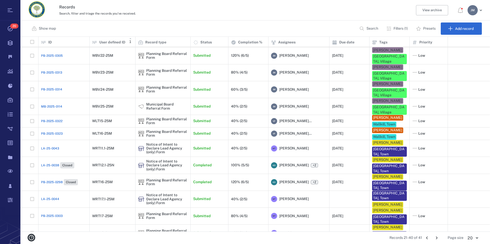
click at [400, 30] on p "Filters (1)" at bounding box center [400, 28] width 14 height 5
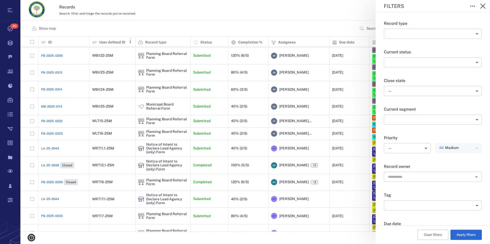
type input "**********"
click at [428, 236] on button "Clear filters" at bounding box center [432, 234] width 31 height 10
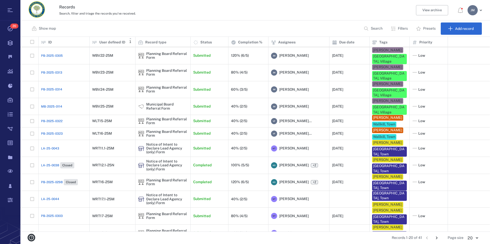
click at [377, 30] on div "Filters Record type ​ ​ Current status ​ ​ Close state — ​ Current segment ​ ​ …" at bounding box center [255, 122] width 470 height 244
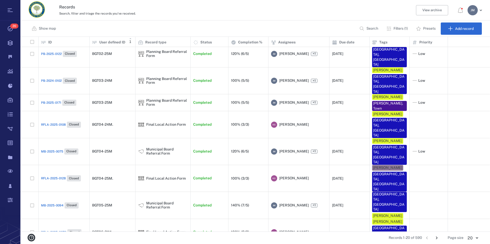
click at [393, 29] on p "Filters (1)" at bounding box center [400, 28] width 14 height 5
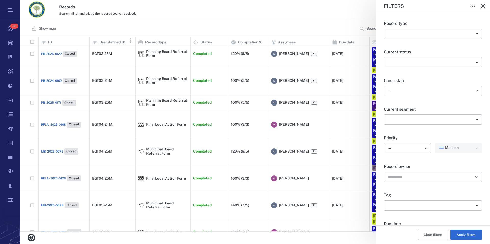
type input "**********"
click at [426, 232] on button "Clear filters" at bounding box center [432, 234] width 31 height 10
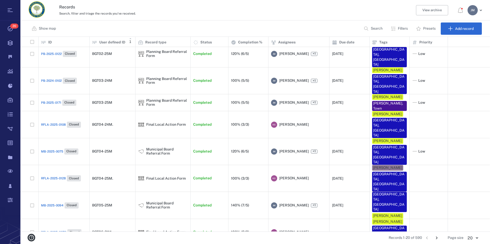
click at [376, 29] on p "Search" at bounding box center [377, 28] width 12 height 5
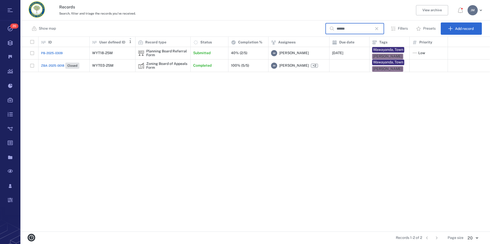
type input "******"
click at [160, 63] on div "Zoning Board of Appeals Form" at bounding box center [167, 66] width 42 height 8
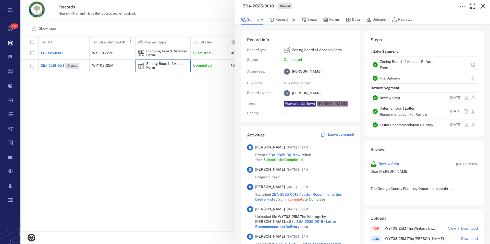
scroll to position [265, 96]
click at [484, 6] on icon "button" at bounding box center [483, 6] width 6 height 6
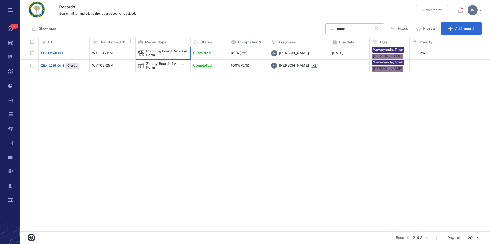
click at [169, 52] on div "Planning Board Referral Form" at bounding box center [167, 53] width 42 height 8
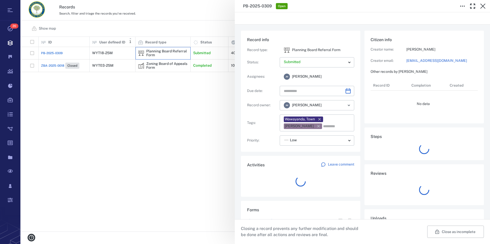
type input "**********"
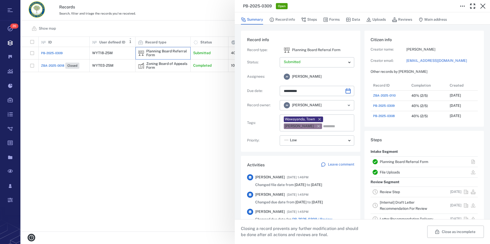
scroll to position [265, 96]
click at [387, 161] on link "Planning Board Referral Form" at bounding box center [404, 161] width 48 height 4
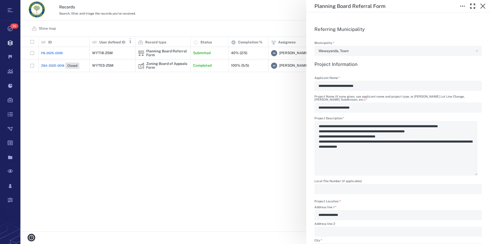
scroll to position [175, 0]
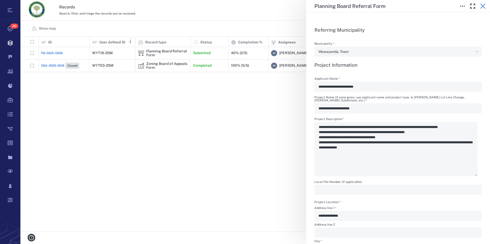
click at [482, 4] on icon "button" at bounding box center [483, 6] width 6 height 6
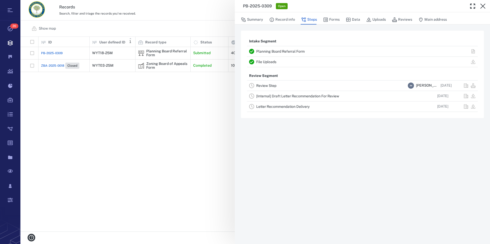
click at [482, 4] on icon "button" at bounding box center [483, 6] width 6 height 6
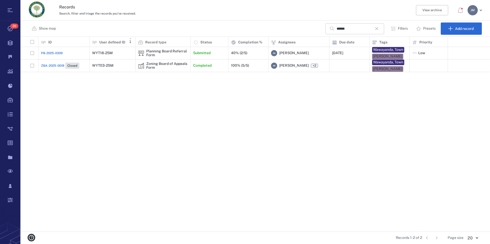
click at [380, 29] on icon "button" at bounding box center [377, 29] width 6 height 6
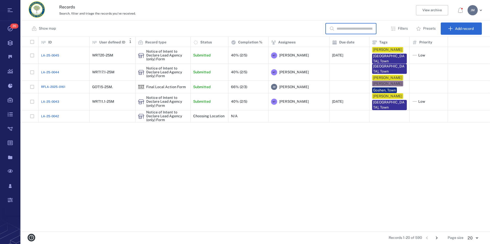
click at [370, 29] on input "text" at bounding box center [355, 28] width 36 height 11
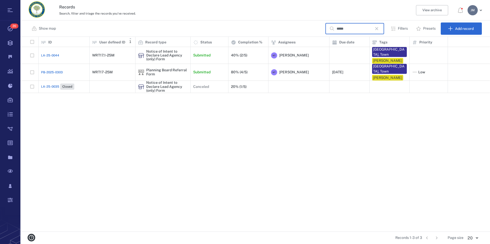
type input "*****"
click at [160, 71] on div "Planning Board Referral Form" at bounding box center [167, 72] width 42 height 8
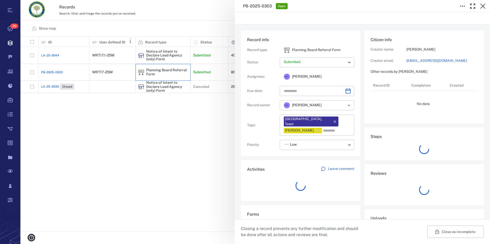
type input "**********"
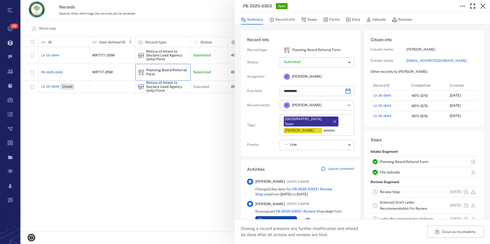
scroll to position [58, 0]
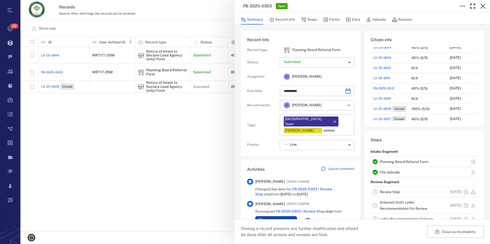
click at [404, 162] on link "Planning Board Referral Form" at bounding box center [404, 161] width 48 height 4
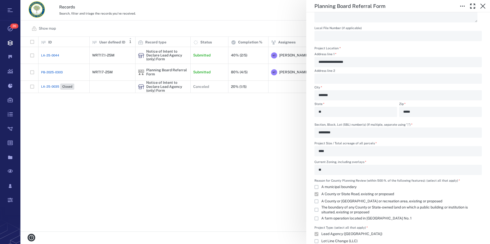
scroll to position [349, 0]
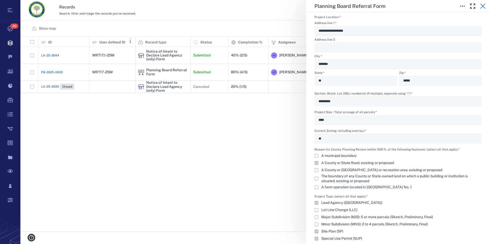
click at [484, 8] on icon "button" at bounding box center [483, 6] width 6 height 6
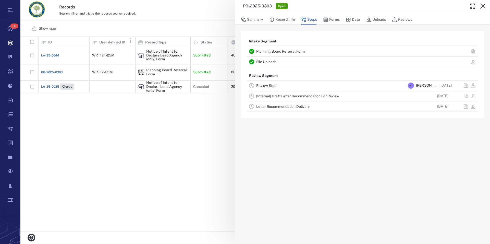
click at [484, 8] on icon "button" at bounding box center [483, 6] width 6 height 6
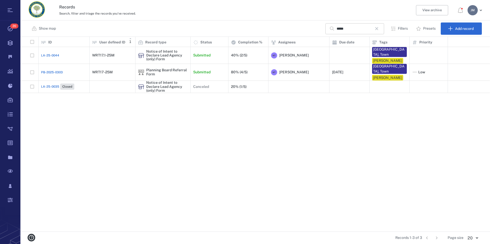
click at [378, 29] on icon "button" at bounding box center [376, 28] width 3 height 3
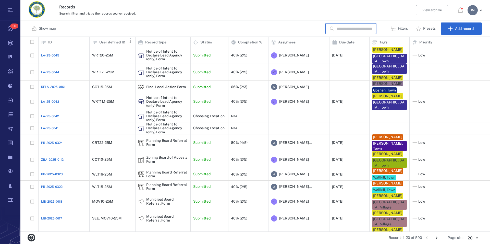
click at [359, 30] on input "text" at bounding box center [355, 28] width 36 height 11
type input "*******"
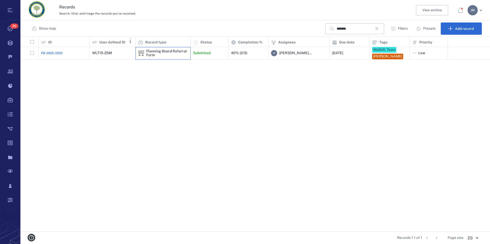
click at [156, 57] on div "Planning Board Referral Form" at bounding box center [167, 53] width 42 height 8
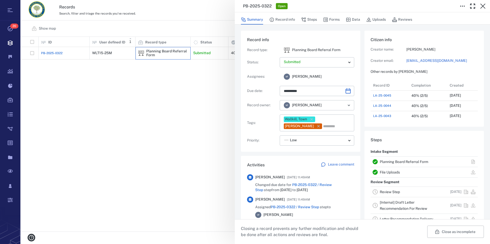
type input "**********"
click at [392, 161] on link "Planning Board Referral Form" at bounding box center [404, 161] width 48 height 4
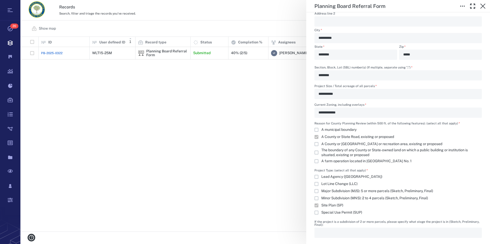
scroll to position [378, 0]
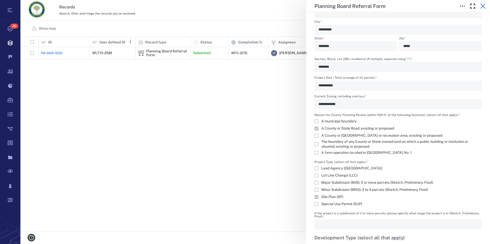
click at [486, 8] on icon "button" at bounding box center [483, 6] width 6 height 6
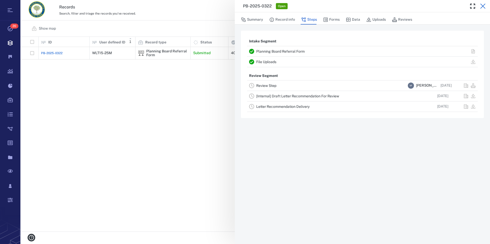
click at [481, 7] on icon "button" at bounding box center [483, 6] width 6 height 6
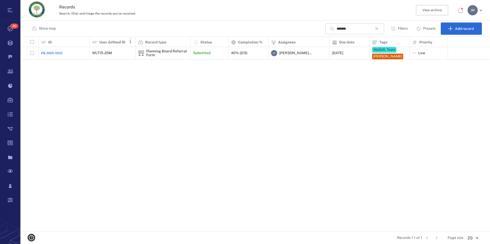
click at [378, 30] on icon "button" at bounding box center [377, 29] width 6 height 6
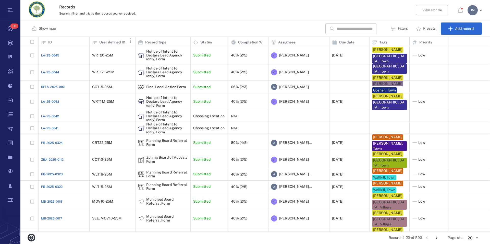
click at [370, 30] on input "text" at bounding box center [355, 28] width 36 height 11
type input "*****"
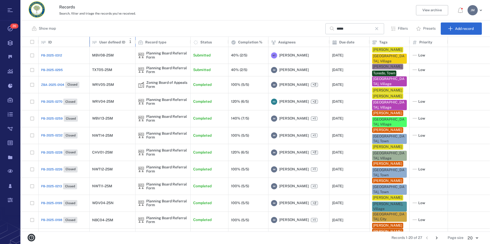
click at [114, 43] on p "User defined ID" at bounding box center [112, 42] width 26 height 5
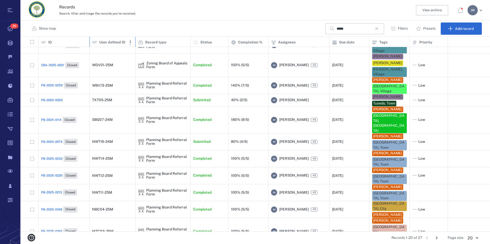
scroll to position [24, 0]
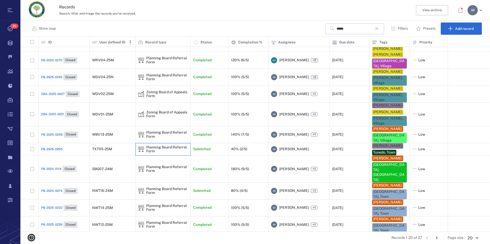
click at [154, 148] on div "Planning Board Referral Form" at bounding box center [167, 149] width 42 height 8
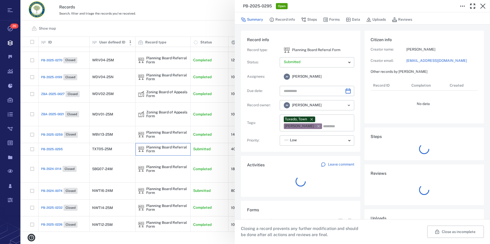
type input "**********"
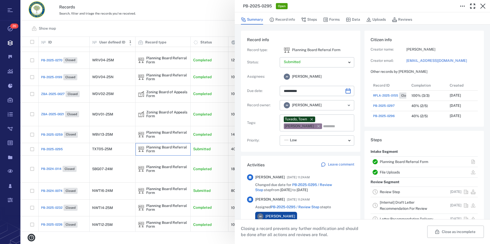
scroll to position [194, 96]
click at [405, 160] on link "Planning Board Referral Form" at bounding box center [404, 161] width 48 height 4
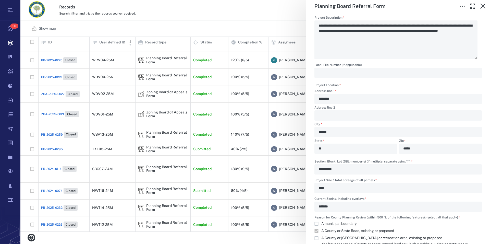
scroll to position [291, 0]
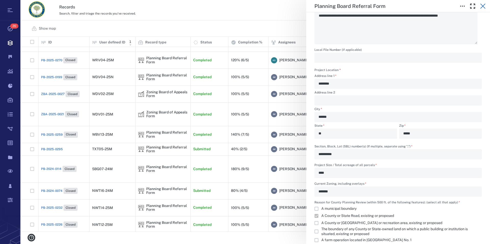
click at [483, 5] on icon "button" at bounding box center [483, 6] width 6 height 6
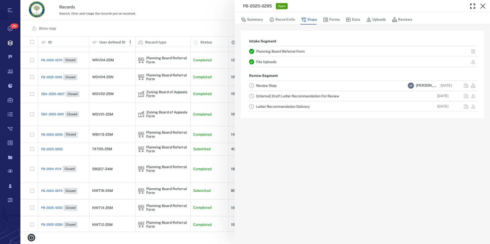
click at [483, 5] on icon "button" at bounding box center [483, 6] width 6 height 6
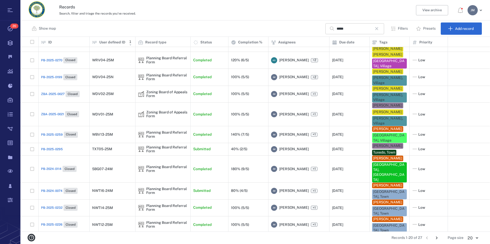
click at [380, 28] on icon "button" at bounding box center [377, 29] width 6 height 6
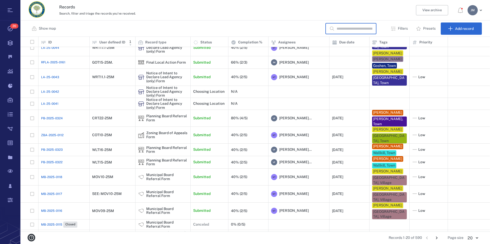
click at [370, 29] on input "text" at bounding box center [355, 28] width 36 height 11
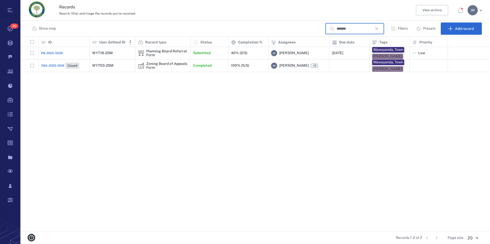
type input "*******"
click at [162, 51] on div "Planning Board Referral Form" at bounding box center [167, 53] width 42 height 8
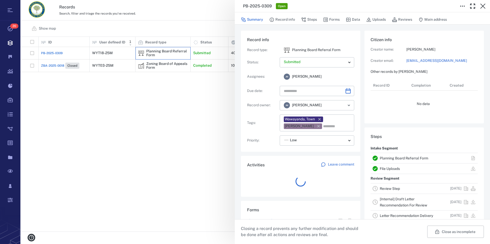
type input "**********"
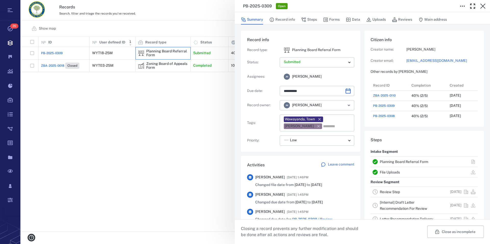
scroll to position [5, 5]
click at [407, 161] on link "Planning Board Referral Form" at bounding box center [404, 161] width 48 height 4
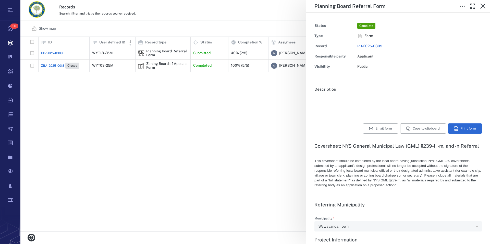
type textarea "*"
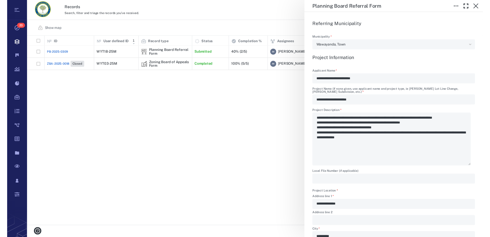
scroll to position [145, 0]
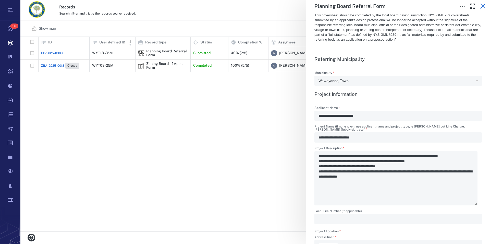
click at [480, 5] on icon "button" at bounding box center [483, 6] width 6 height 6
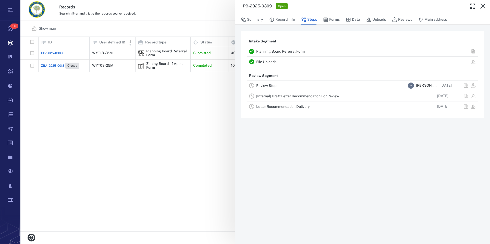
click at [480, 5] on icon "button" at bounding box center [483, 6] width 6 height 6
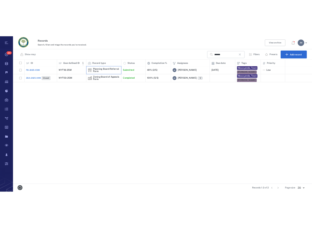
scroll to position [190, 465]
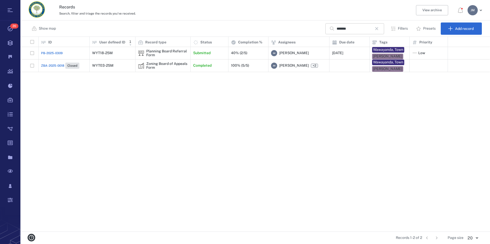
click at [380, 29] on icon "button" at bounding box center [377, 29] width 6 height 6
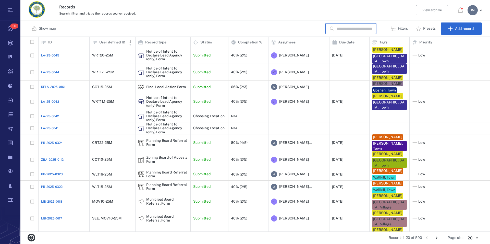
paste input "********"
type input "********"
click at [330, 30] on icon at bounding box center [332, 29] width 4 height 4
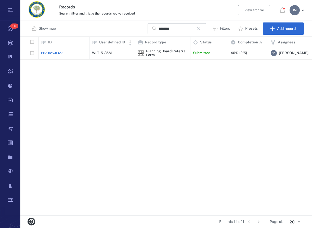
scroll to position [174, 288]
click at [293, 12] on div "J M" at bounding box center [295, 10] width 10 height 10
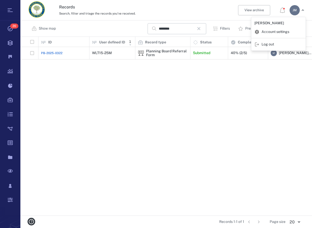
click at [268, 45] on span "Log out" at bounding box center [268, 44] width 13 height 5
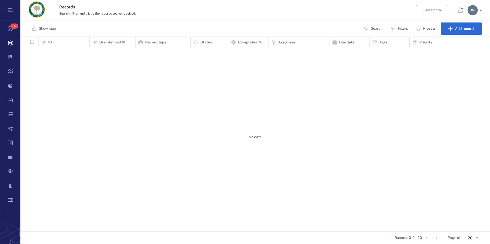
scroll to position [190, 465]
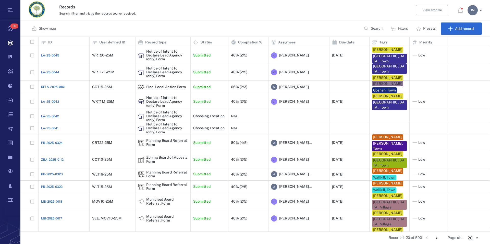
click at [376, 30] on p "Search" at bounding box center [377, 28] width 12 height 5
type input "*****"
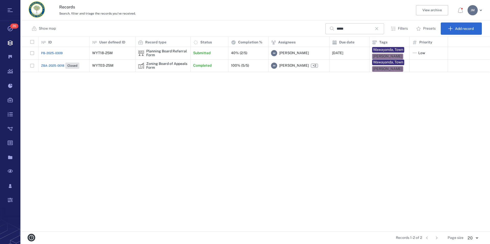
click at [378, 28] on icon "button" at bounding box center [377, 29] width 6 height 6
click at [372, 28] on input "text" at bounding box center [355, 28] width 36 height 11
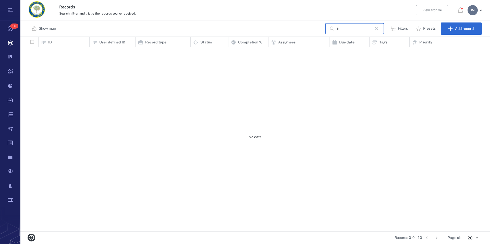
scroll to position [190, 465]
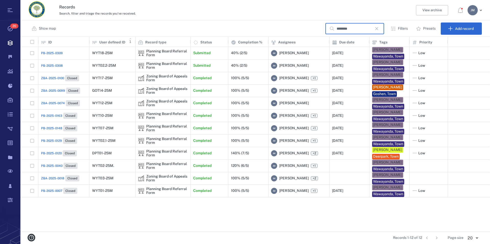
type input "*******"
click at [117, 43] on p "User defined ID" at bounding box center [112, 42] width 26 height 5
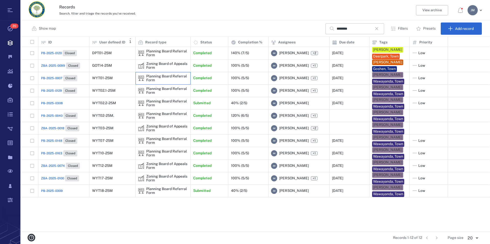
click at [143, 81] on img at bounding box center [141, 78] width 6 height 6
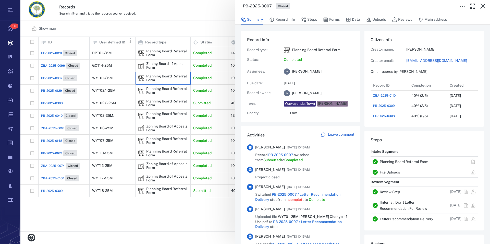
scroll to position [265, 96]
click at [393, 161] on link "Planning Board Referral Form" at bounding box center [404, 161] width 48 height 4
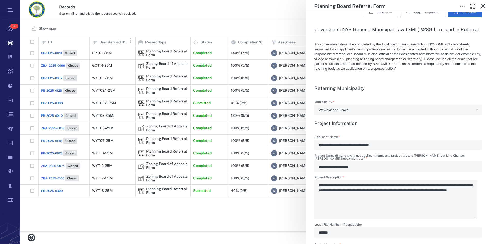
scroll to position [262, 0]
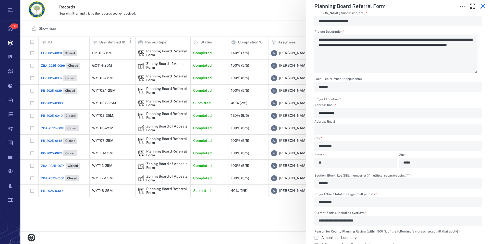
click at [482, 7] on icon "button" at bounding box center [482, 6] width 5 height 5
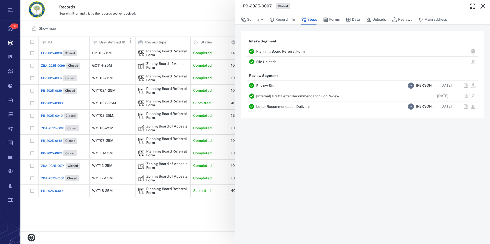
click at [482, 7] on icon "button" at bounding box center [482, 6] width 5 height 5
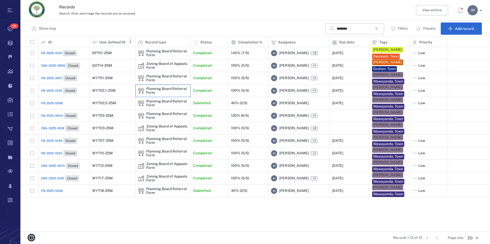
click at [159, 94] on div "Planning Board Referral Form" at bounding box center [167, 91] width 42 height 8
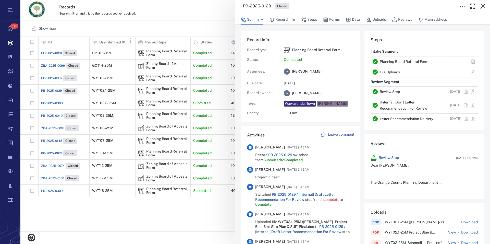
click at [405, 60] on link "Planning Board Referral Form" at bounding box center [404, 61] width 48 height 4
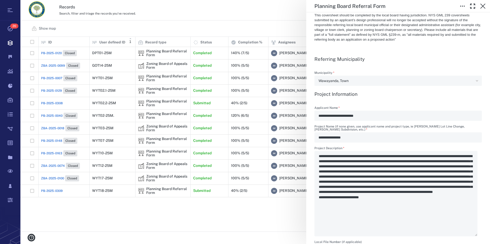
scroll to position [262, 0]
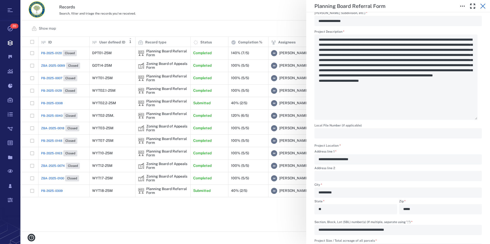
click at [481, 7] on icon "button" at bounding box center [483, 6] width 6 height 6
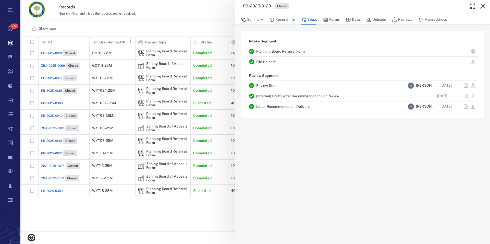
click at [481, 7] on icon "button" at bounding box center [483, 6] width 6 height 6
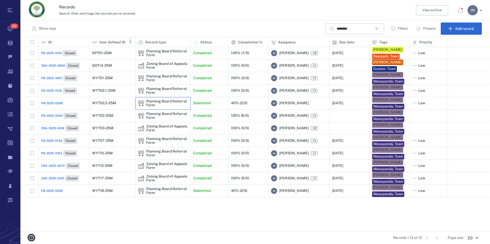
click at [165, 105] on div "Planning Board Referral Form" at bounding box center [167, 103] width 42 height 8
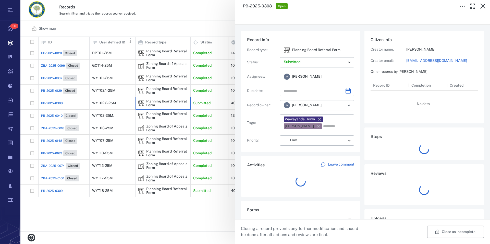
type input "**********"
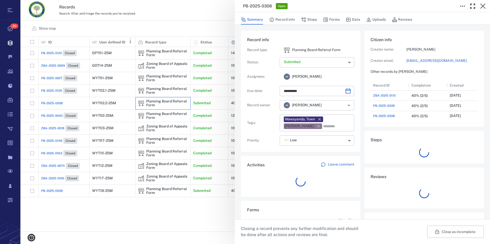
scroll to position [5, 5]
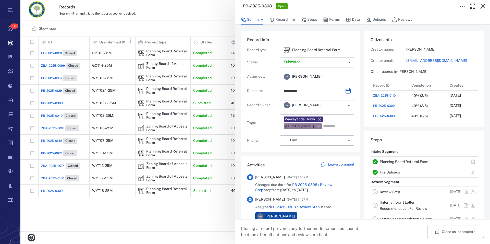
click at [410, 160] on link "Planning Board Referral Form" at bounding box center [404, 161] width 48 height 4
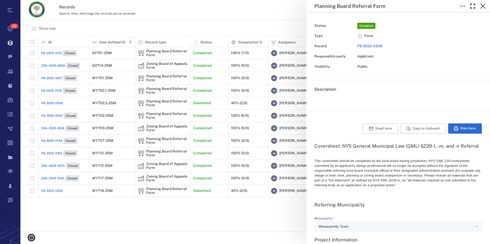
type textarea "*"
type input "**********"
type textarea "*"
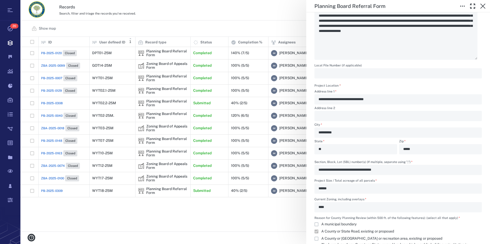
scroll to position [175, 0]
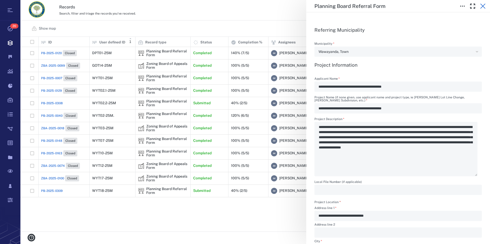
click at [484, 5] on icon "button" at bounding box center [482, 6] width 5 height 5
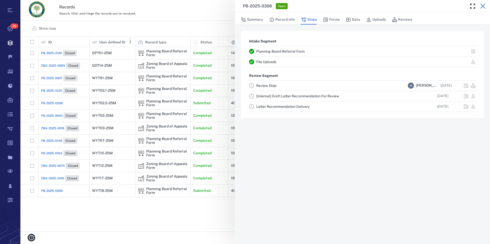
click at [484, 7] on icon "button" at bounding box center [482, 6] width 5 height 5
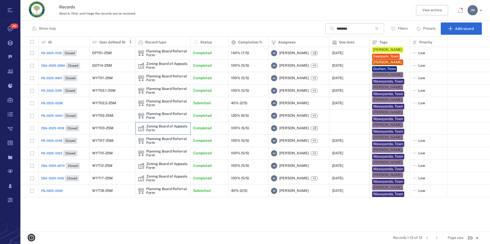
click at [156, 132] on div "Zoning Board of Appeals Form" at bounding box center [167, 128] width 42 height 8
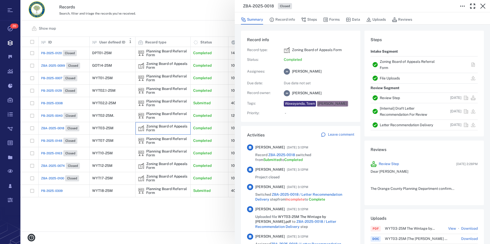
scroll to position [265, 96]
click at [392, 62] on link "Zoning Board of Appeals Referral Form" at bounding box center [407, 64] width 55 height 10
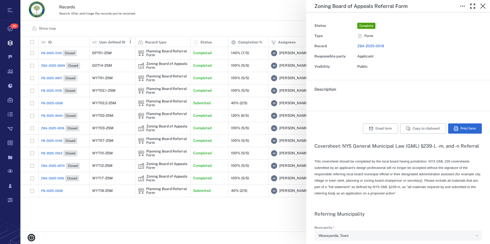
type textarea "*"
type input "**********"
type textarea "*"
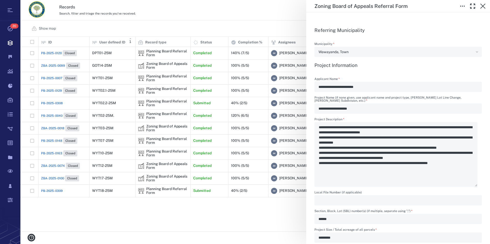
scroll to position [175, 0]
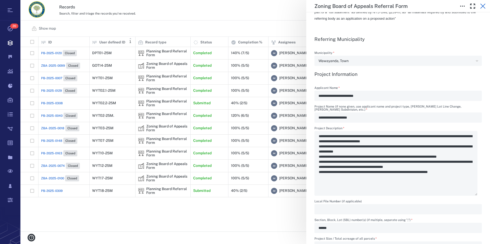
click at [482, 7] on icon "button" at bounding box center [482, 6] width 5 height 5
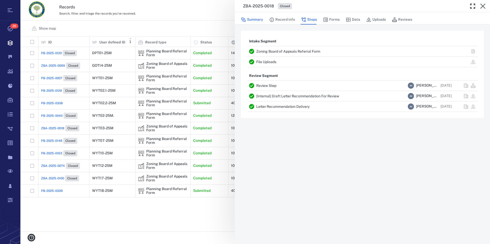
click at [261, 21] on button "Summary" at bounding box center [252, 20] width 22 height 10
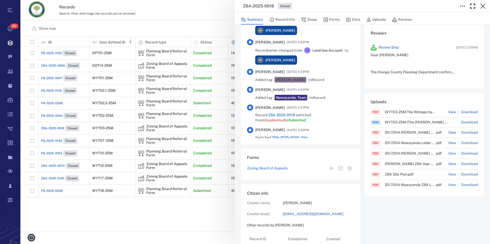
scroll to position [320, 0]
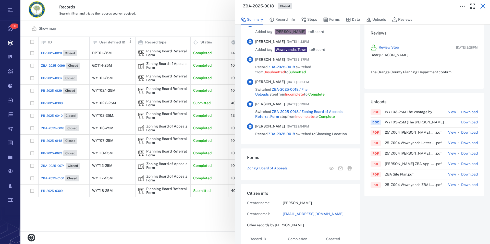
click at [484, 5] on icon "button" at bounding box center [482, 6] width 5 height 5
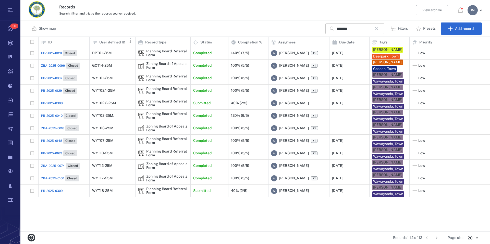
click at [379, 27] on icon "button" at bounding box center [377, 29] width 6 height 6
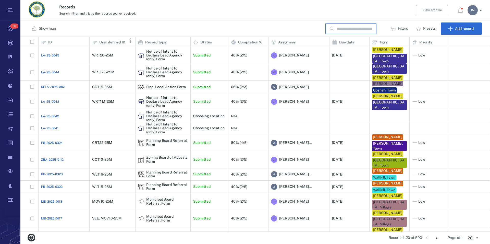
click at [354, 28] on input "text" at bounding box center [355, 28] width 36 height 11
type input "*******"
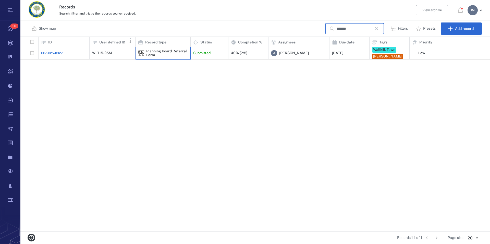
click at [168, 50] on div "Planning Board Referral Form" at bounding box center [163, 53] width 50 height 10
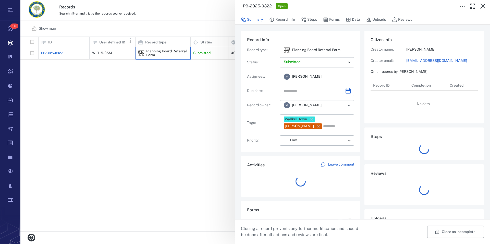
type input "**********"
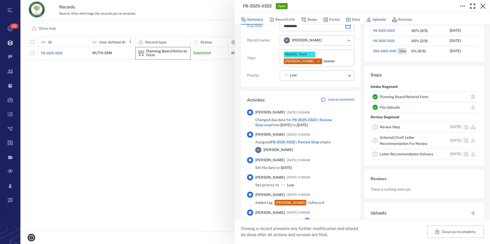
scroll to position [87, 0]
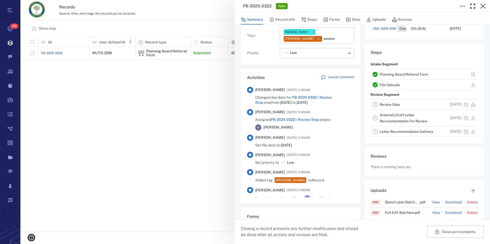
click at [385, 73] on link "Planning Board Referral Form" at bounding box center [404, 74] width 48 height 4
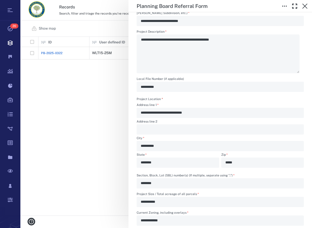
scroll to position [174, 288]
type textarea "*"
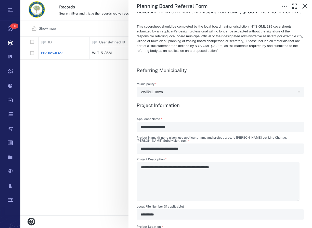
scroll to position [145, 0]
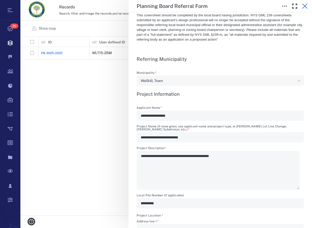
click at [306, 5] on icon "button" at bounding box center [305, 6] width 6 height 6
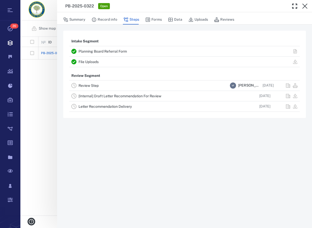
click at [306, 5] on icon "button" at bounding box center [305, 6] width 6 height 6
